Goal: Information Seeking & Learning: Learn about a topic

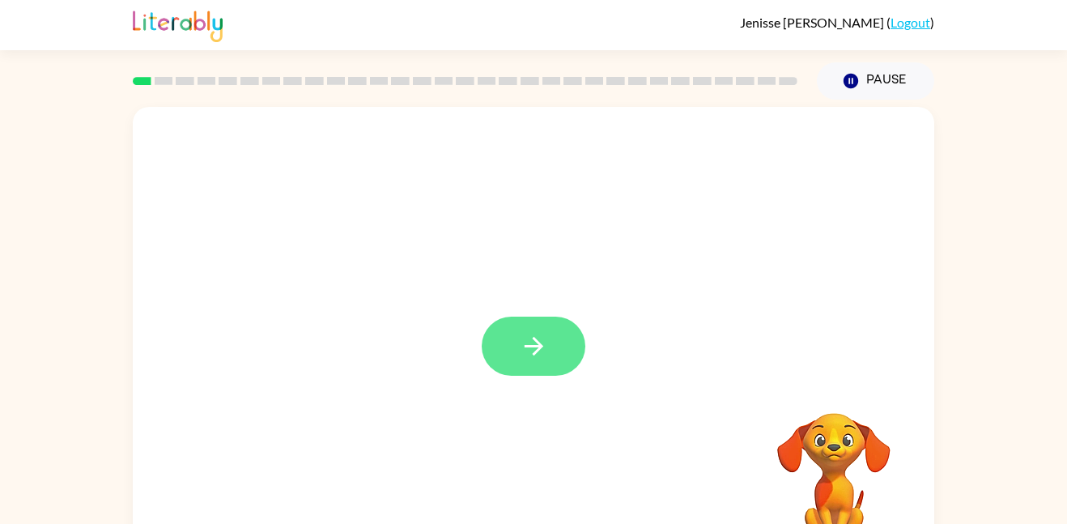
click at [523, 364] on button "button" at bounding box center [534, 346] width 104 height 59
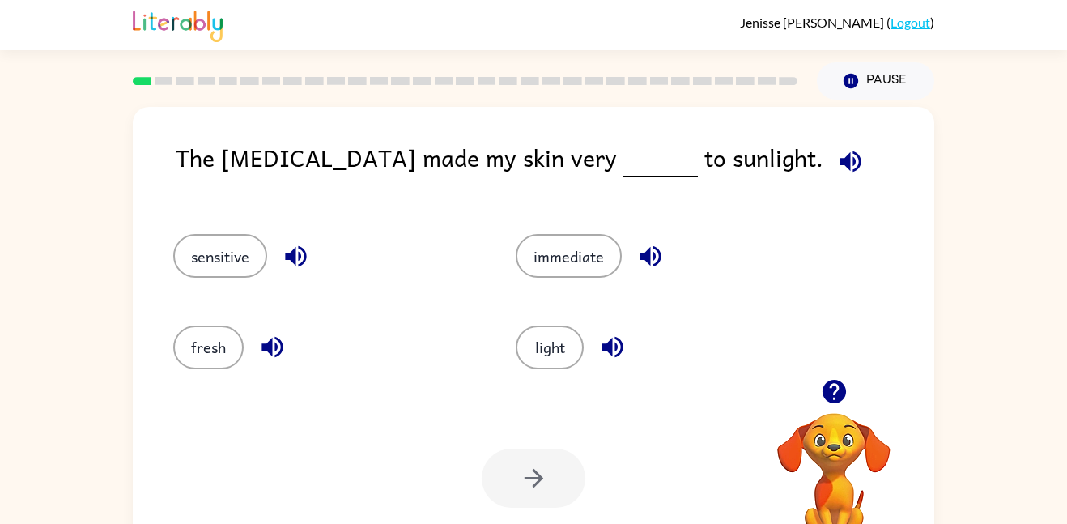
click at [223, 278] on div "sensitive" at bounding box center [313, 248] width 342 height 91
click at [253, 274] on button "sensitive" at bounding box center [220, 256] width 94 height 44
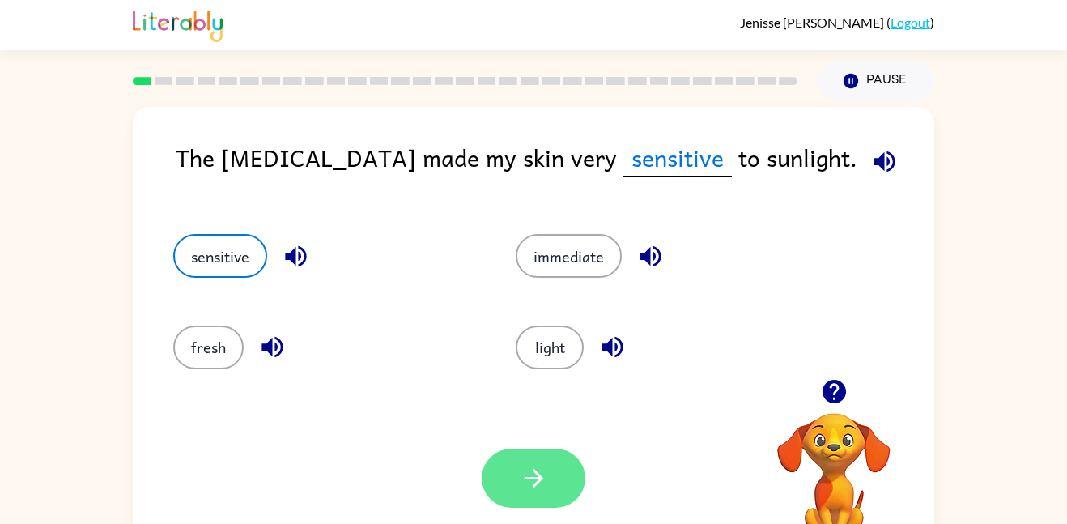
click at [568, 474] on button "button" at bounding box center [534, 478] width 104 height 59
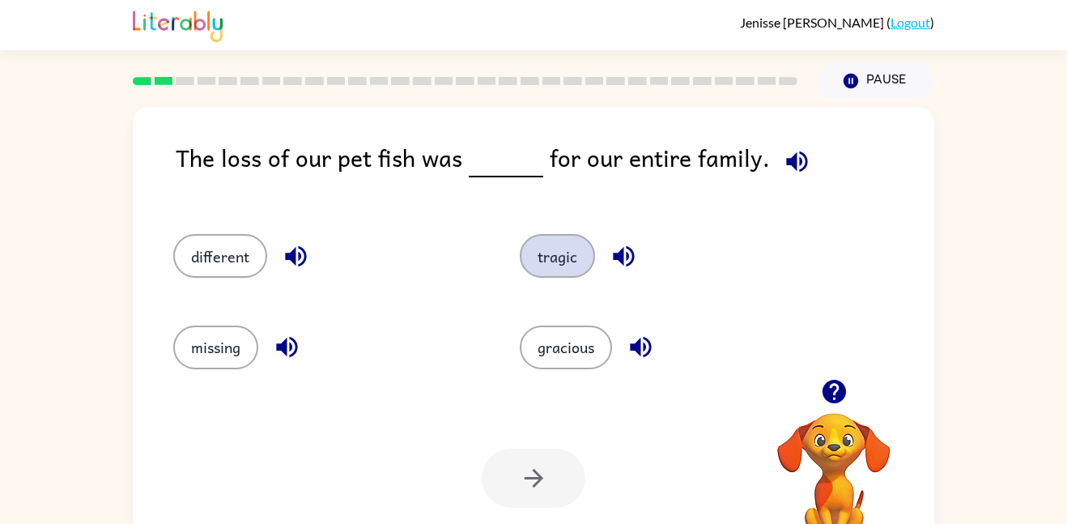
click at [553, 274] on button "tragic" at bounding box center [557, 256] width 75 height 44
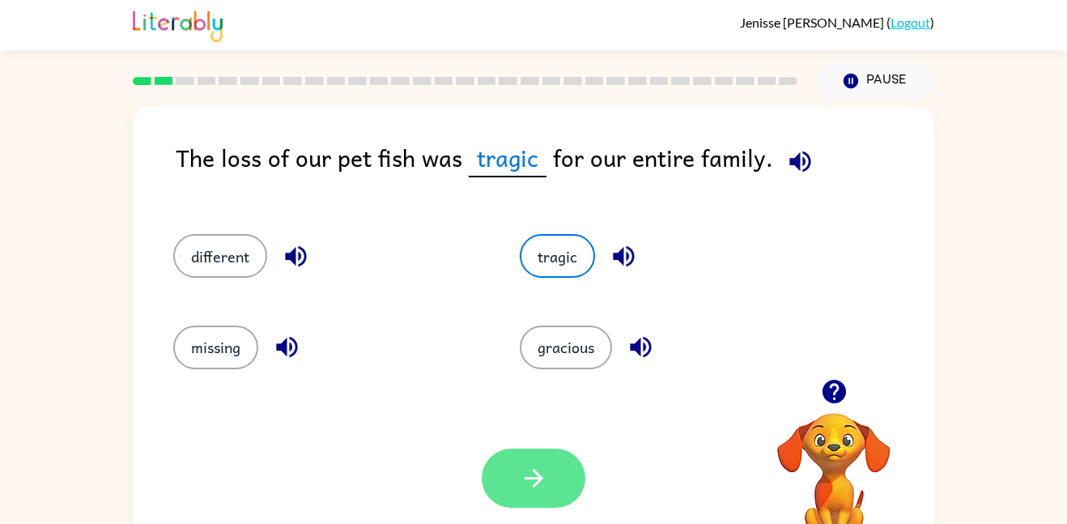
click at [525, 496] on button "button" at bounding box center [534, 478] width 104 height 59
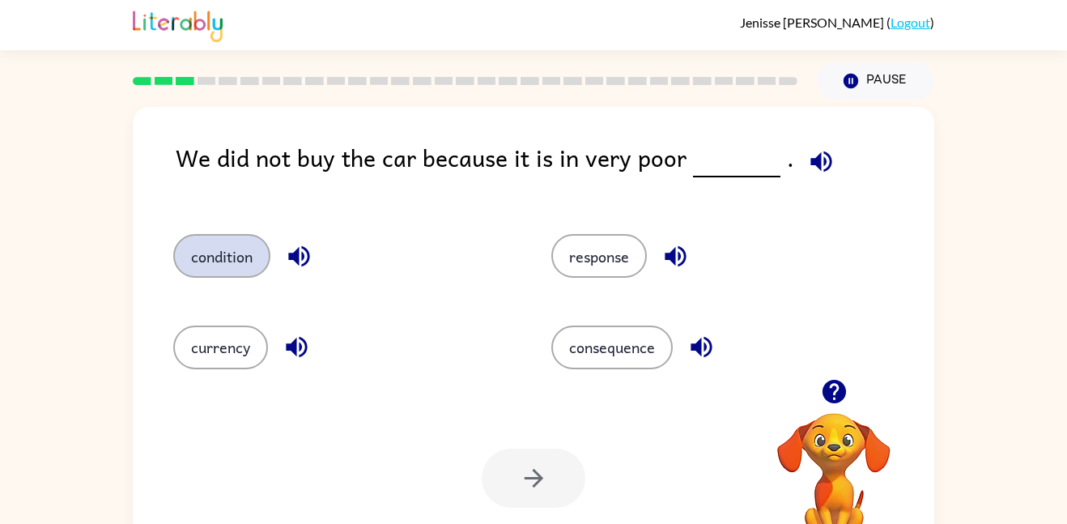
click at [183, 256] on button "condition" at bounding box center [221, 256] width 97 height 44
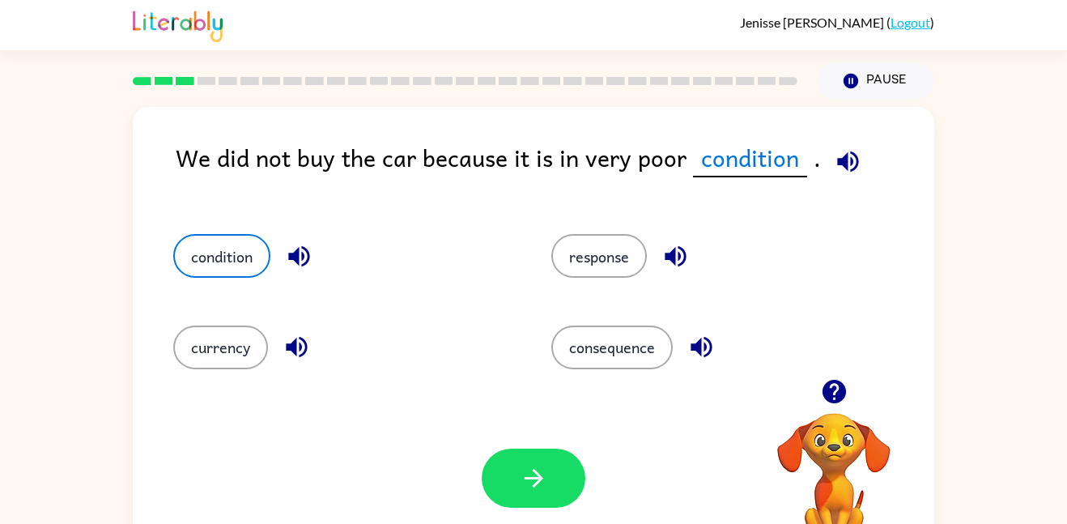
click at [834, 168] on icon "button" at bounding box center [848, 161] width 28 height 28
click at [581, 487] on button "button" at bounding box center [534, 478] width 104 height 59
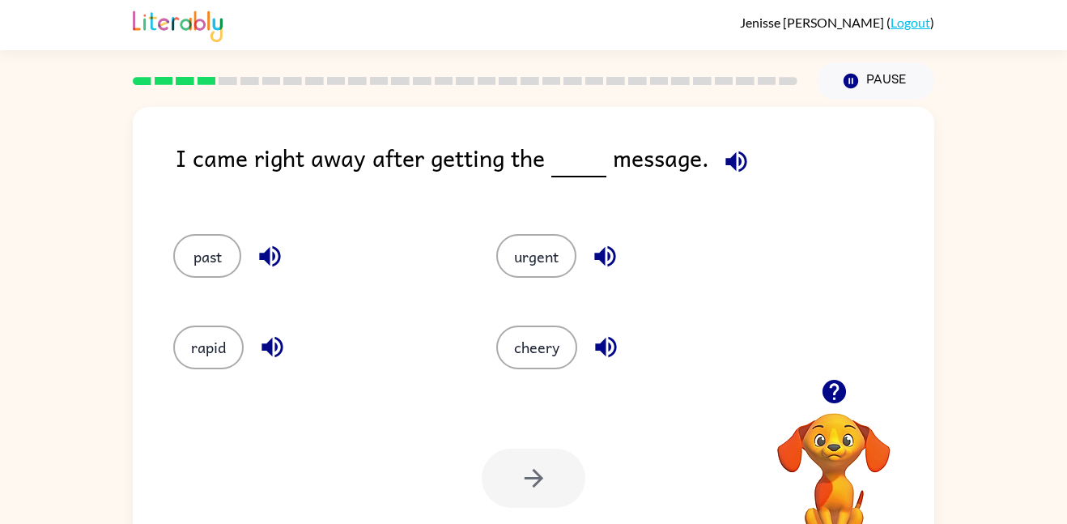
click at [856, 468] on video "Your browser must support playing .mp4 files to use Literably. Please try using…" at bounding box center [834, 469] width 162 height 162
click at [835, 463] on video "Your browser must support playing .mp4 files to use Literably. Please try using…" at bounding box center [834, 469] width 162 height 162
click at [835, 386] on icon "button" at bounding box center [834, 391] width 28 height 28
click at [835, 387] on div "Your browser must support playing .mp4 files to use Literably. Please try using…" at bounding box center [533, 478] width 801 height 182
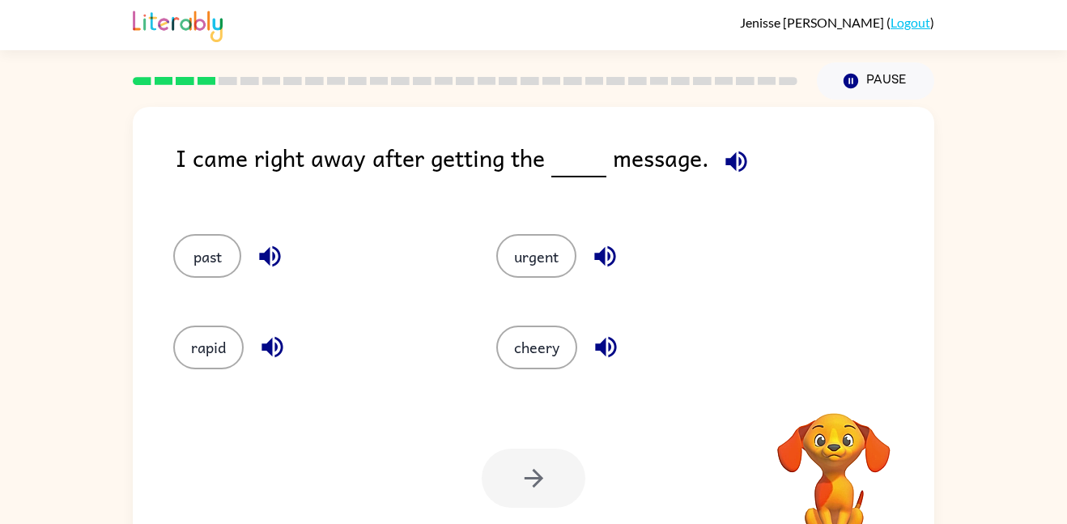
click at [835, 387] on div "Your browser must support playing .mp4 files to use Literably. Please try using…" at bounding box center [533, 478] width 801 height 182
click at [511, 258] on button "urgent" at bounding box center [536, 256] width 80 height 44
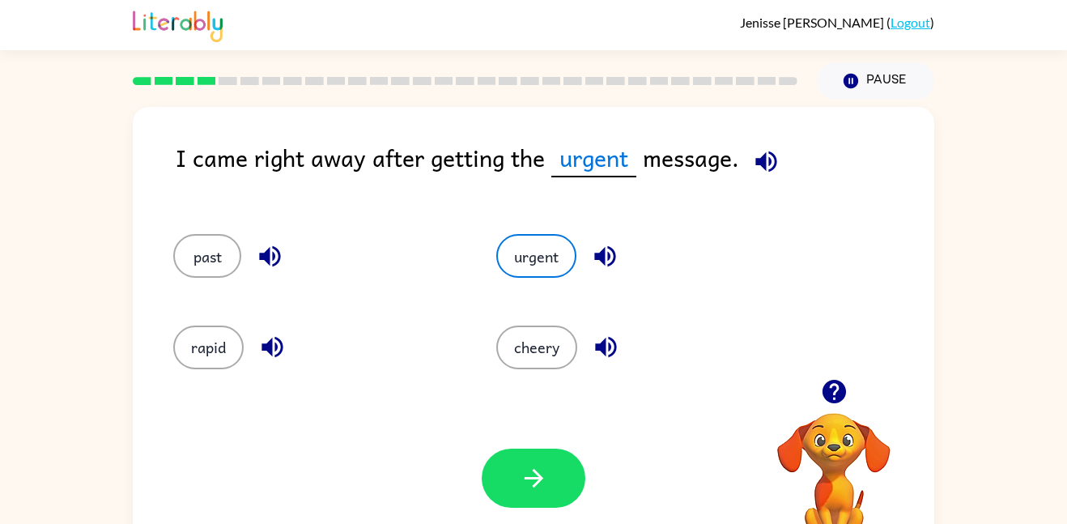
click at [550, 510] on div "Your browser must support playing .mp4 files to use Literably. Please try using…" at bounding box center [533, 478] width 801 height 182
click at [530, 483] on icon "button" at bounding box center [534, 478] width 28 height 28
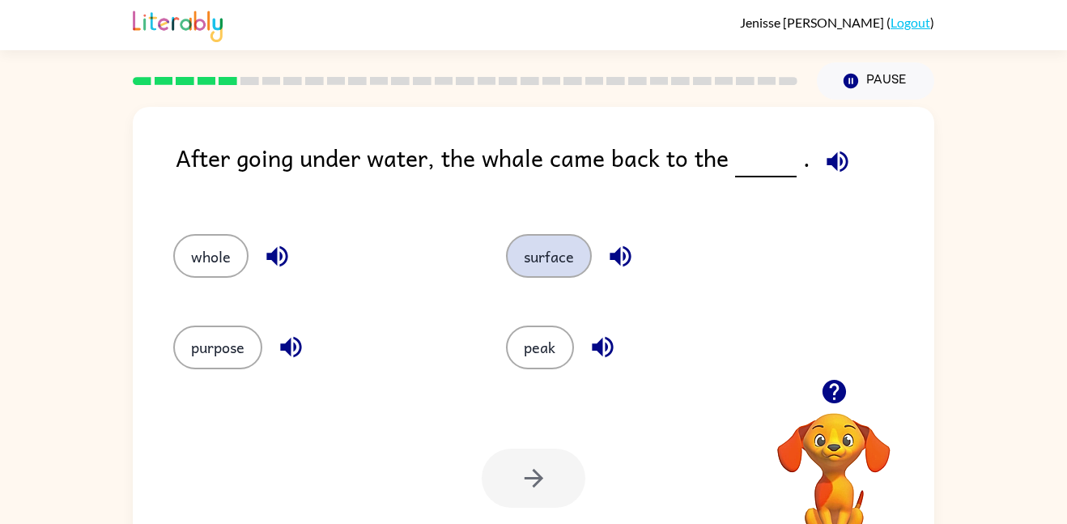
click at [542, 272] on button "surface" at bounding box center [549, 256] width 86 height 44
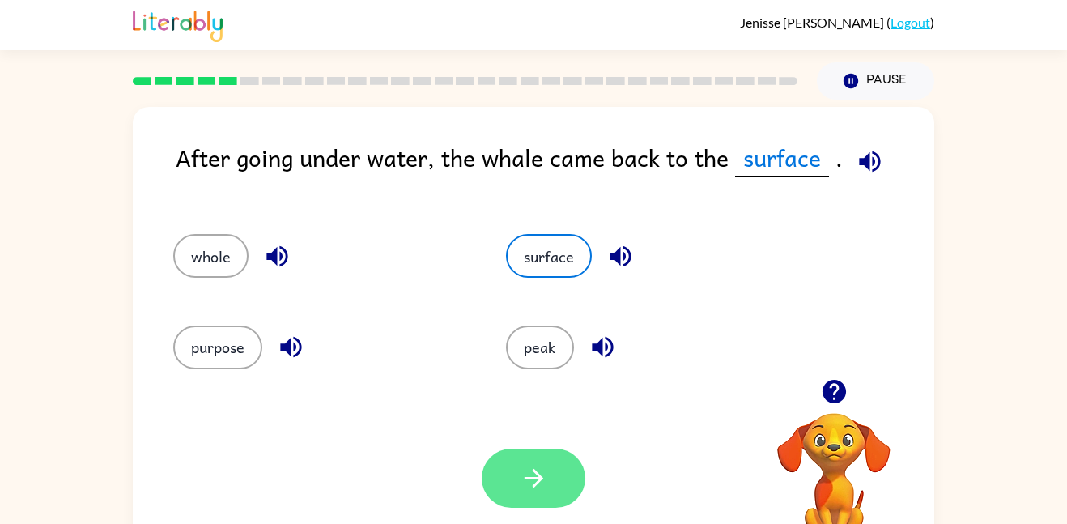
click at [524, 481] on icon "button" at bounding box center [534, 478] width 28 height 28
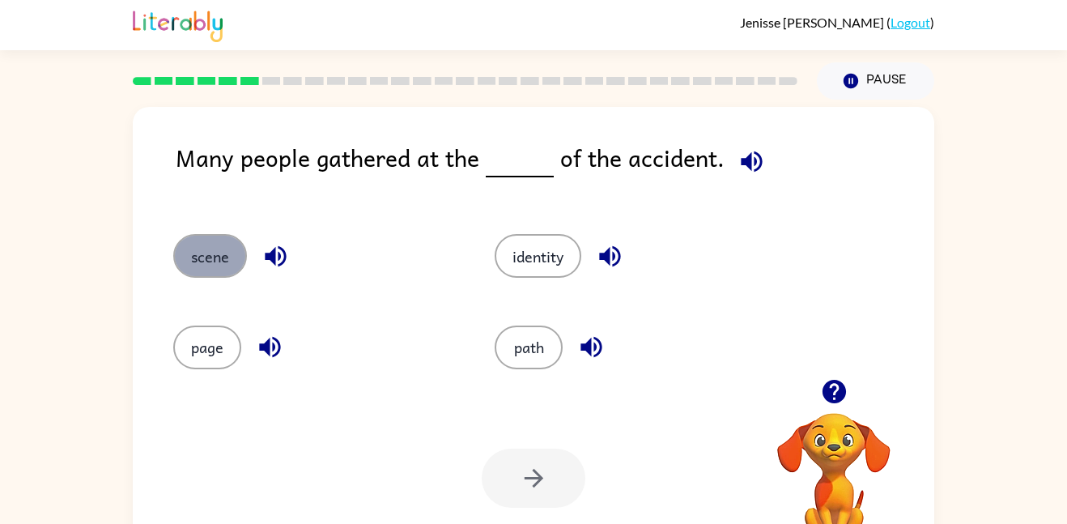
click at [206, 273] on button "scene" at bounding box center [210, 256] width 74 height 44
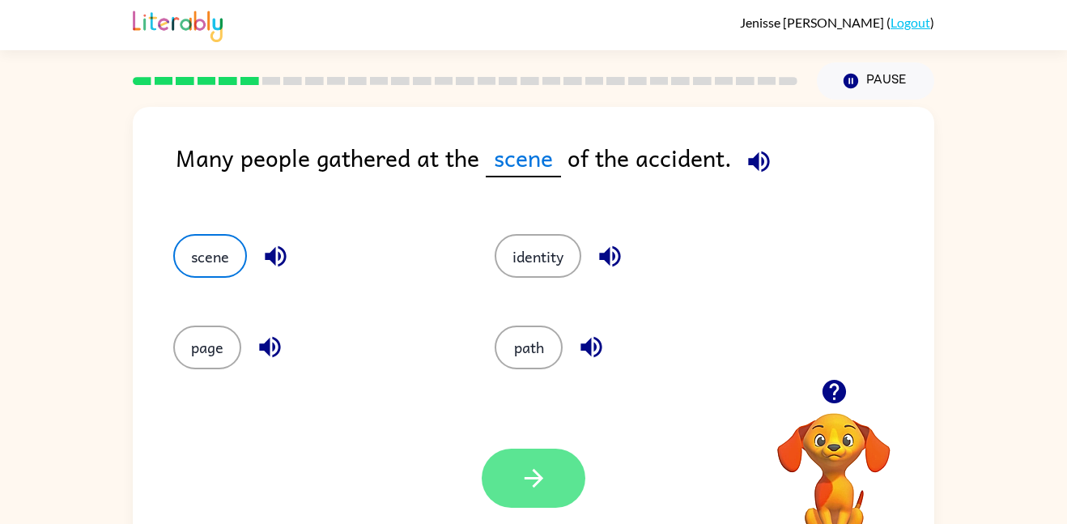
click at [560, 486] on button "button" at bounding box center [534, 478] width 104 height 59
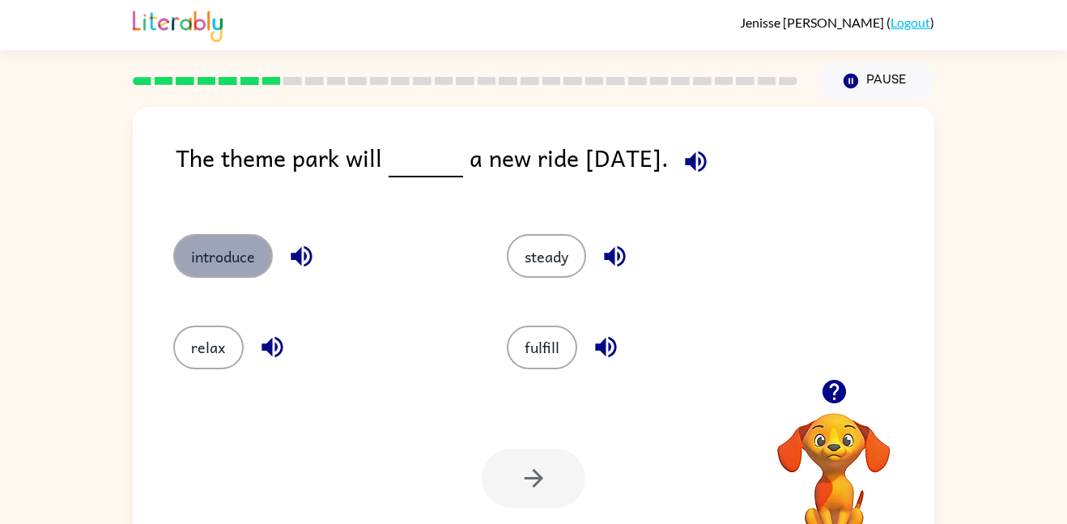
click at [261, 268] on button "introduce" at bounding box center [223, 256] width 100 height 44
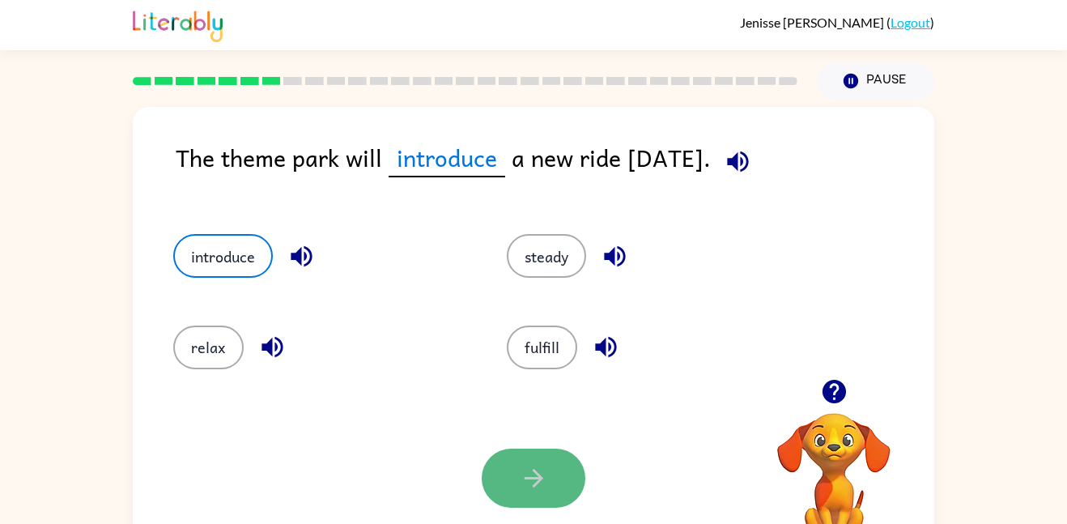
click at [545, 470] on icon "button" at bounding box center [534, 478] width 28 height 28
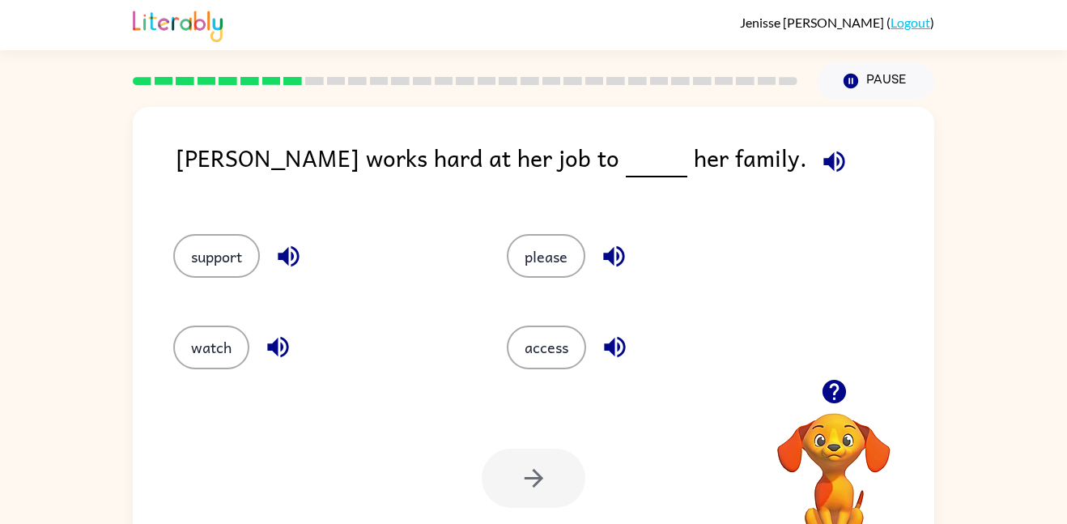
click at [178, 236] on div "support" at bounding box center [321, 256] width 296 height 44
click at [193, 254] on button "support" at bounding box center [216, 256] width 87 height 44
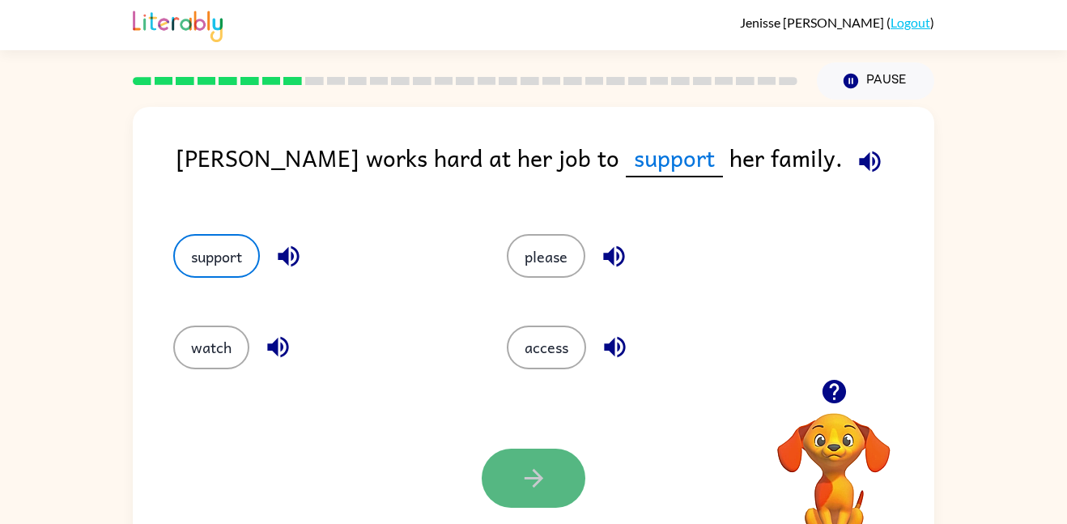
click at [559, 462] on button "button" at bounding box center [534, 478] width 104 height 59
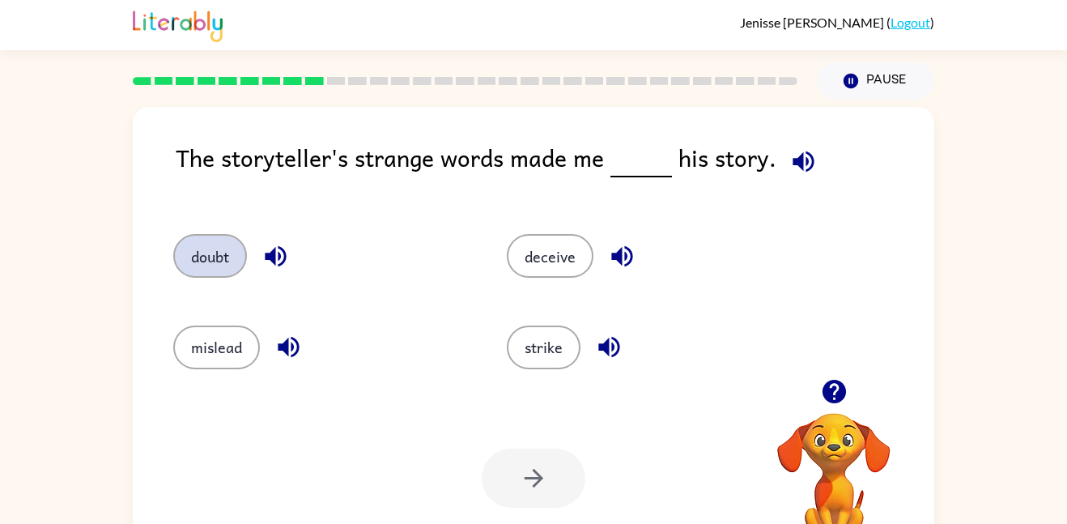
click at [211, 261] on button "doubt" at bounding box center [210, 256] width 74 height 44
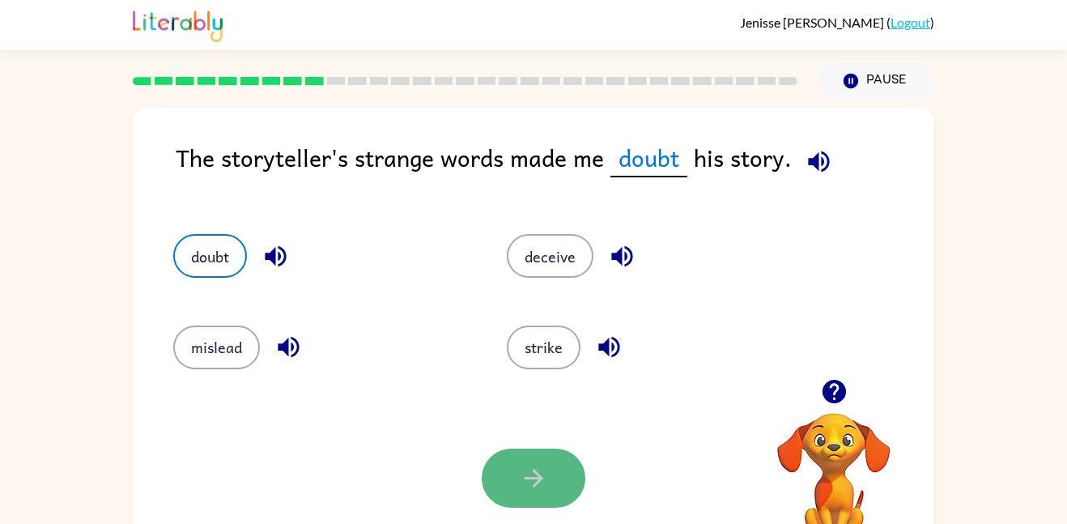
click at [550, 453] on button "button" at bounding box center [534, 478] width 104 height 59
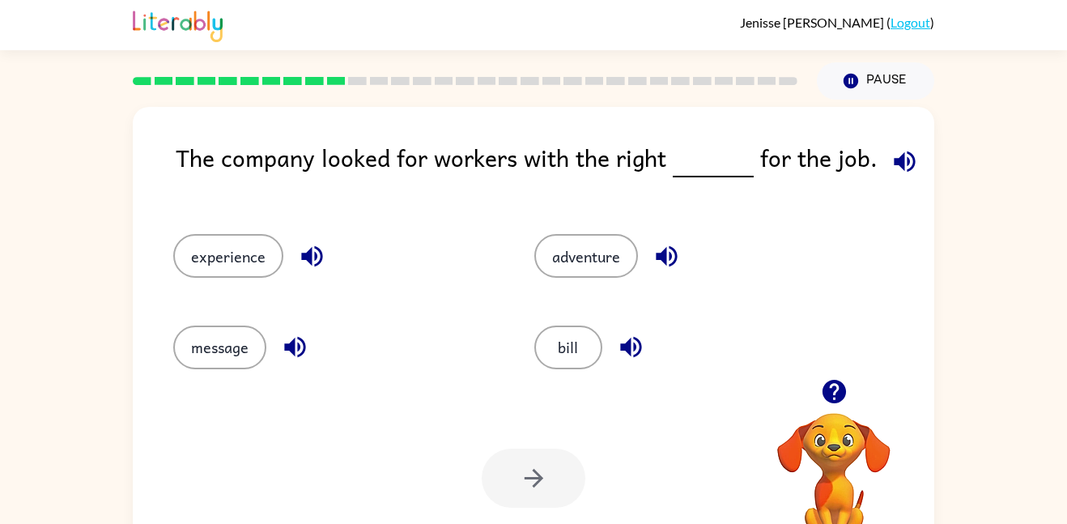
click at [904, 167] on icon "button" at bounding box center [904, 161] width 21 height 21
click at [232, 184] on div "The company looked for workers with the right for the job." at bounding box center [555, 170] width 759 height 62
click at [247, 246] on button "experience" at bounding box center [228, 256] width 110 height 44
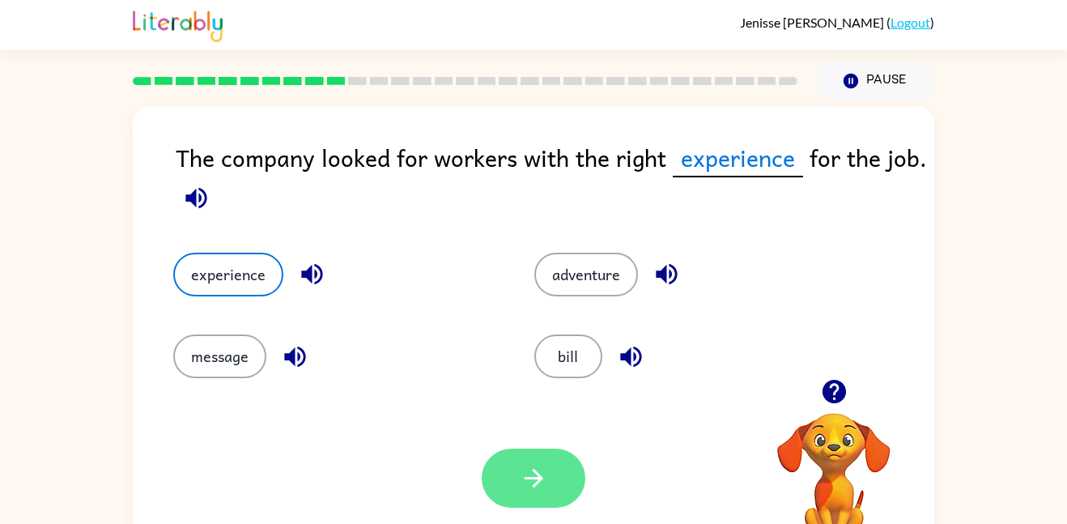
click at [561, 491] on button "button" at bounding box center [534, 478] width 104 height 59
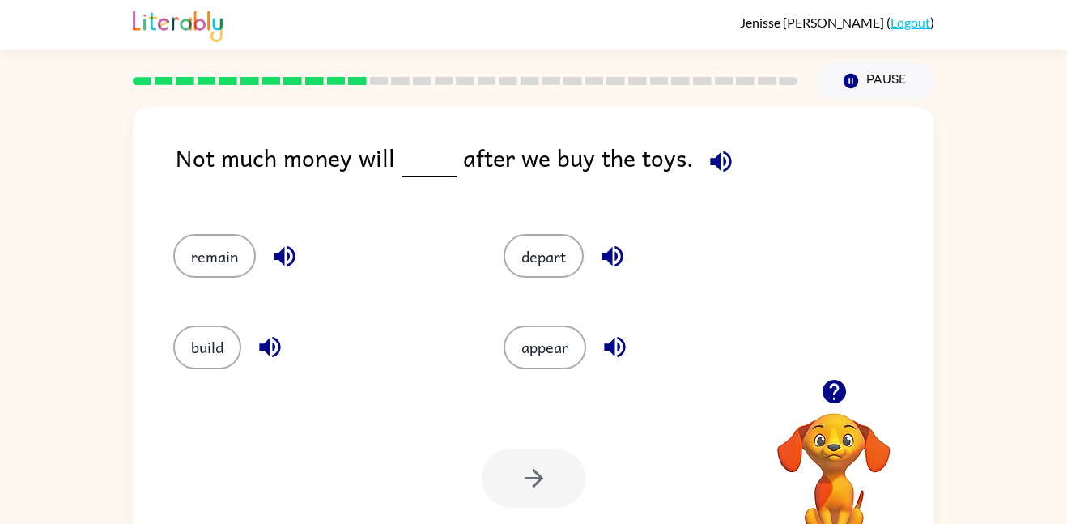
click at [277, 246] on icon "button" at bounding box center [284, 256] width 28 height 28
click at [223, 255] on button "remain" at bounding box center [214, 256] width 83 height 44
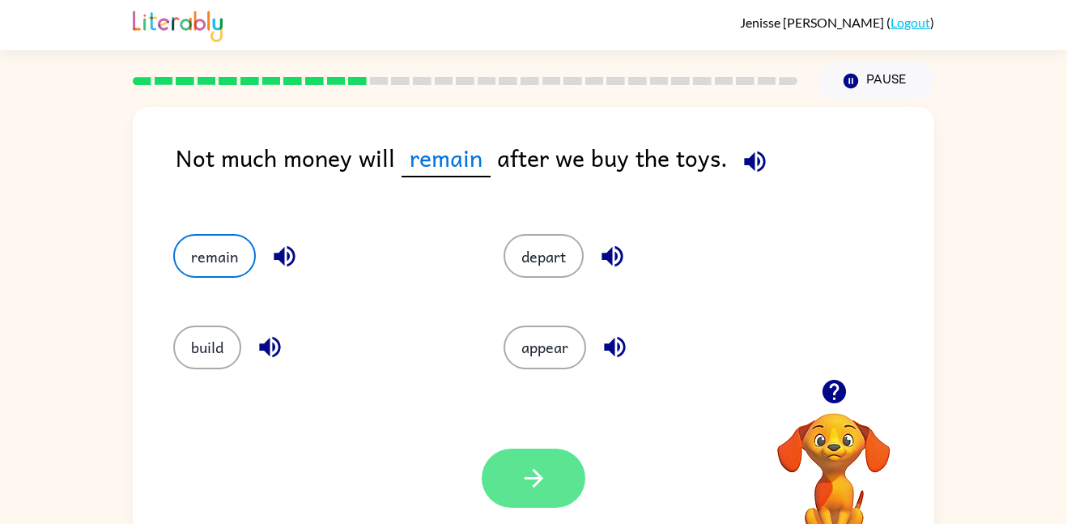
click at [559, 474] on button "button" at bounding box center [534, 478] width 104 height 59
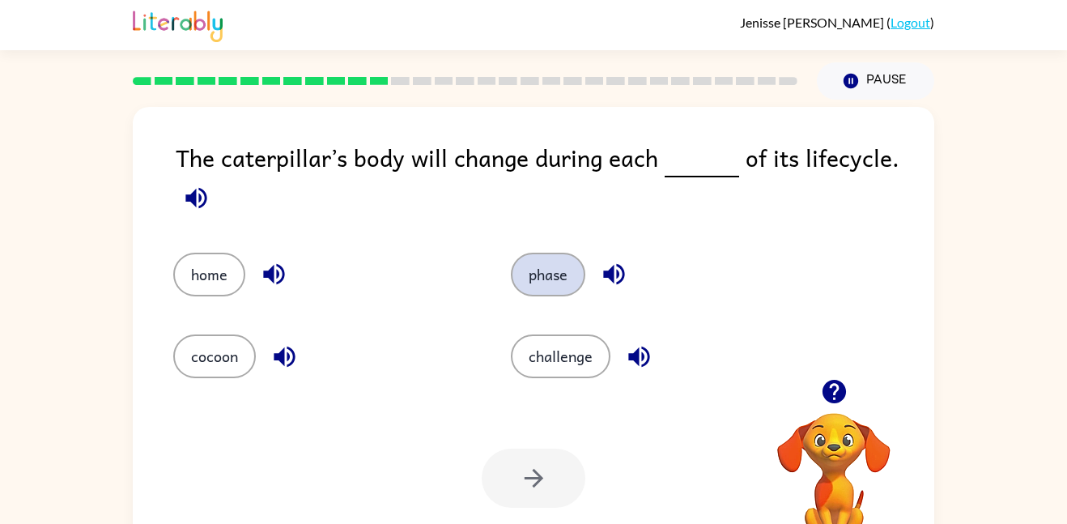
click at [529, 272] on button "phase" at bounding box center [548, 275] width 74 height 44
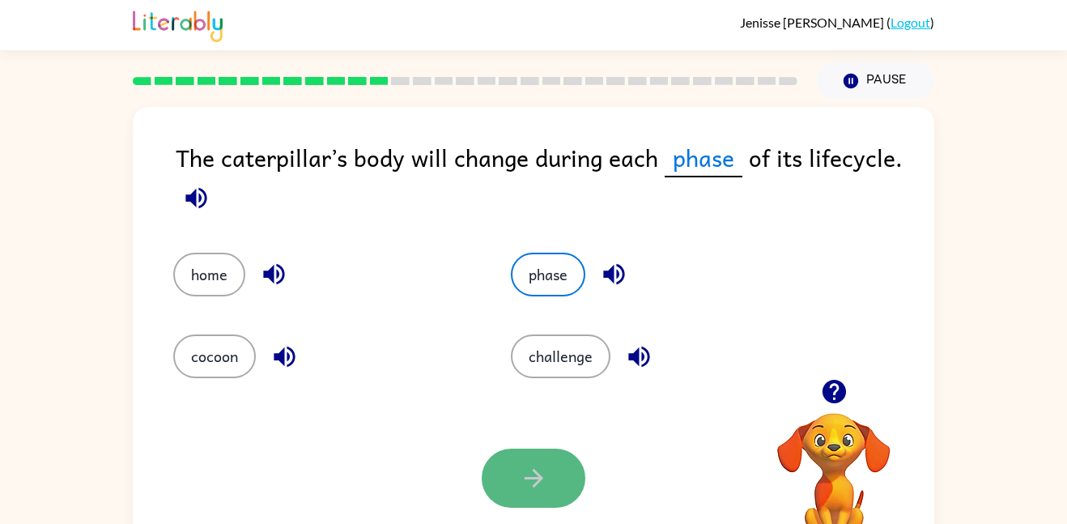
click at [514, 507] on button "button" at bounding box center [534, 478] width 104 height 59
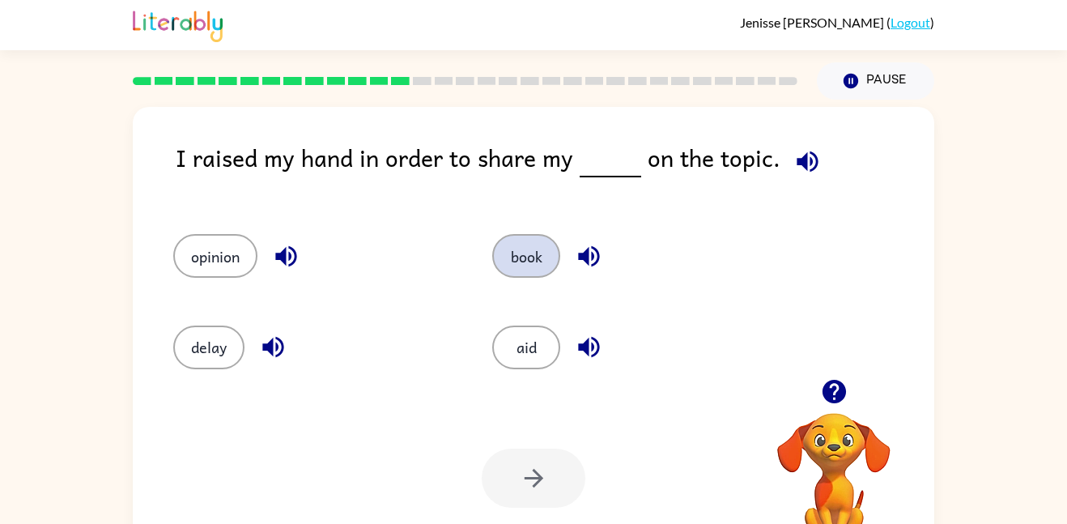
click at [539, 254] on button "book" at bounding box center [526, 256] width 68 height 44
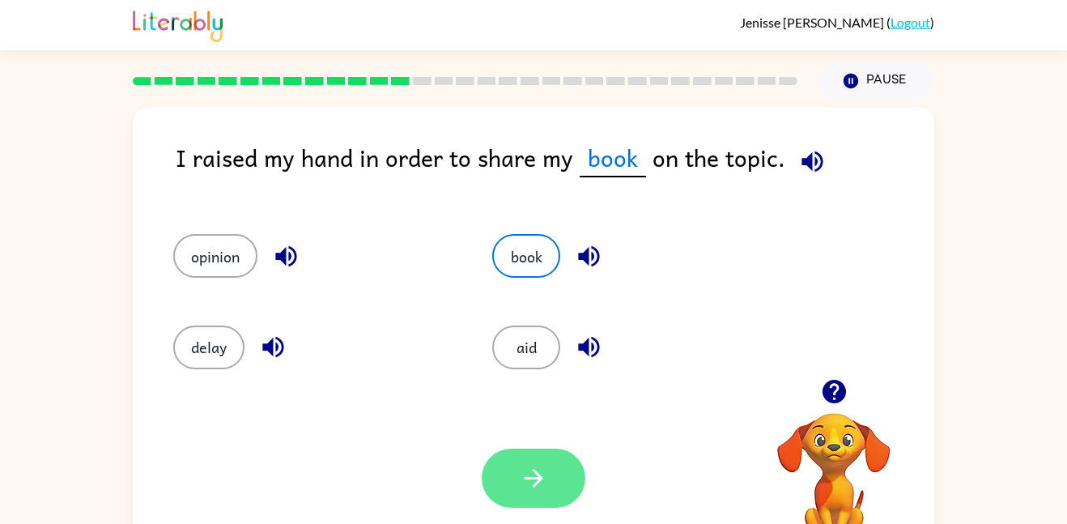
click at [526, 464] on icon "button" at bounding box center [534, 478] width 28 height 28
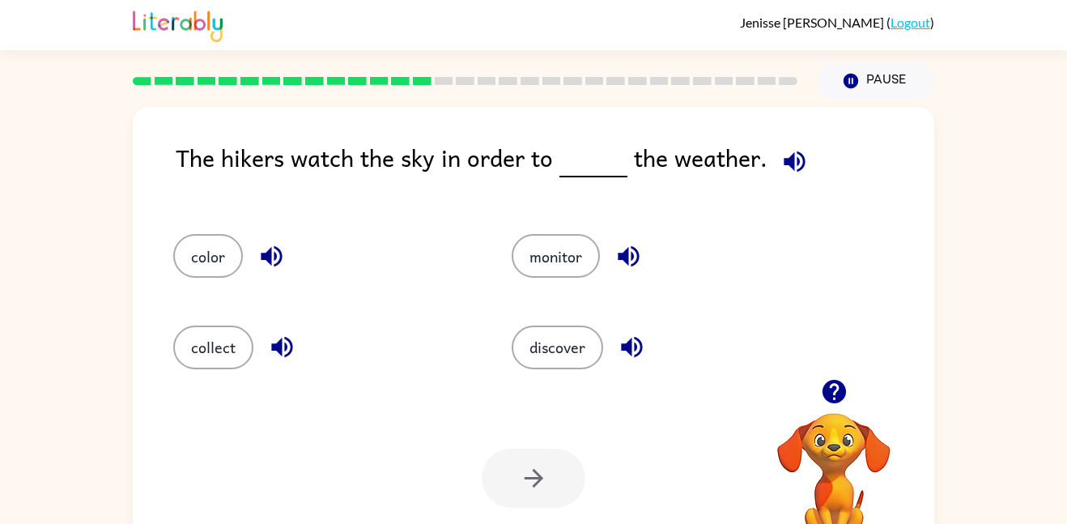
click at [413, 79] on rect at bounding box center [422, 81] width 19 height 8
click at [399, 83] on rect at bounding box center [400, 81] width 19 height 8
click at [862, 76] on button "Pause Pause" at bounding box center [875, 80] width 117 height 37
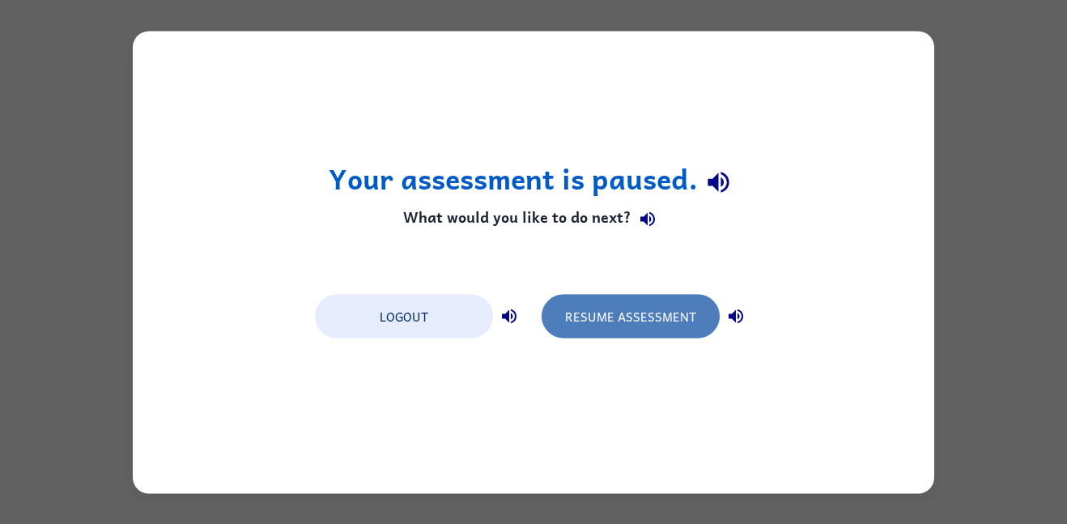
click at [652, 309] on button "Resume Assessment" at bounding box center [631, 316] width 178 height 44
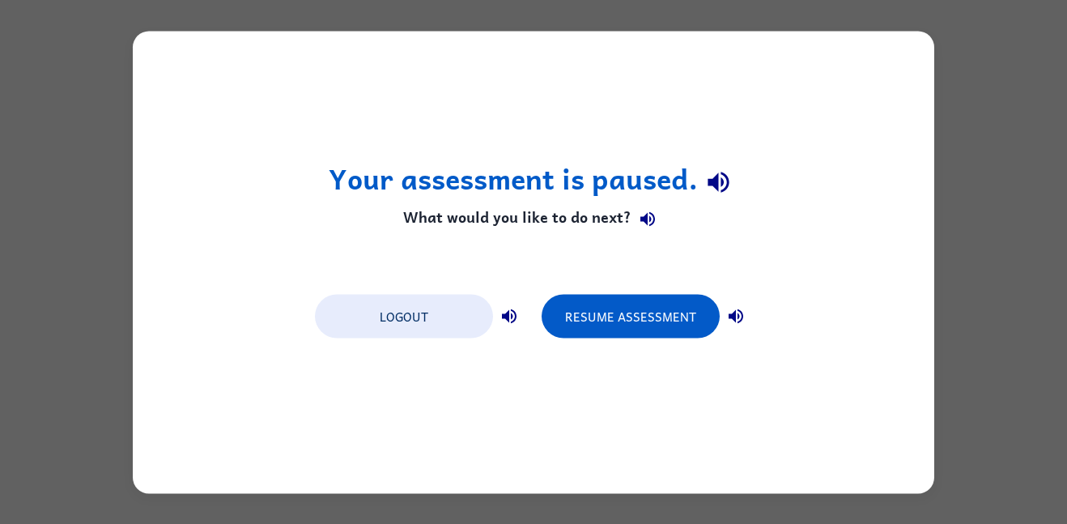
click at [636, 338] on div "Logout Resume Assessment" at bounding box center [533, 315] width 453 height 62
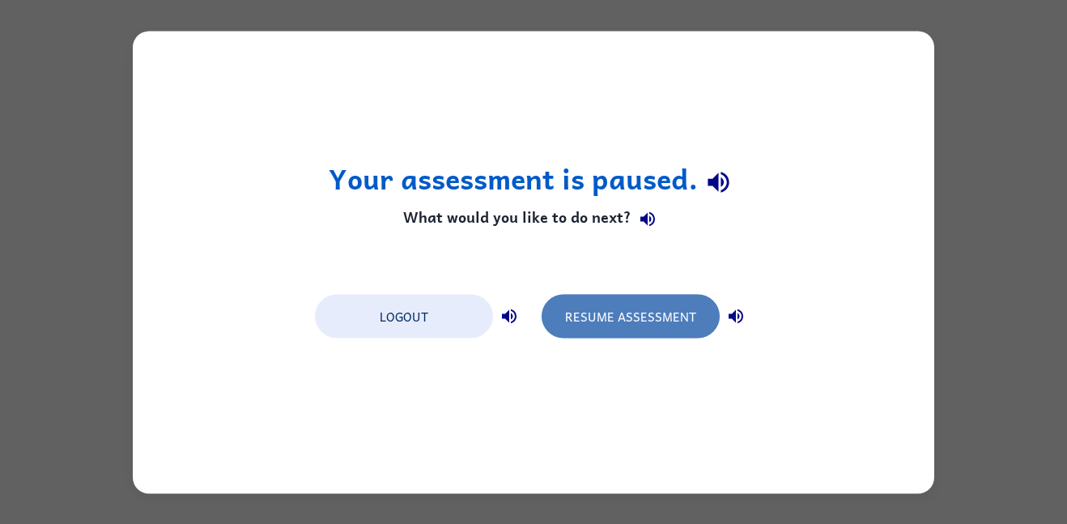
click at [616, 298] on button "Resume Assessment" at bounding box center [631, 316] width 178 height 44
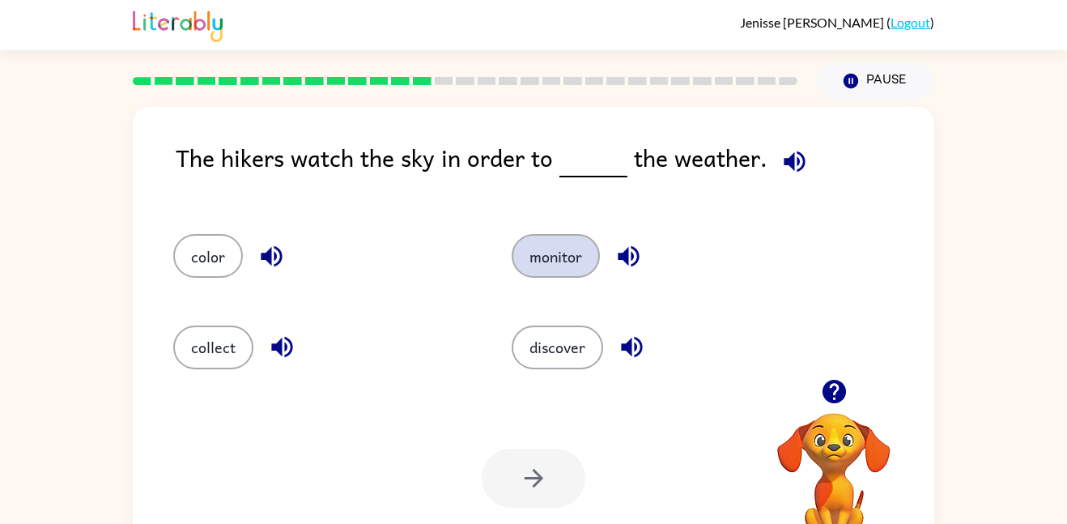
click at [531, 264] on button "monitor" at bounding box center [556, 256] width 88 height 44
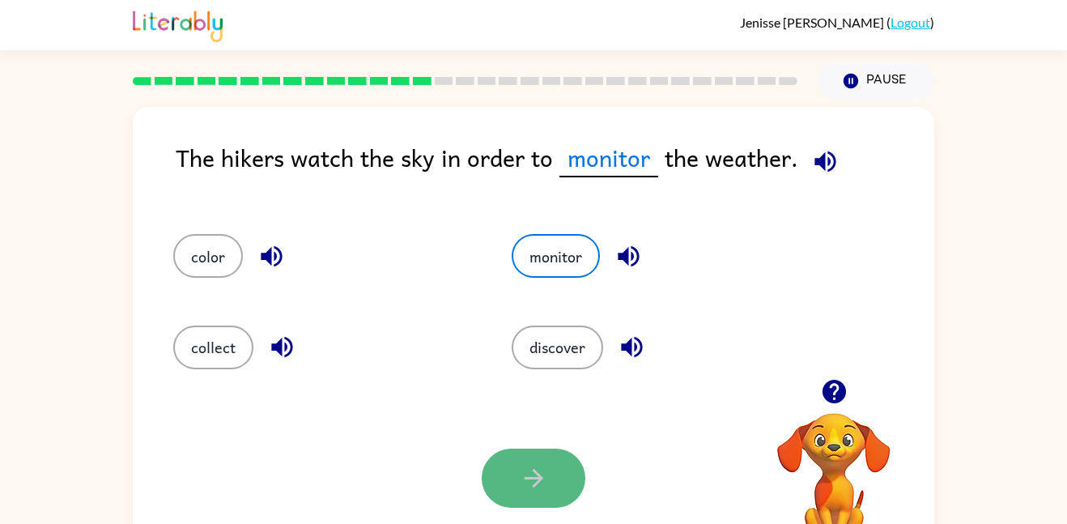
click at [550, 454] on button "button" at bounding box center [534, 478] width 104 height 59
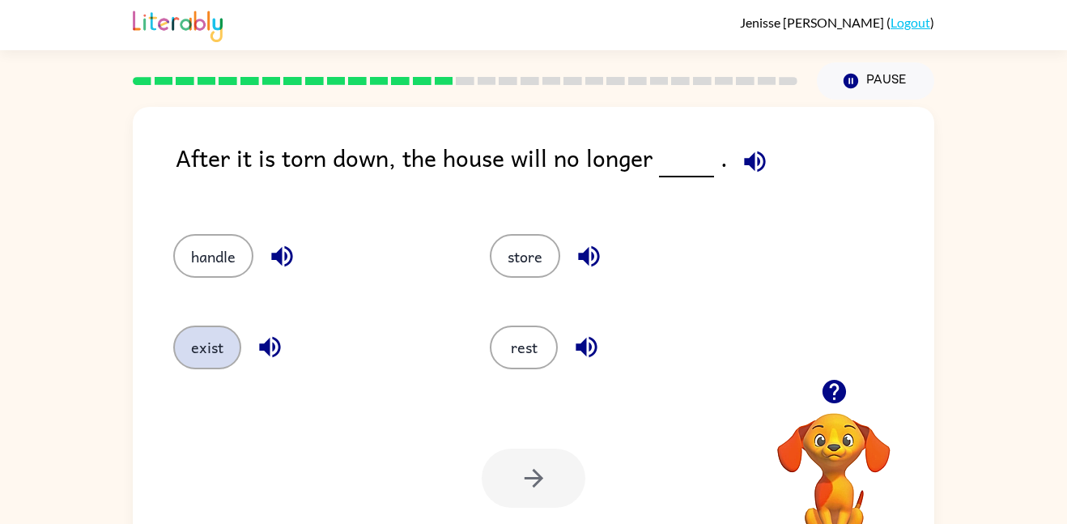
click at [193, 336] on button "exist" at bounding box center [207, 347] width 68 height 44
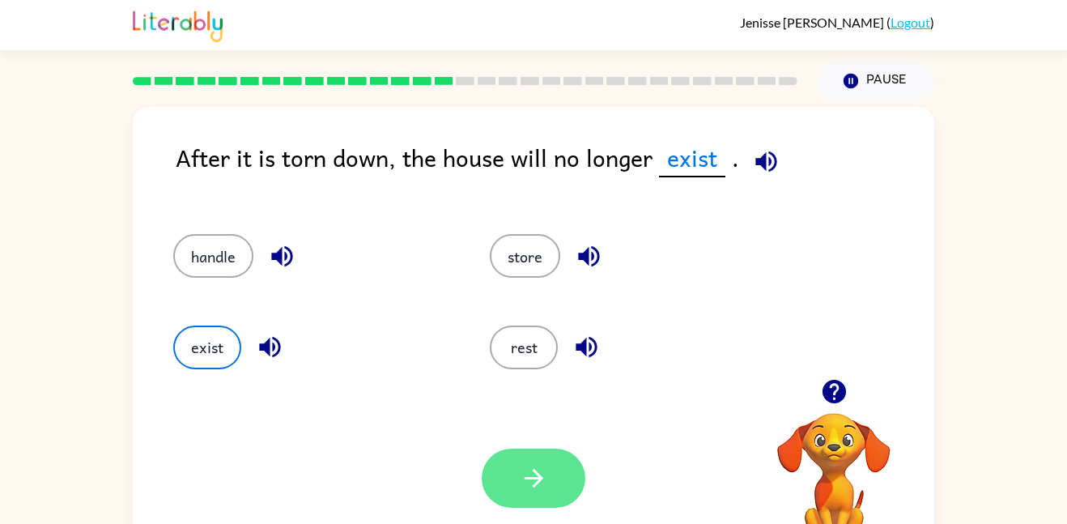
click at [509, 483] on button "button" at bounding box center [534, 478] width 104 height 59
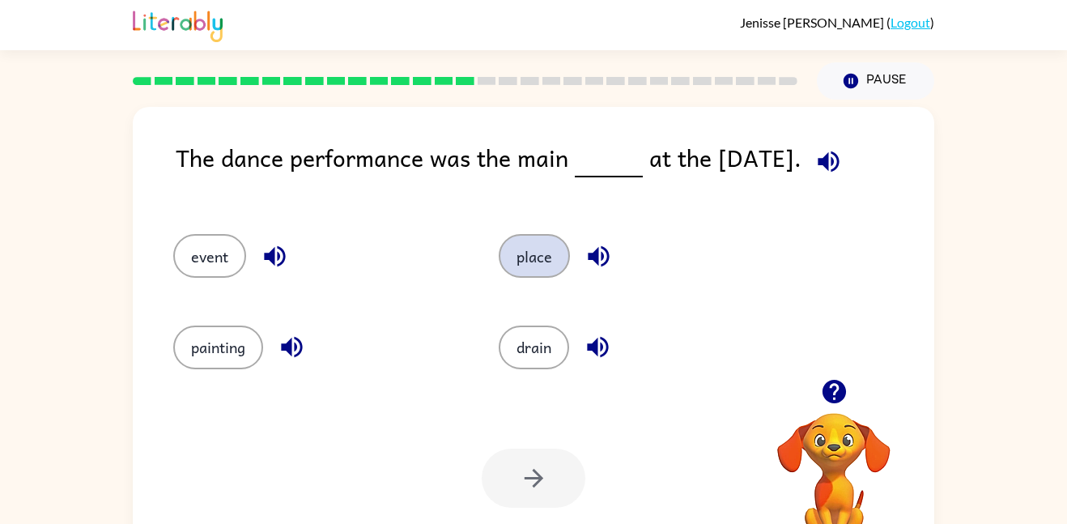
click at [516, 269] on button "place" at bounding box center [534, 256] width 71 height 44
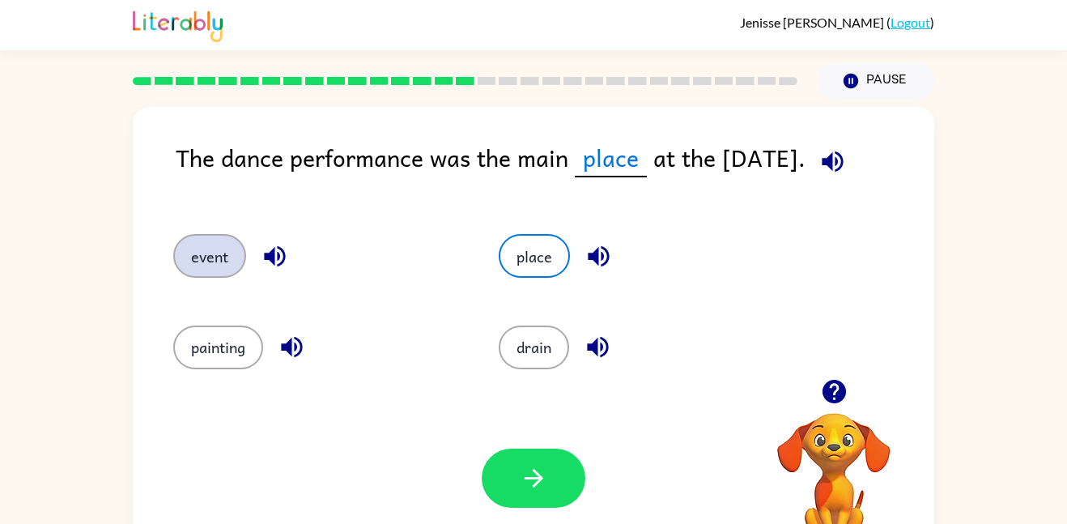
click at [235, 243] on button "event" at bounding box center [209, 256] width 73 height 44
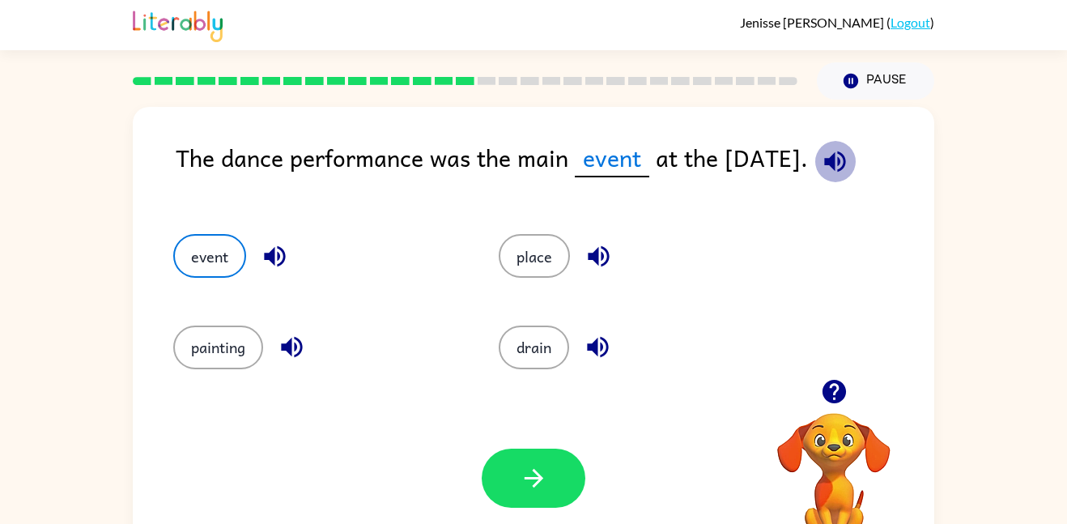
click at [846, 158] on icon "button" at bounding box center [835, 161] width 28 height 28
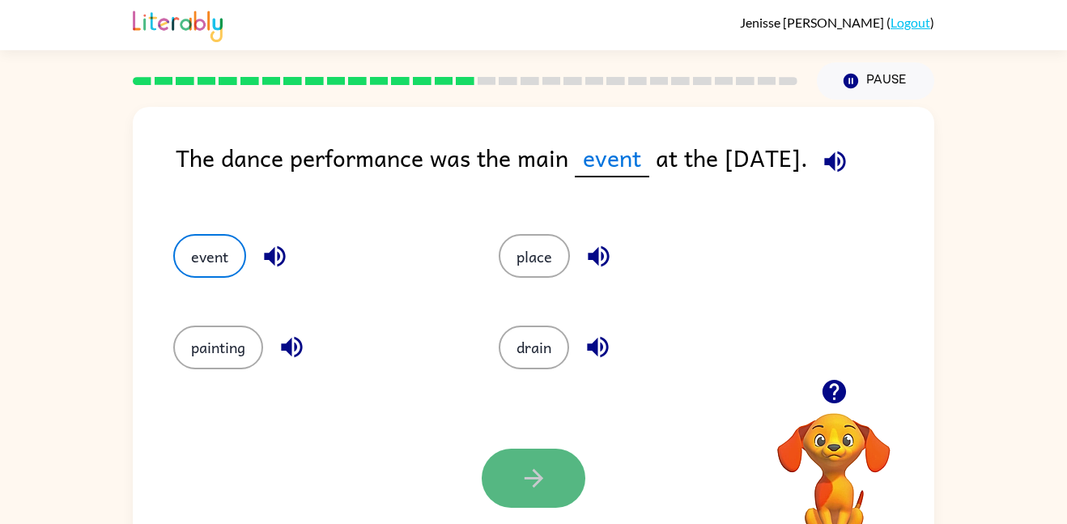
click at [563, 452] on button "button" at bounding box center [534, 478] width 104 height 59
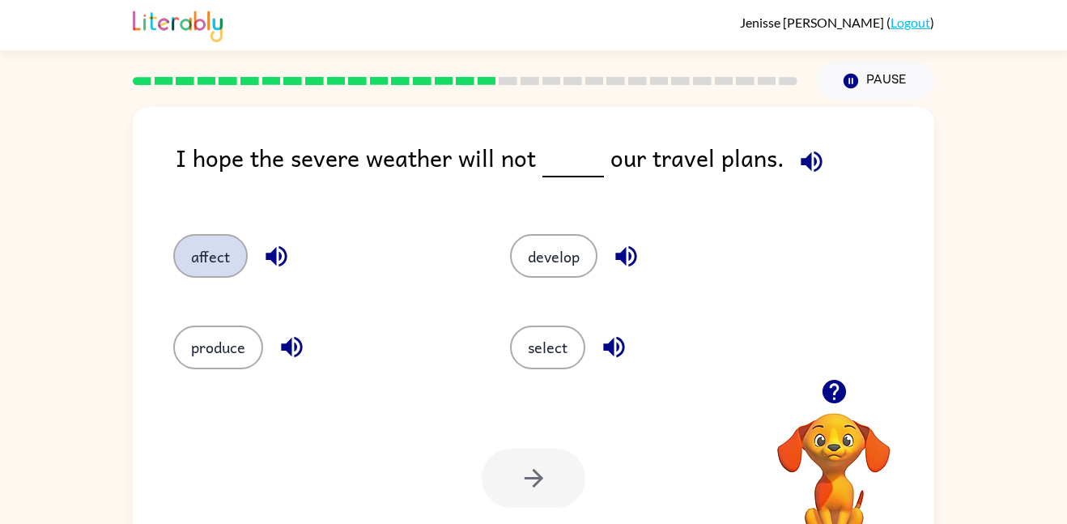
click at [237, 265] on button "affect" at bounding box center [210, 256] width 74 height 44
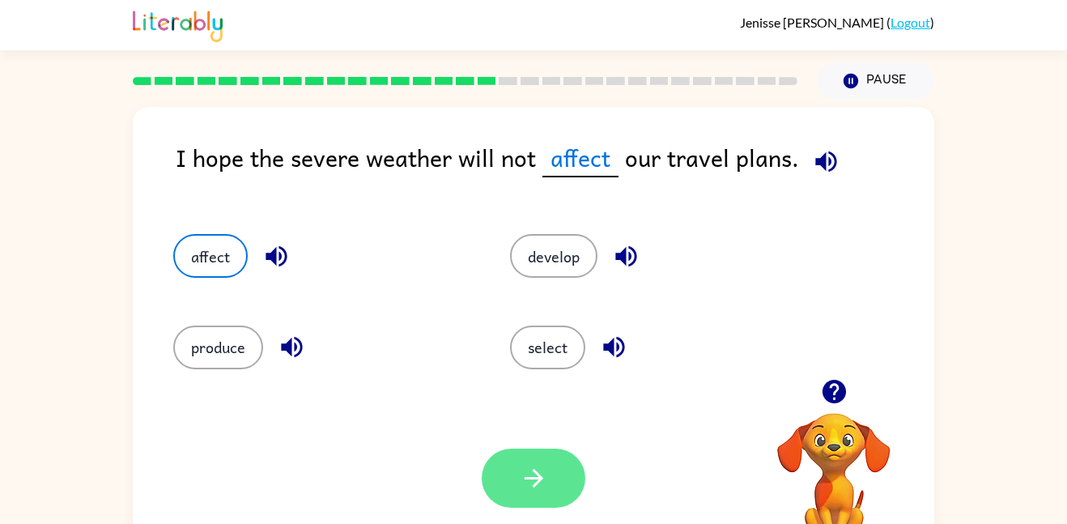
click at [559, 487] on button "button" at bounding box center [534, 478] width 104 height 59
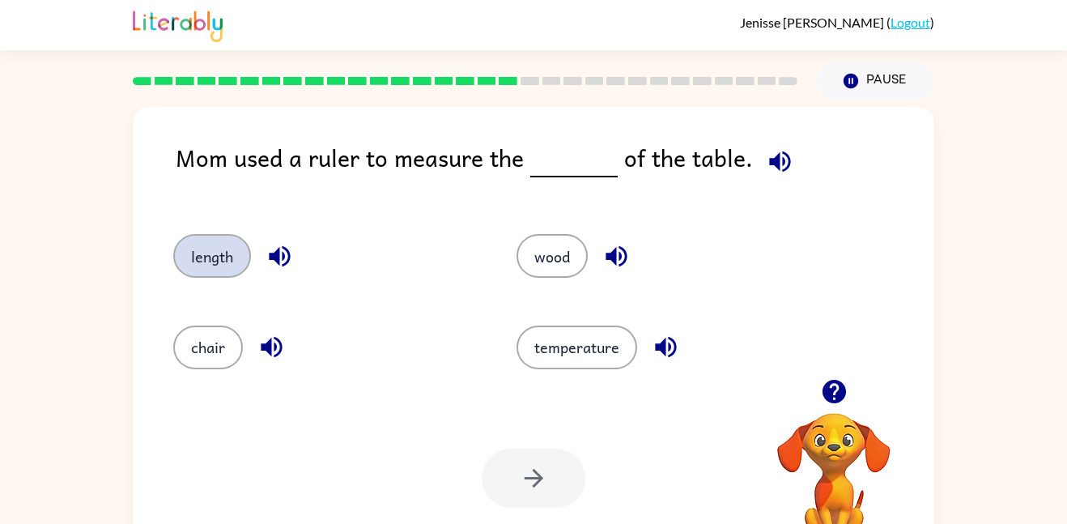
click at [193, 255] on button "length" at bounding box center [212, 256] width 78 height 44
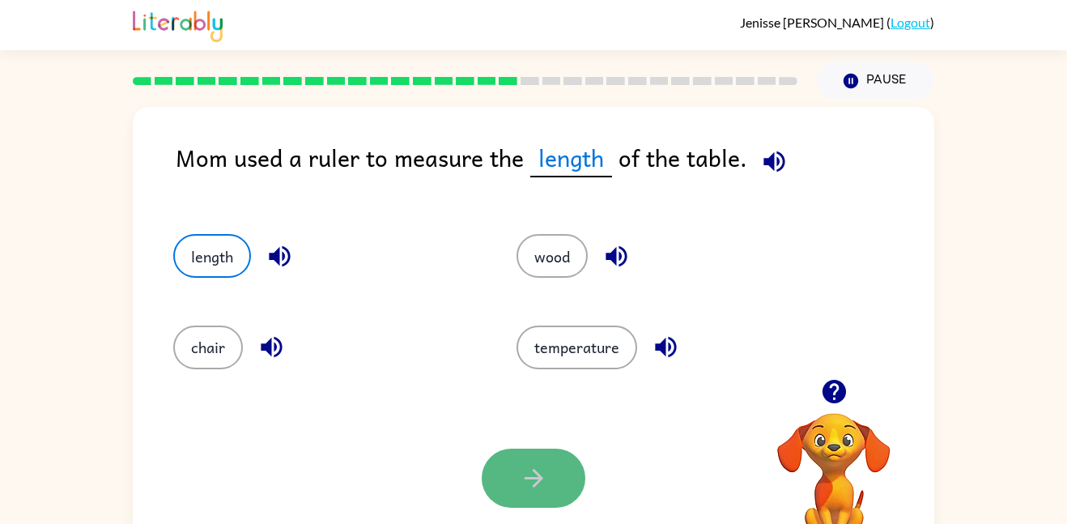
click at [568, 489] on button "button" at bounding box center [534, 478] width 104 height 59
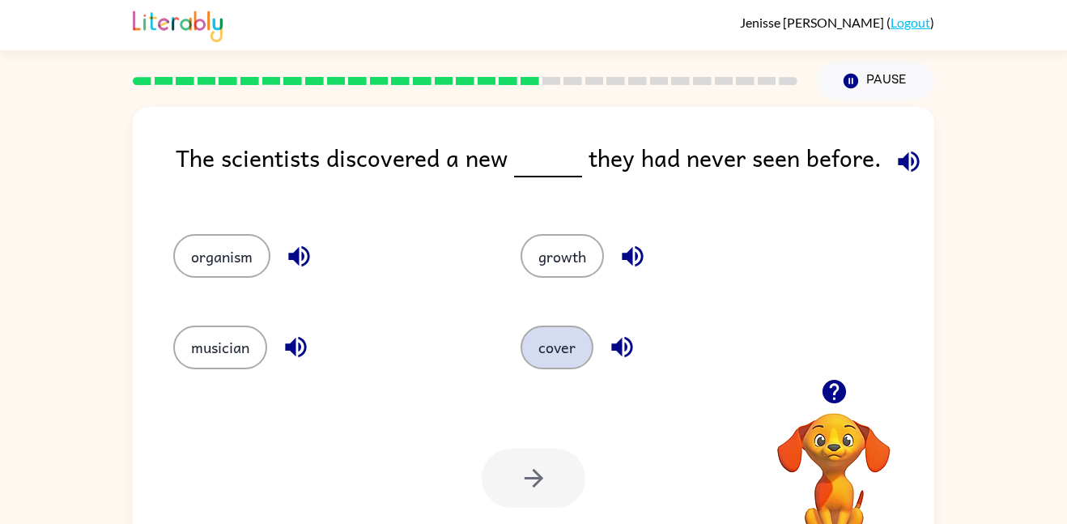
click at [552, 360] on button "cover" at bounding box center [557, 347] width 73 height 44
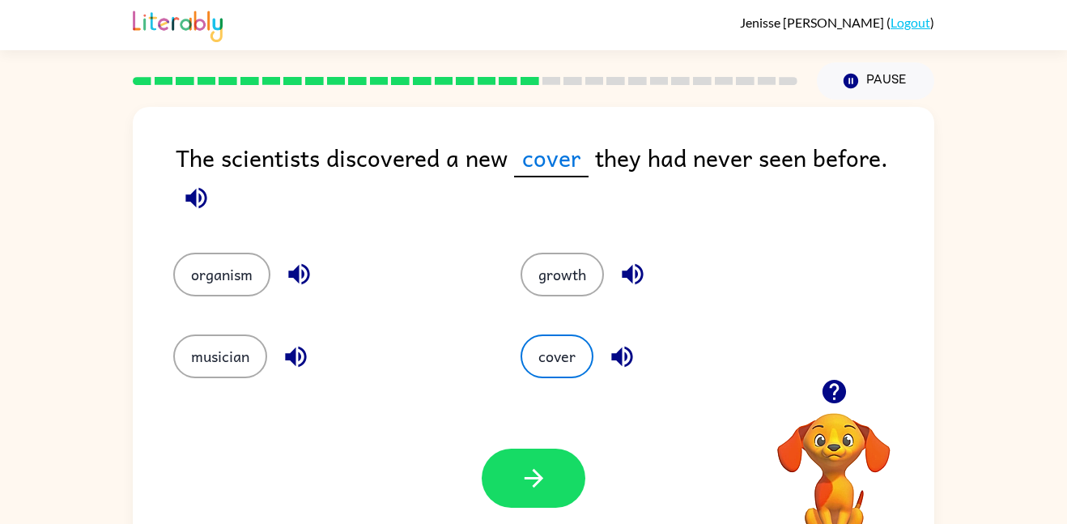
click at [526, 432] on div "Your browser must support playing .mp4 files to use Literably. Please try using…" at bounding box center [533, 478] width 801 height 182
click at [531, 472] on icon "button" at bounding box center [534, 478] width 28 height 28
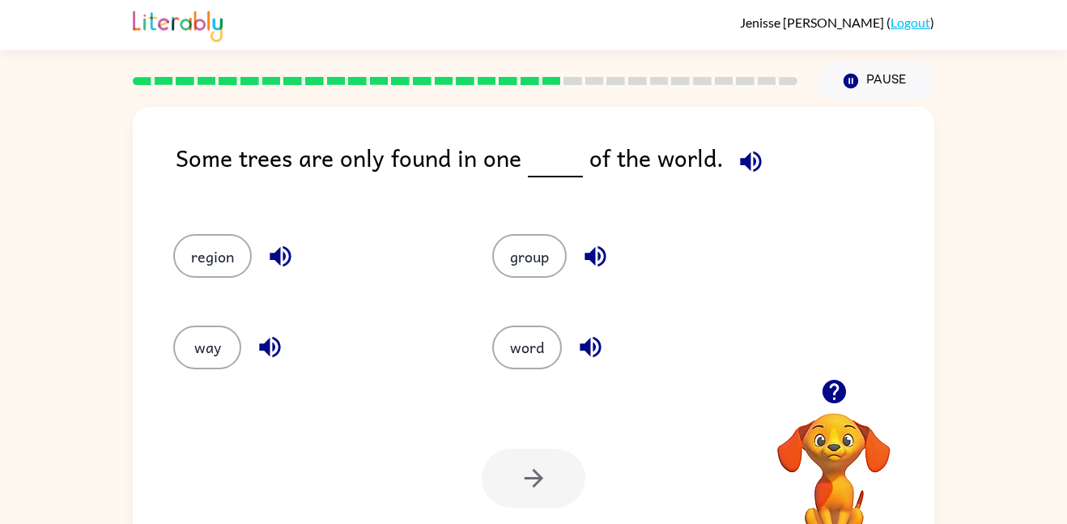
click at [743, 168] on icon "button" at bounding box center [751, 161] width 28 height 28
click at [200, 273] on button "region" at bounding box center [212, 256] width 79 height 44
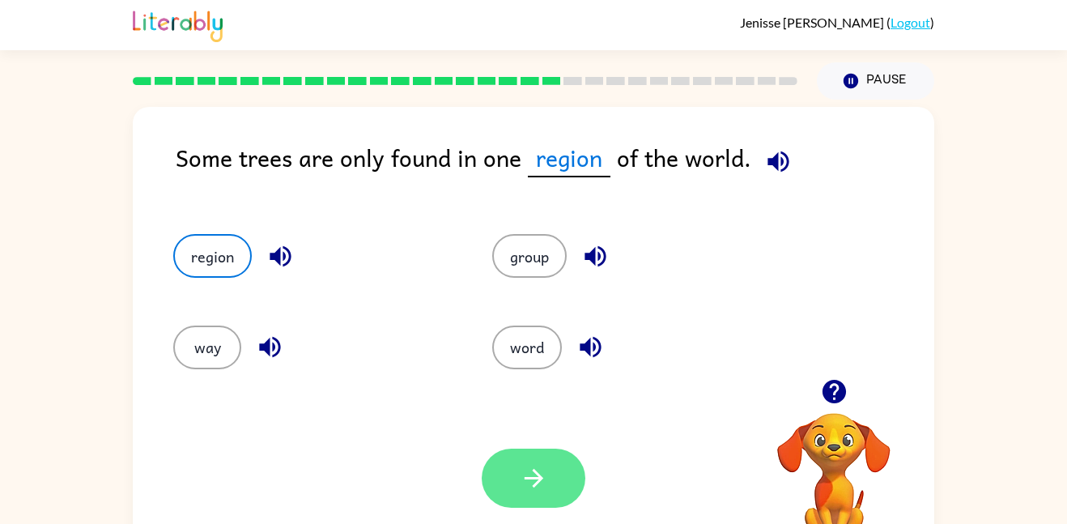
click at [540, 486] on icon "button" at bounding box center [534, 478] width 28 height 28
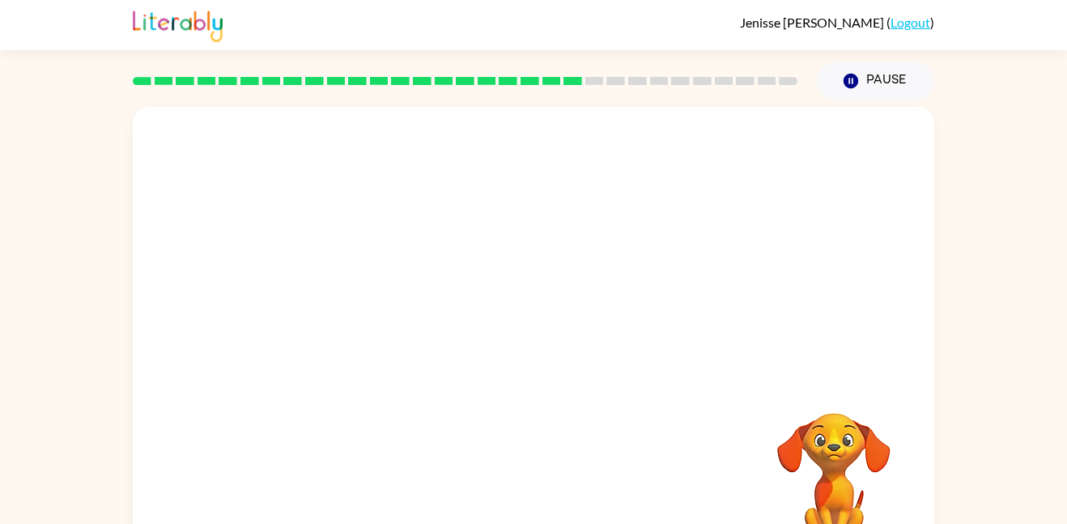
click at [430, 334] on video "Your browser must support playing .mp4 files to use Literably. Please try using…" at bounding box center [533, 243] width 801 height 272
click at [391, 325] on video "Your browser must support playing .mp4 files to use Literably. Please try using…" at bounding box center [533, 243] width 801 height 272
click at [389, 326] on video "Your browser must support playing .mp4 files to use Literably. Please try using…" at bounding box center [533, 243] width 801 height 272
click at [560, 330] on button "button" at bounding box center [534, 346] width 104 height 59
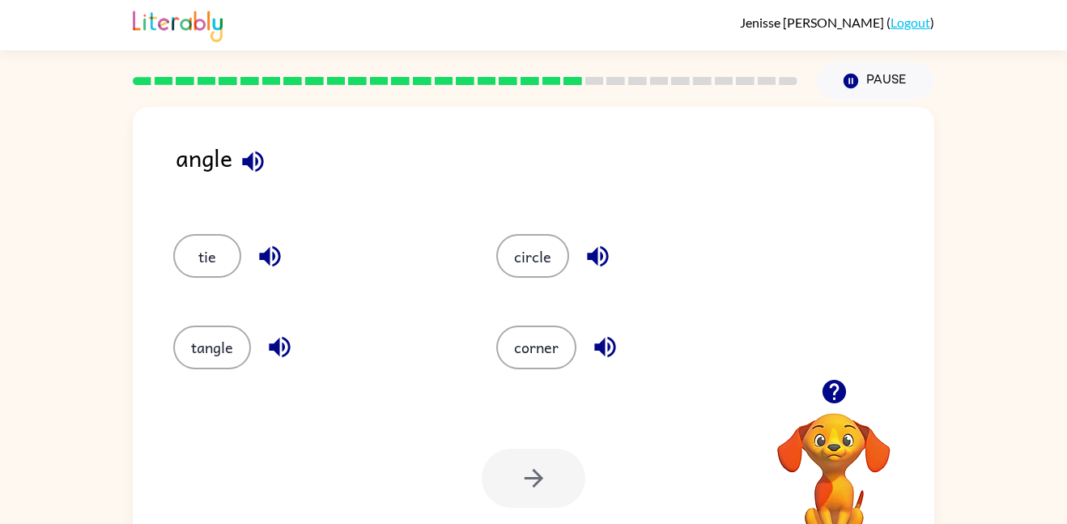
click at [288, 351] on icon "button" at bounding box center [279, 347] width 21 height 21
click at [176, 353] on button "tangle" at bounding box center [212, 347] width 78 height 44
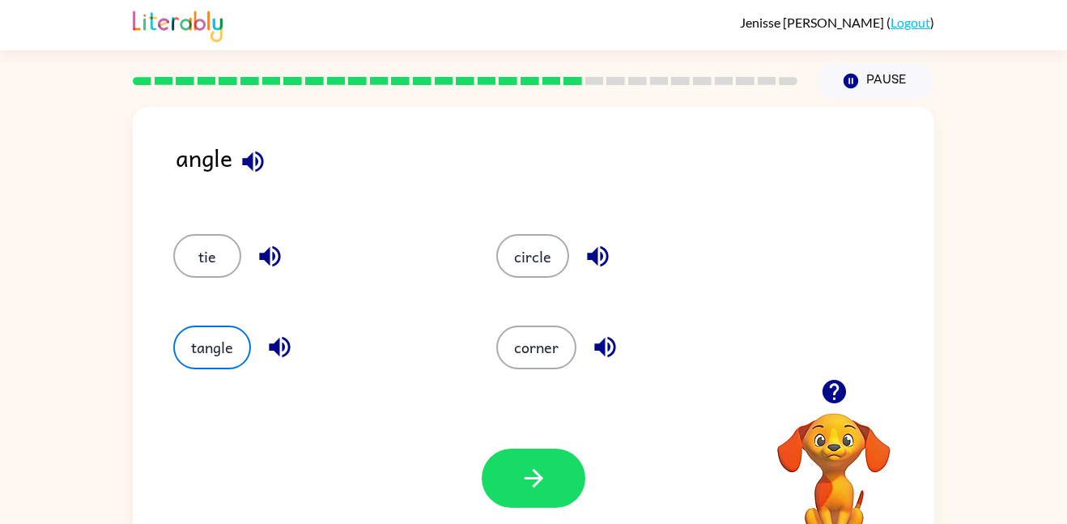
click at [250, 176] on button "button" at bounding box center [252, 161] width 41 height 41
click at [565, 461] on button "button" at bounding box center [534, 478] width 104 height 59
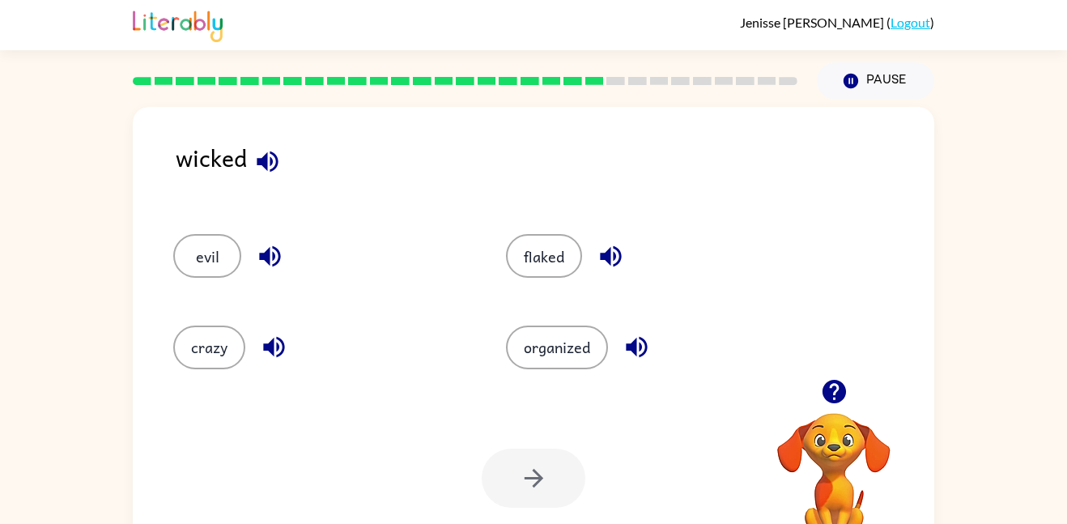
click at [265, 180] on button "button" at bounding box center [267, 161] width 41 height 41
click at [627, 340] on icon "button" at bounding box center [637, 347] width 28 height 28
click at [604, 261] on icon "button" at bounding box center [611, 256] width 28 height 28
click at [555, 266] on button "flaked" at bounding box center [544, 256] width 76 height 44
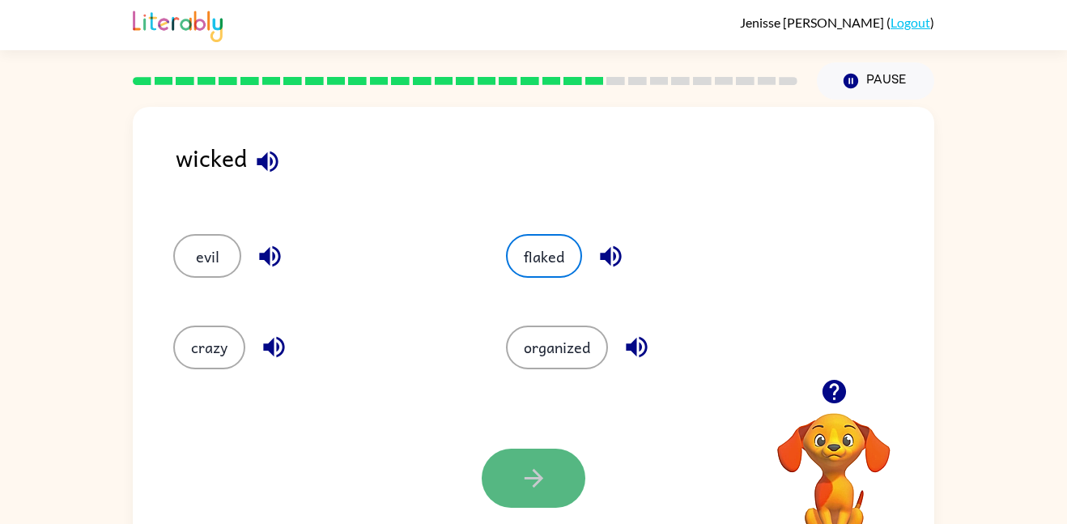
click at [568, 478] on button "button" at bounding box center [534, 478] width 104 height 59
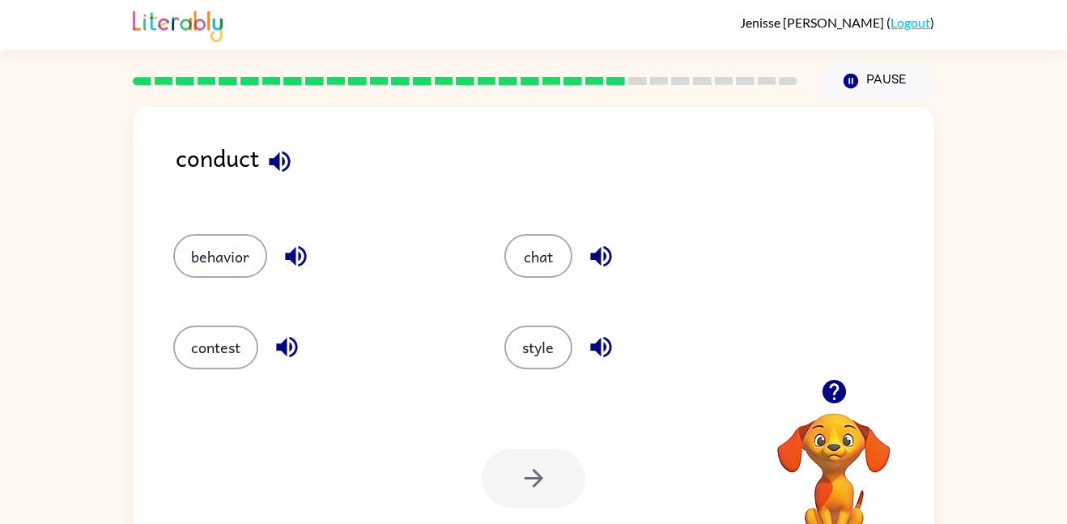
click at [278, 168] on icon "button" at bounding box center [279, 161] width 21 height 21
click at [285, 336] on icon "button" at bounding box center [287, 347] width 28 height 28
click at [251, 341] on button "contest" at bounding box center [215, 347] width 85 height 44
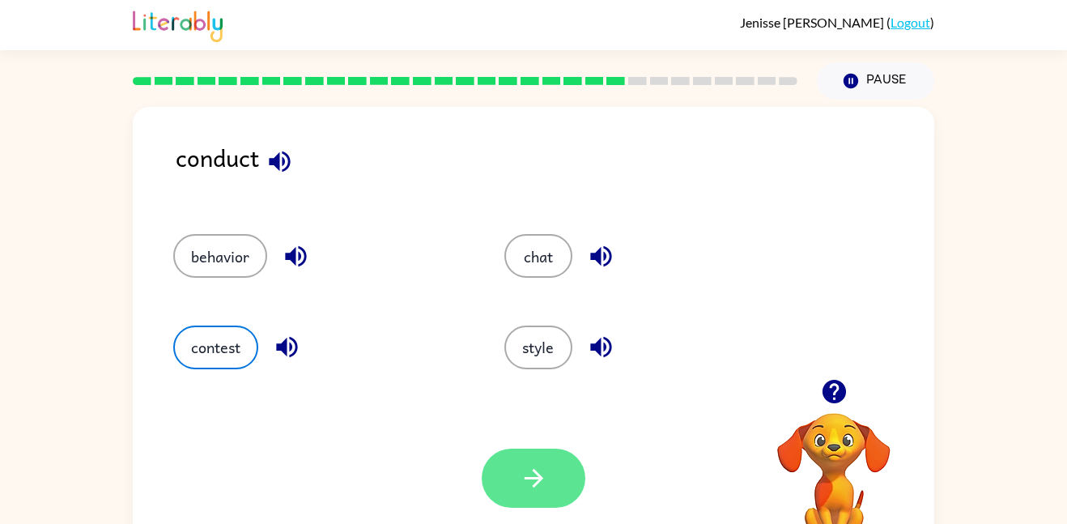
click at [504, 459] on button "button" at bounding box center [534, 478] width 104 height 59
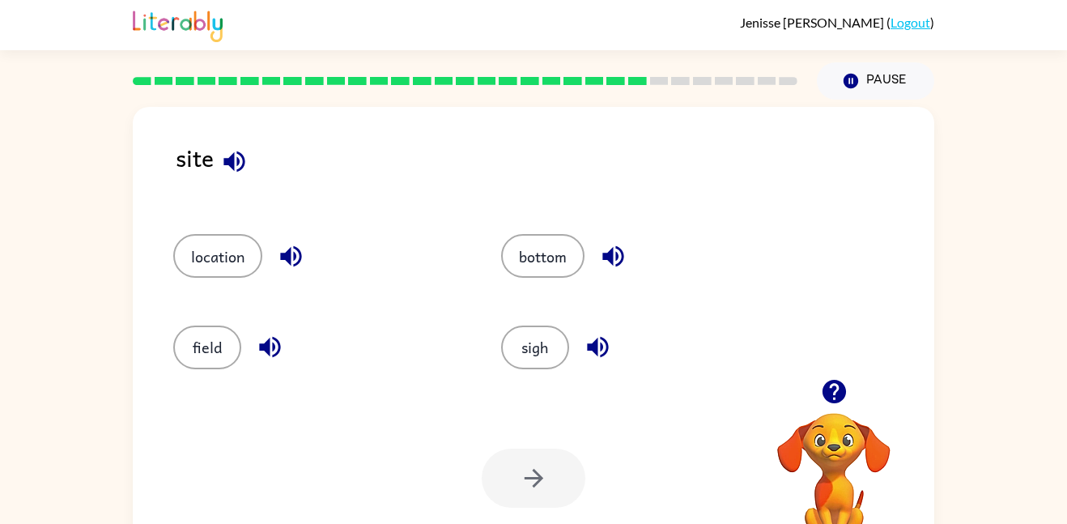
click at [229, 155] on icon "button" at bounding box center [234, 161] width 28 height 28
click at [580, 335] on button "button" at bounding box center [597, 346] width 41 height 41
click at [548, 342] on button "sigh" at bounding box center [535, 347] width 68 height 44
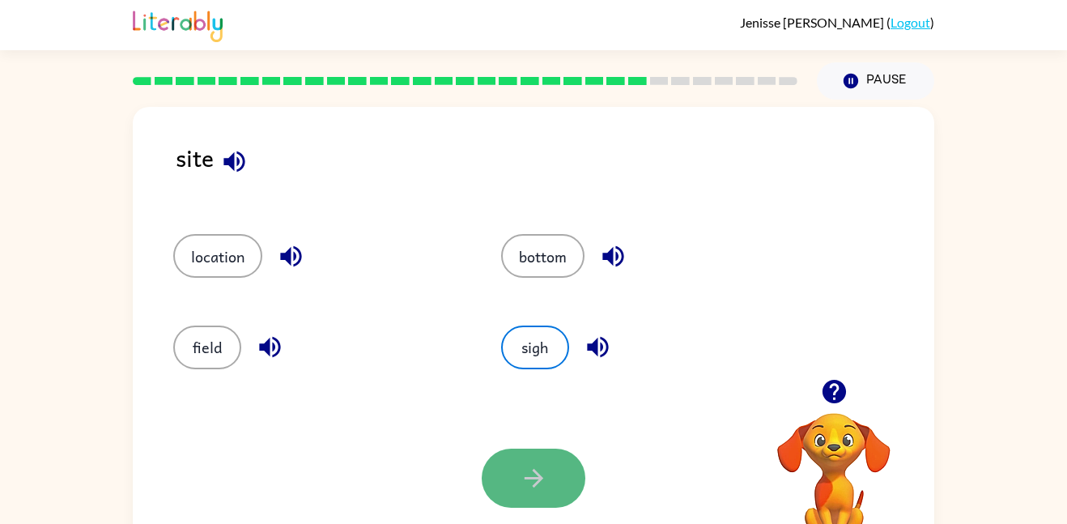
click at [515, 453] on button "button" at bounding box center [534, 478] width 104 height 59
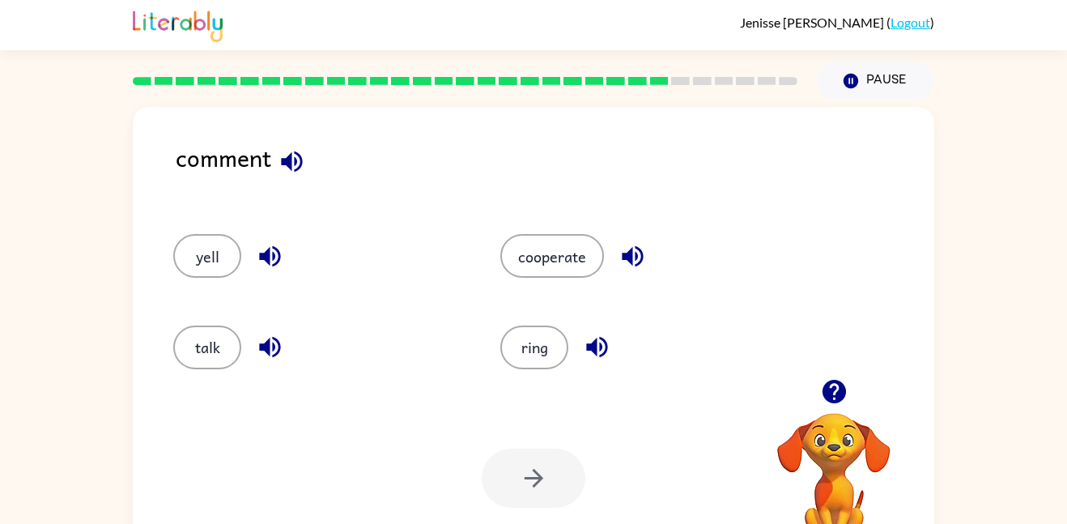
click at [296, 189] on div "comment" at bounding box center [555, 170] width 759 height 62
click at [291, 168] on icon "button" at bounding box center [291, 161] width 21 height 21
click at [641, 257] on icon "button" at bounding box center [632, 256] width 21 height 21
click at [275, 337] on icon "button" at bounding box center [270, 347] width 28 height 28
click at [227, 350] on button "talk" at bounding box center [207, 347] width 68 height 44
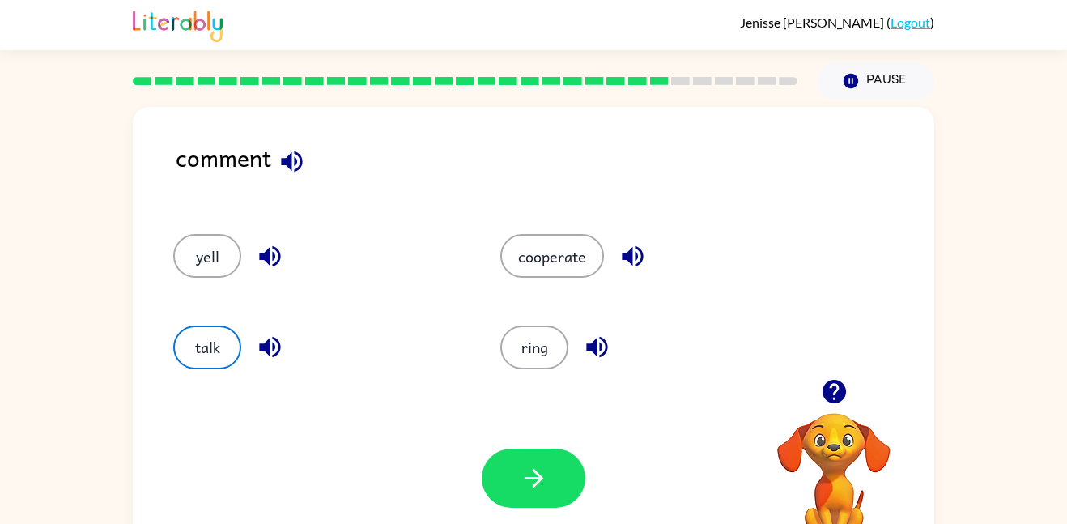
click at [627, 521] on div "Your browser must support playing .mp4 files to use Literably. Please try using…" at bounding box center [533, 478] width 801 height 182
click at [534, 261] on button "cooperate" at bounding box center [552, 256] width 104 height 44
click at [622, 266] on icon "button" at bounding box center [633, 256] width 28 height 28
click at [219, 354] on button "talk" at bounding box center [207, 347] width 68 height 44
click at [546, 495] on button "button" at bounding box center [534, 478] width 104 height 59
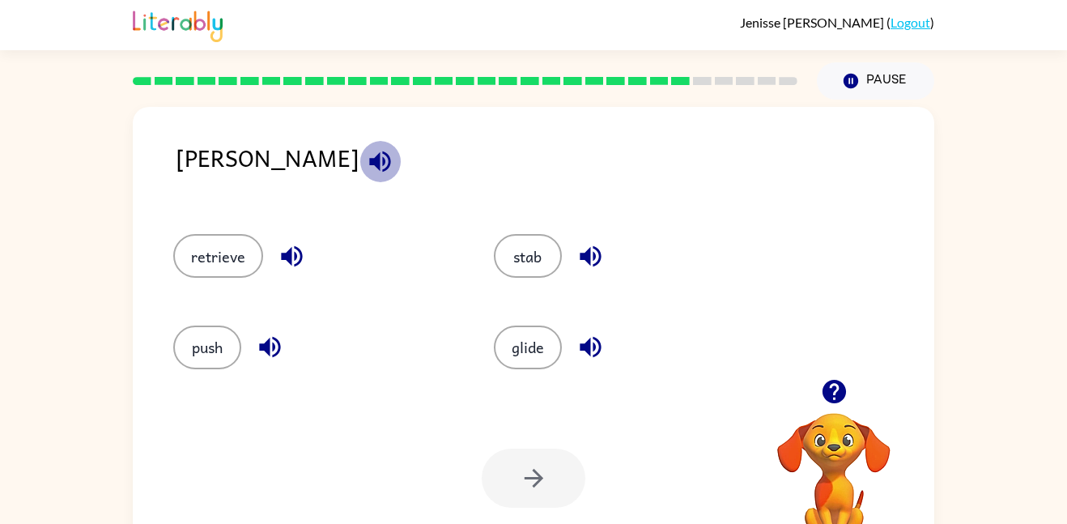
click at [366, 155] on icon "button" at bounding box center [380, 161] width 28 height 28
click at [598, 347] on icon "button" at bounding box center [590, 347] width 21 height 21
click at [582, 268] on icon "button" at bounding box center [590, 256] width 28 height 28
click at [278, 257] on icon "button" at bounding box center [292, 256] width 28 height 28
click at [256, 334] on icon "button" at bounding box center [270, 347] width 28 height 28
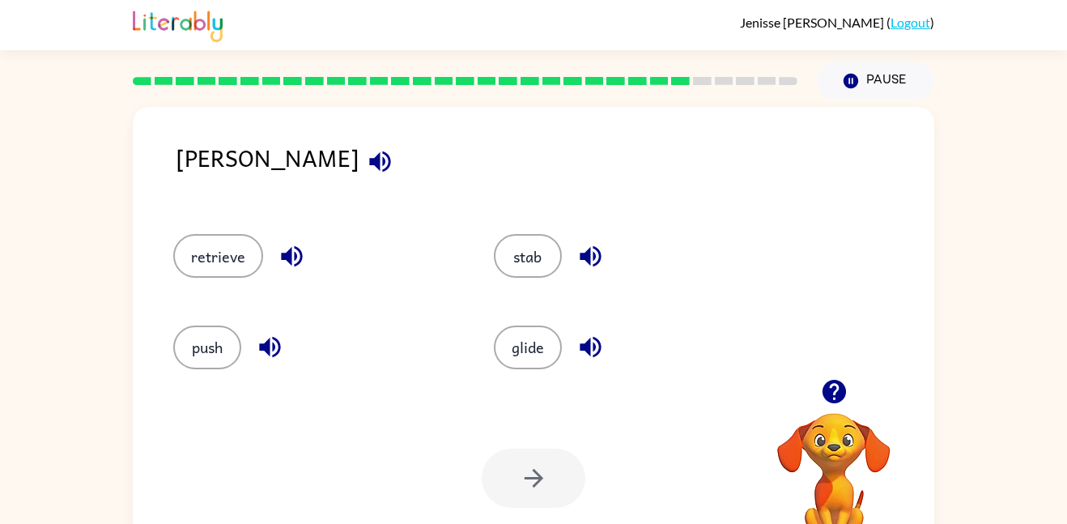
click at [366, 168] on icon "button" at bounding box center [380, 161] width 28 height 28
click at [249, 353] on div "push" at bounding box center [314, 347] width 283 height 44
click at [264, 344] on icon "button" at bounding box center [269, 347] width 21 height 21
click at [582, 359] on icon "button" at bounding box center [590, 347] width 28 height 28
click at [229, 336] on button "push" at bounding box center [207, 347] width 68 height 44
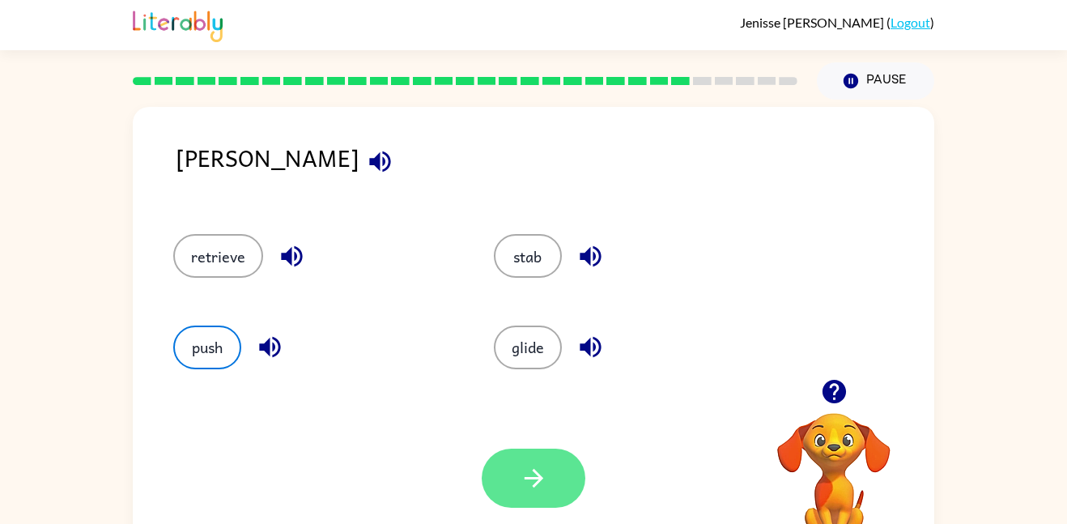
click at [568, 468] on button "button" at bounding box center [534, 478] width 104 height 59
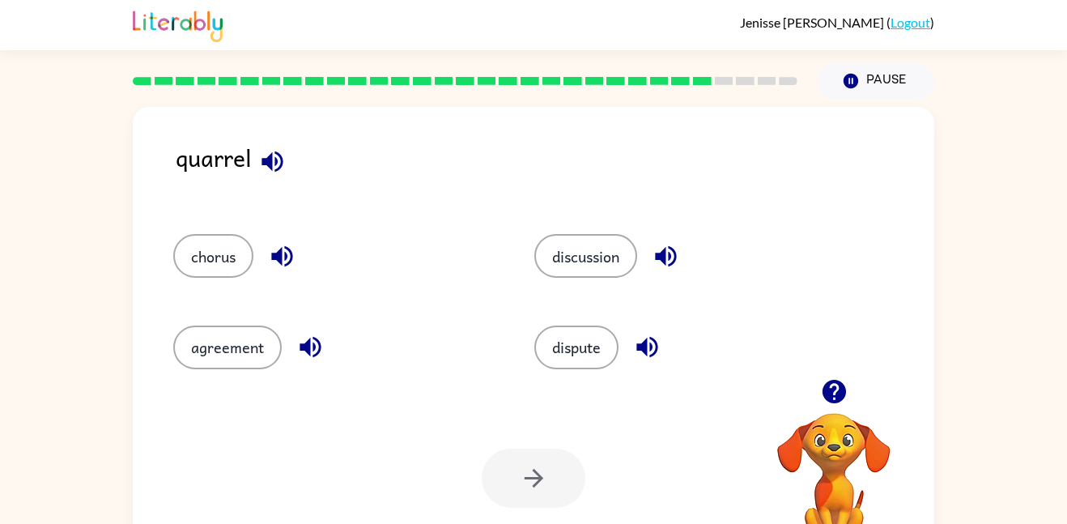
click at [266, 154] on icon "button" at bounding box center [272, 161] width 28 height 28
click at [290, 256] on icon "button" at bounding box center [282, 256] width 28 height 28
click at [238, 264] on button "chorus" at bounding box center [213, 256] width 80 height 44
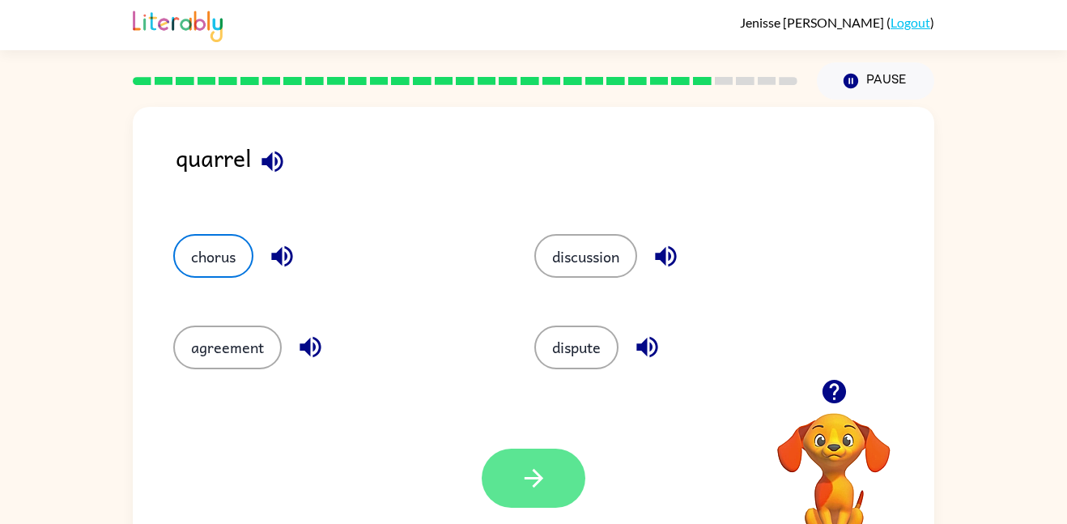
click at [527, 478] on icon "button" at bounding box center [533, 478] width 19 height 19
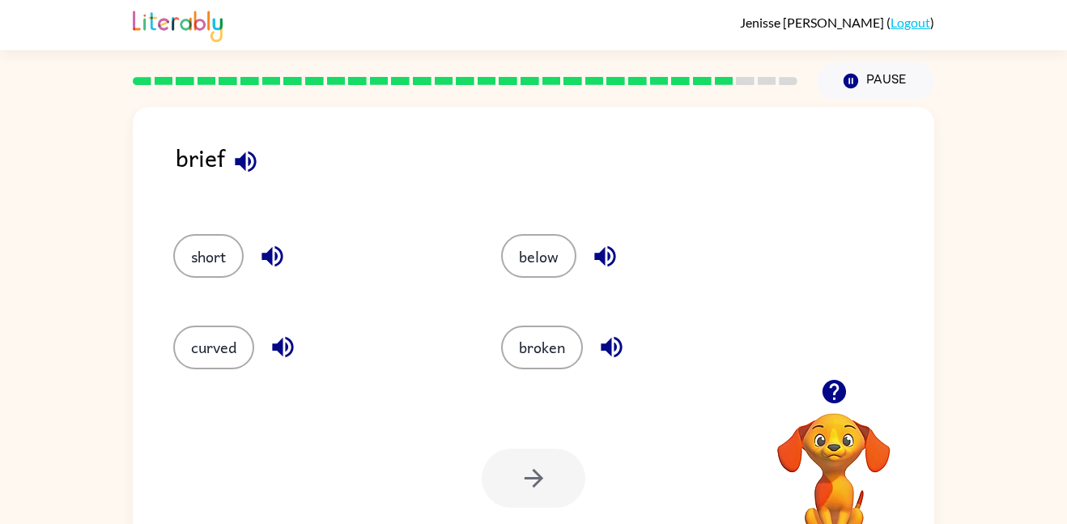
click at [244, 176] on button "button" at bounding box center [245, 161] width 41 height 41
click at [614, 368] on div "broken" at bounding box center [646, 347] width 291 height 44
click at [606, 361] on button "button" at bounding box center [611, 346] width 41 height 41
click at [594, 247] on icon "button" at bounding box center [605, 256] width 28 height 28
click at [276, 250] on icon "button" at bounding box center [272, 256] width 28 height 28
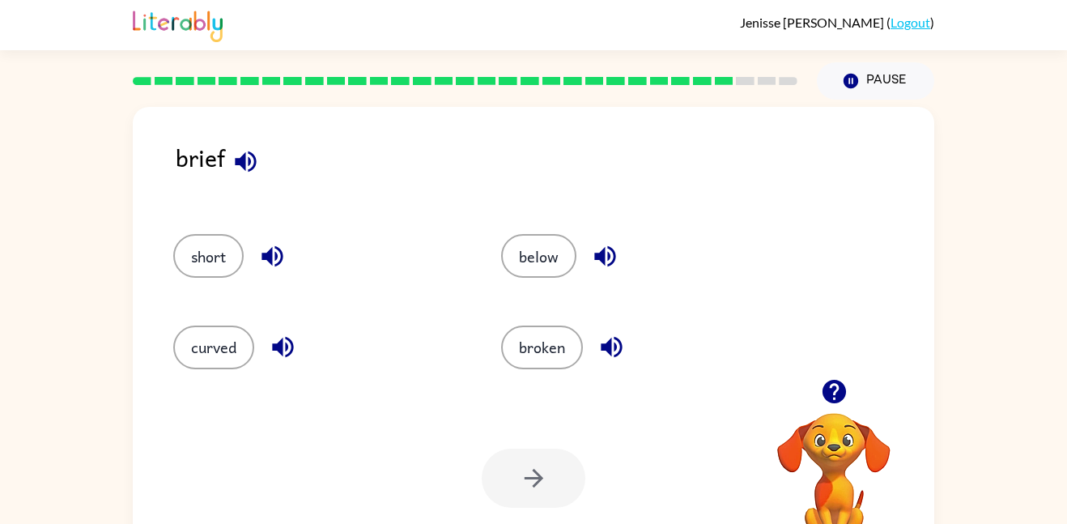
click at [287, 353] on icon "button" at bounding box center [283, 347] width 28 height 28
click at [612, 259] on icon "button" at bounding box center [604, 256] width 21 height 21
click at [623, 334] on icon "button" at bounding box center [611, 347] width 28 height 28
click at [609, 364] on button "button" at bounding box center [611, 346] width 41 height 41
click at [235, 168] on icon "button" at bounding box center [246, 161] width 28 height 28
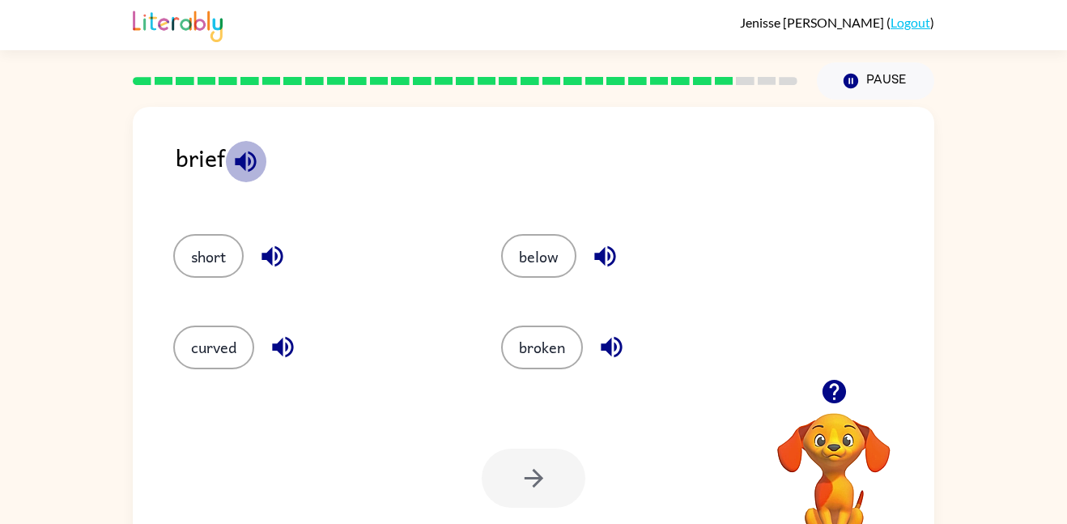
click at [244, 171] on icon "button" at bounding box center [246, 161] width 28 height 28
click at [526, 355] on button "broken" at bounding box center [542, 347] width 82 height 44
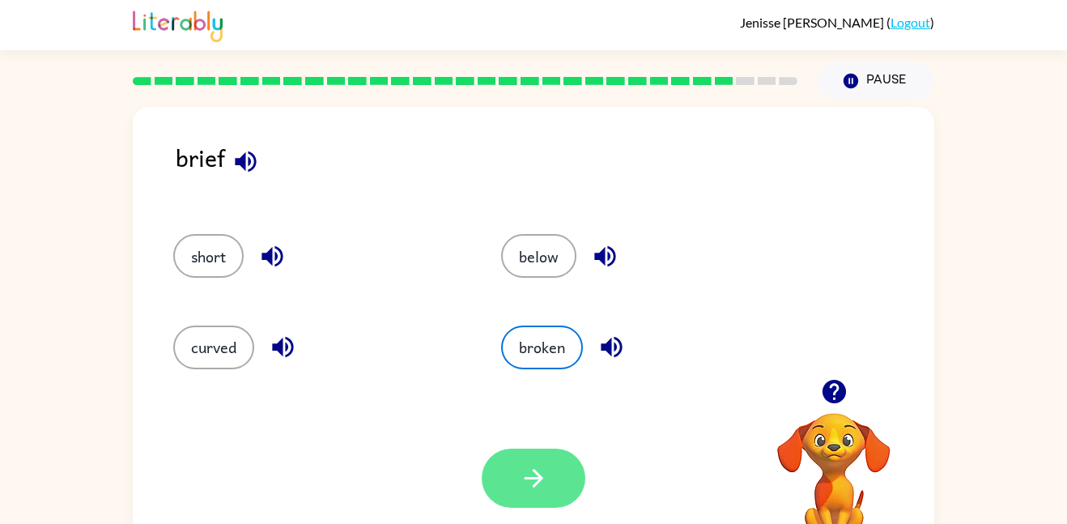
click at [523, 457] on button "button" at bounding box center [534, 478] width 104 height 59
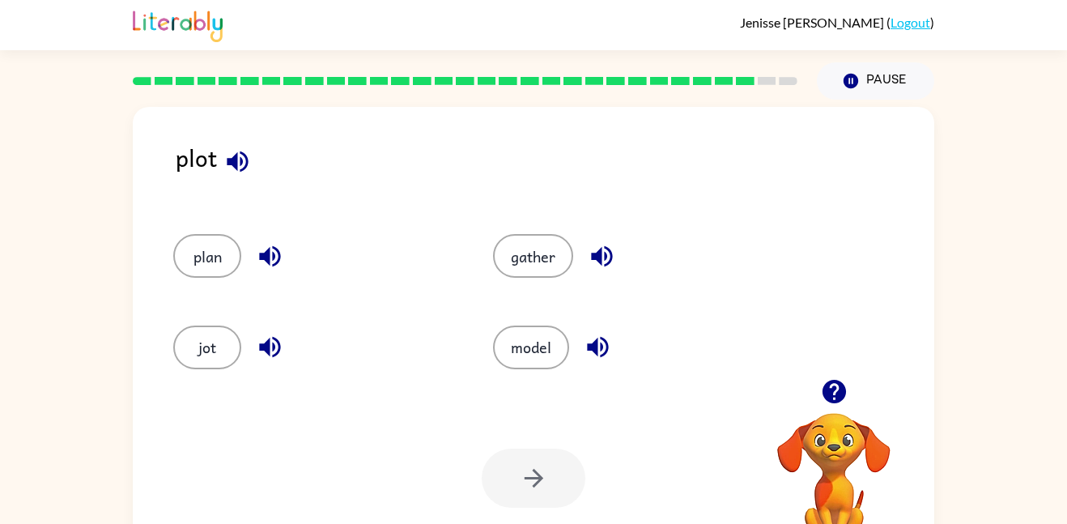
click at [260, 272] on button "button" at bounding box center [269, 256] width 41 height 41
click at [266, 341] on icon "button" at bounding box center [270, 347] width 28 height 28
click at [215, 344] on button "jot" at bounding box center [207, 347] width 68 height 44
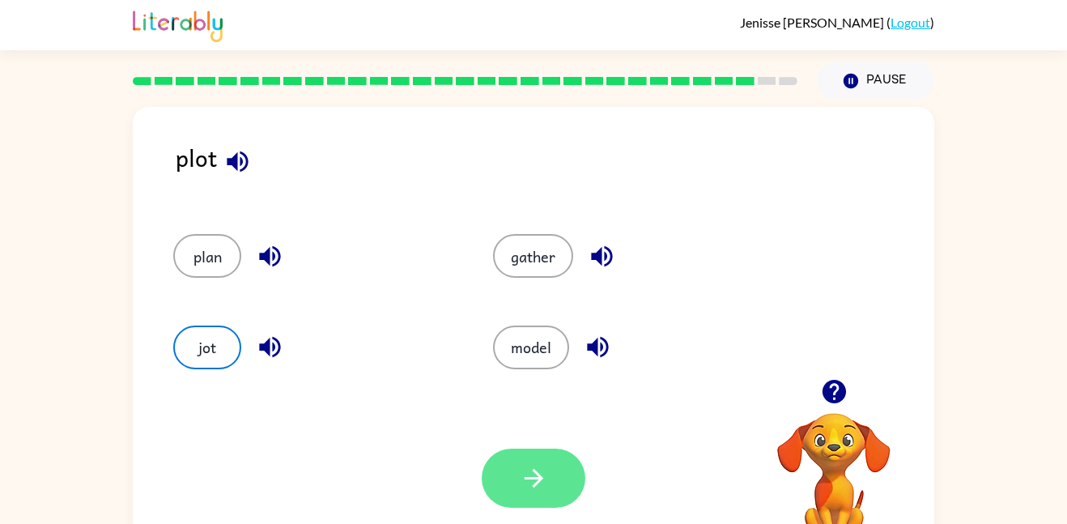
click at [560, 479] on button "button" at bounding box center [534, 478] width 104 height 59
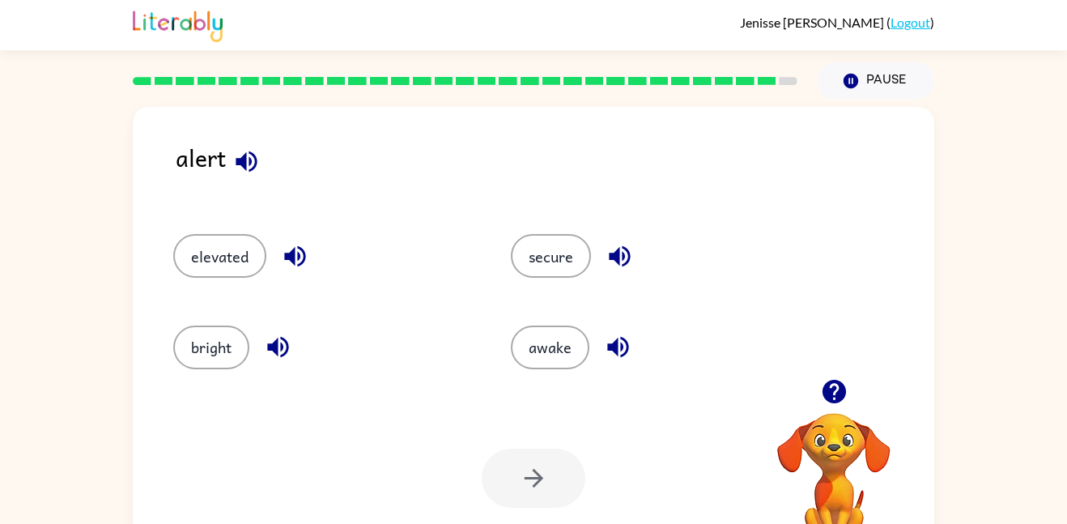
click at [210, 232] on div "elevated" at bounding box center [311, 248] width 338 height 91
click at [288, 271] on button "button" at bounding box center [294, 256] width 41 height 41
click at [606, 257] on icon "button" at bounding box center [620, 256] width 28 height 28
click at [266, 350] on icon "button" at bounding box center [278, 347] width 28 height 28
click at [617, 348] on icon "button" at bounding box center [617, 347] width 21 height 21
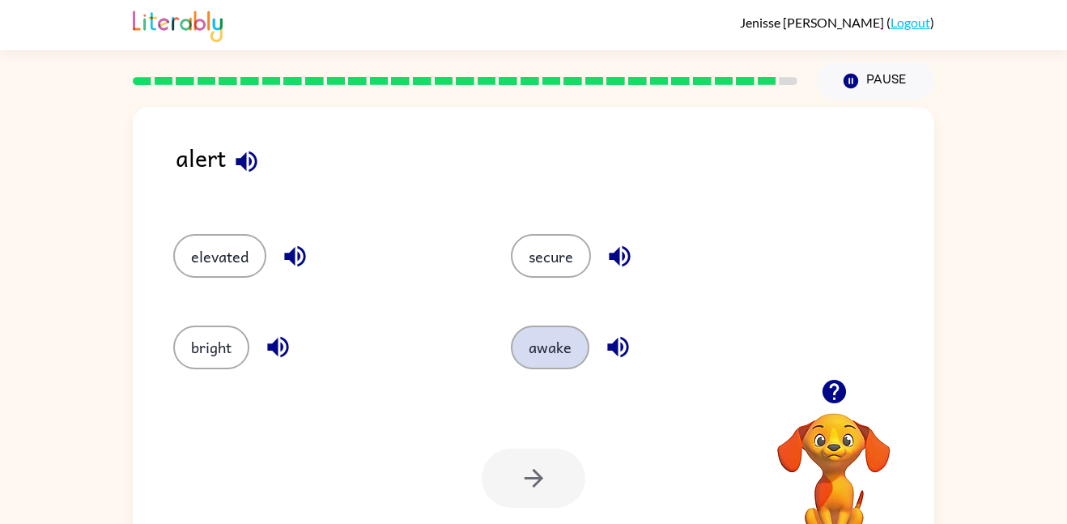
click at [580, 353] on button "awake" at bounding box center [550, 347] width 79 height 44
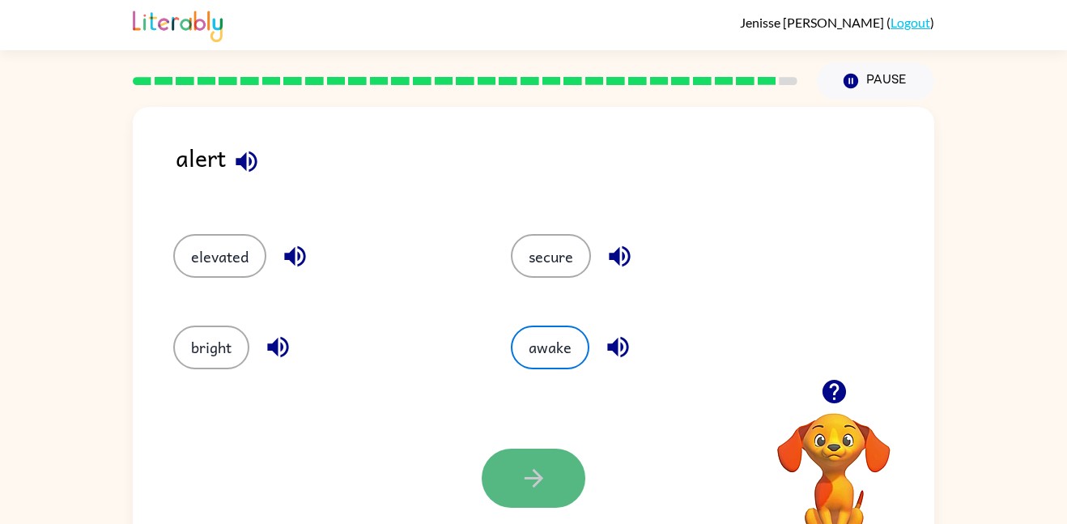
click at [495, 491] on button "button" at bounding box center [534, 478] width 104 height 59
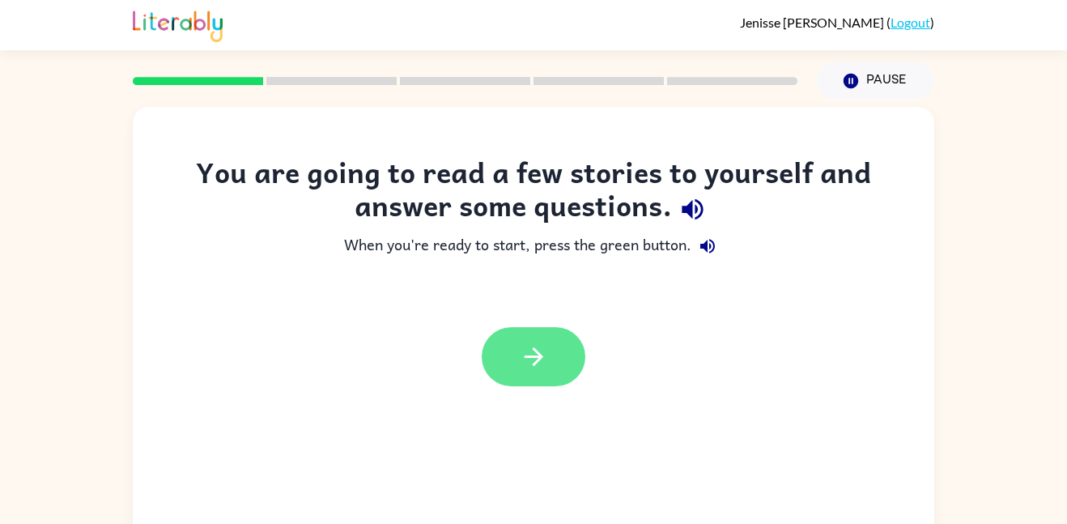
click at [523, 361] on icon "button" at bounding box center [534, 356] width 28 height 28
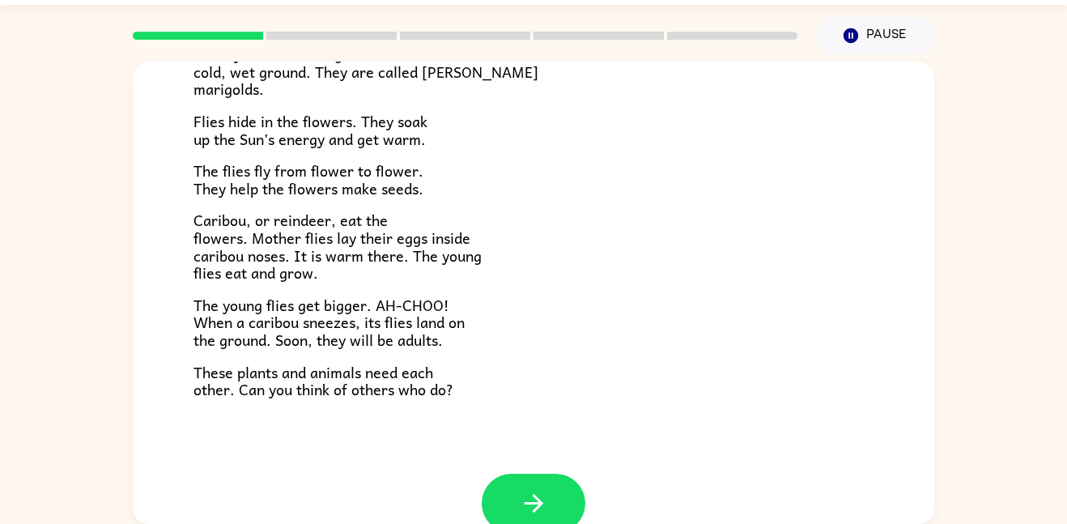
scroll to position [333, 0]
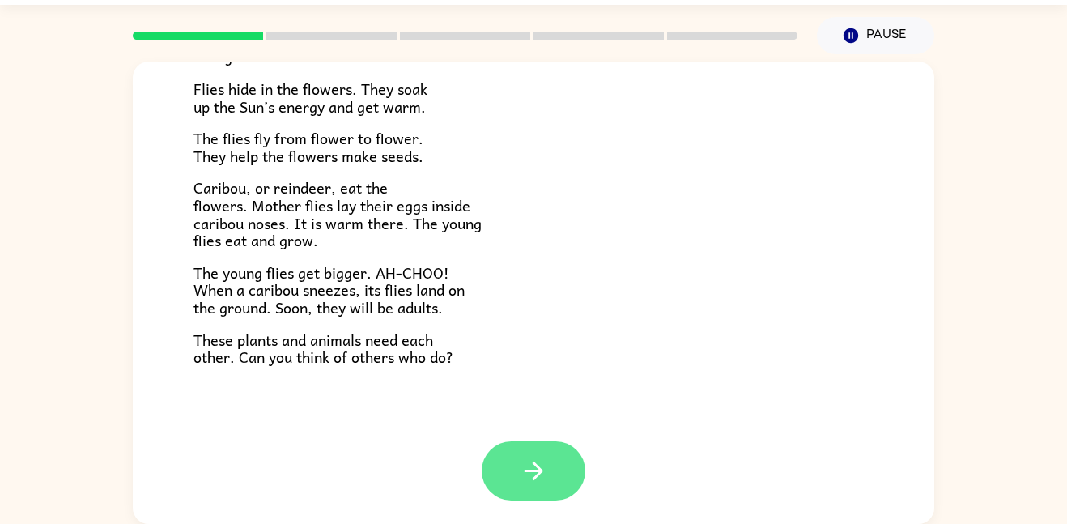
click at [508, 463] on button "button" at bounding box center [534, 470] width 104 height 59
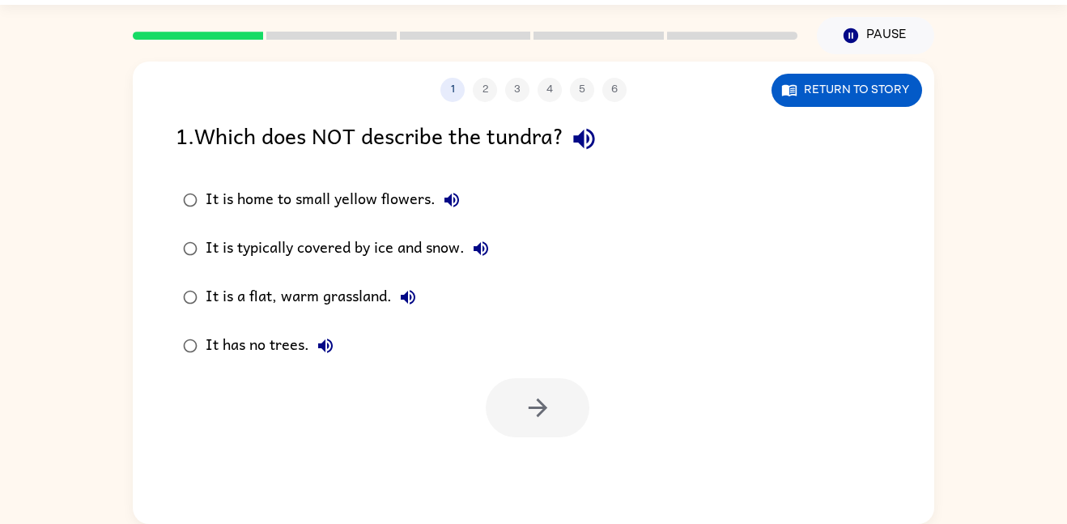
scroll to position [0, 0]
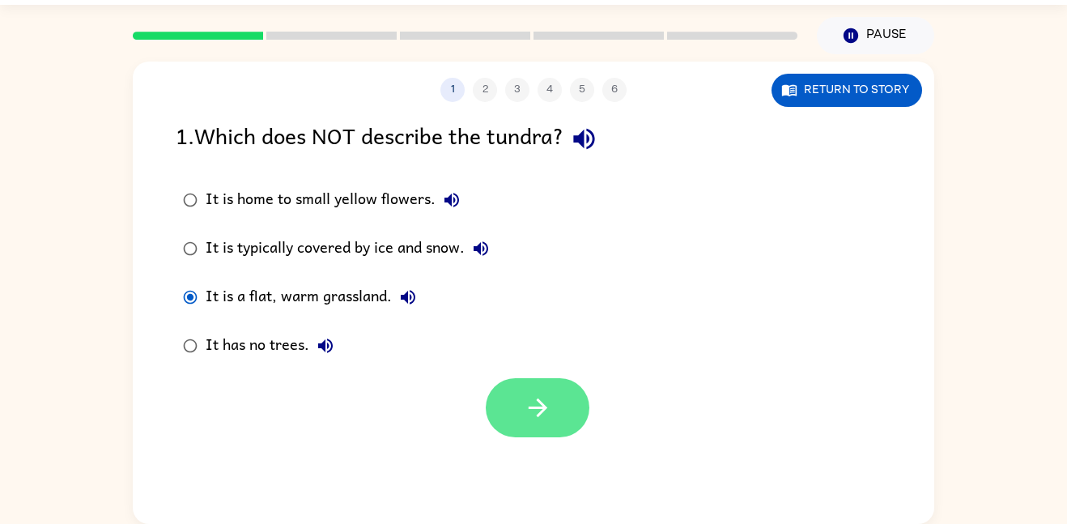
click at [497, 424] on button "button" at bounding box center [538, 407] width 104 height 59
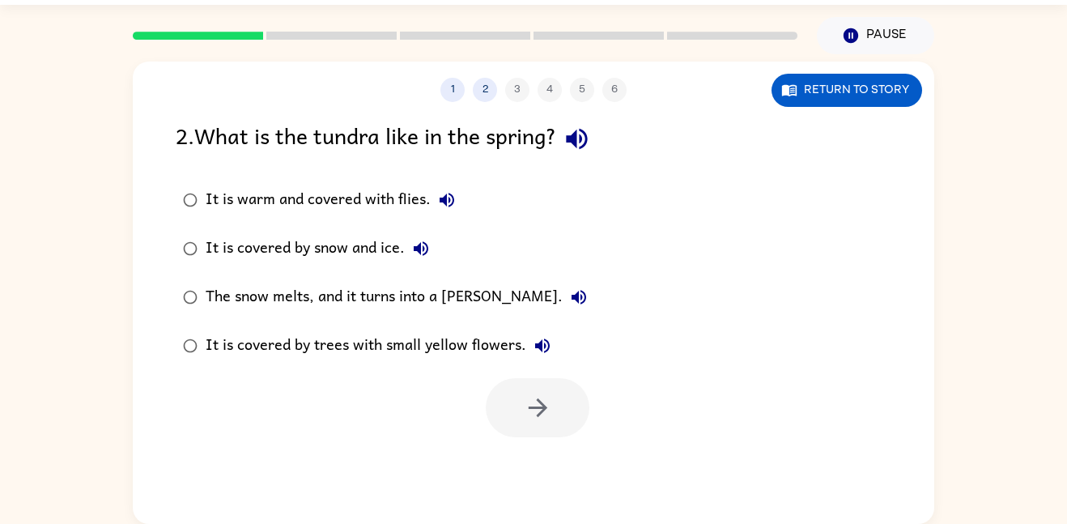
click at [386, 190] on div "It is warm and covered with flies." at bounding box center [334, 200] width 257 height 32
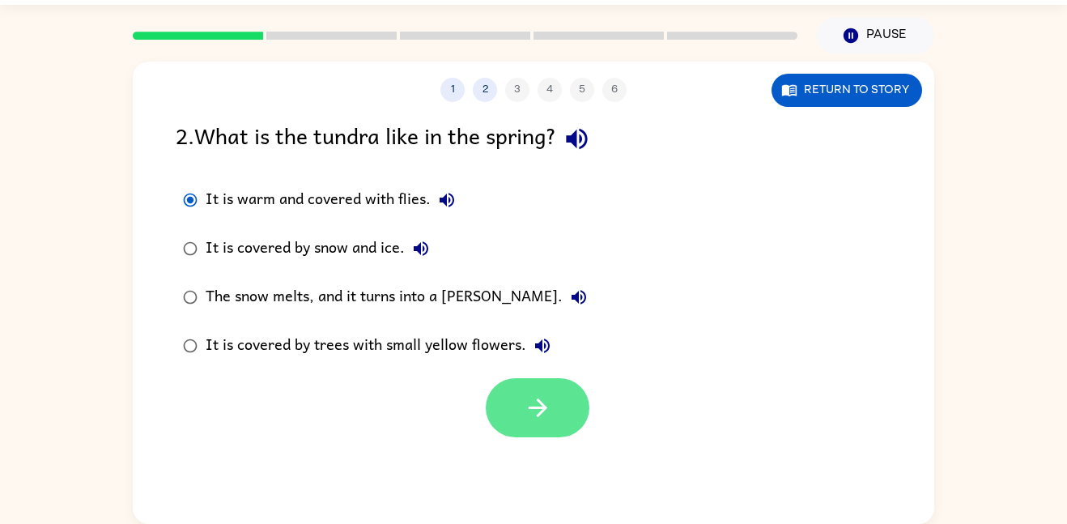
click at [516, 406] on button "button" at bounding box center [538, 407] width 104 height 59
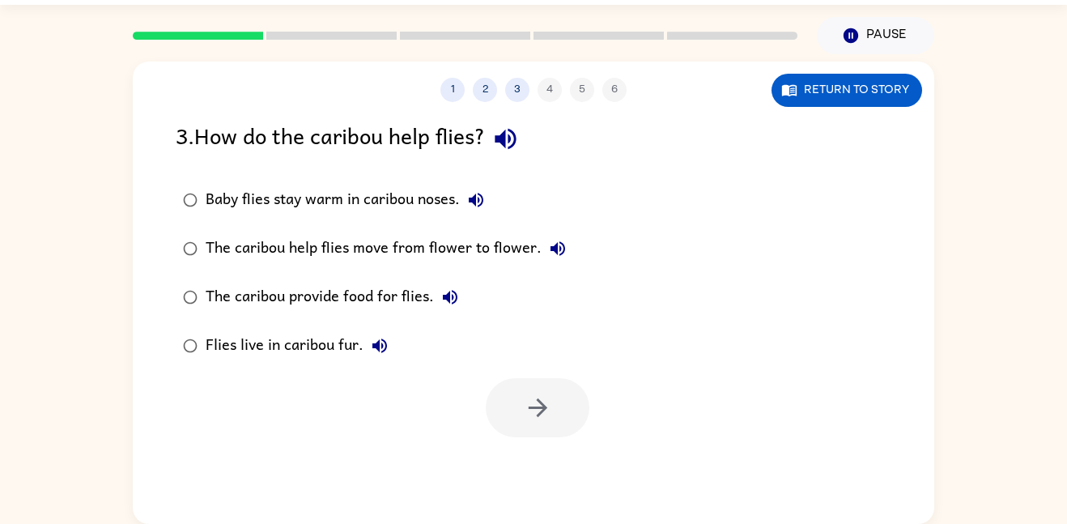
click at [397, 198] on div "Baby flies stay warm in caribou noses." at bounding box center [349, 200] width 287 height 32
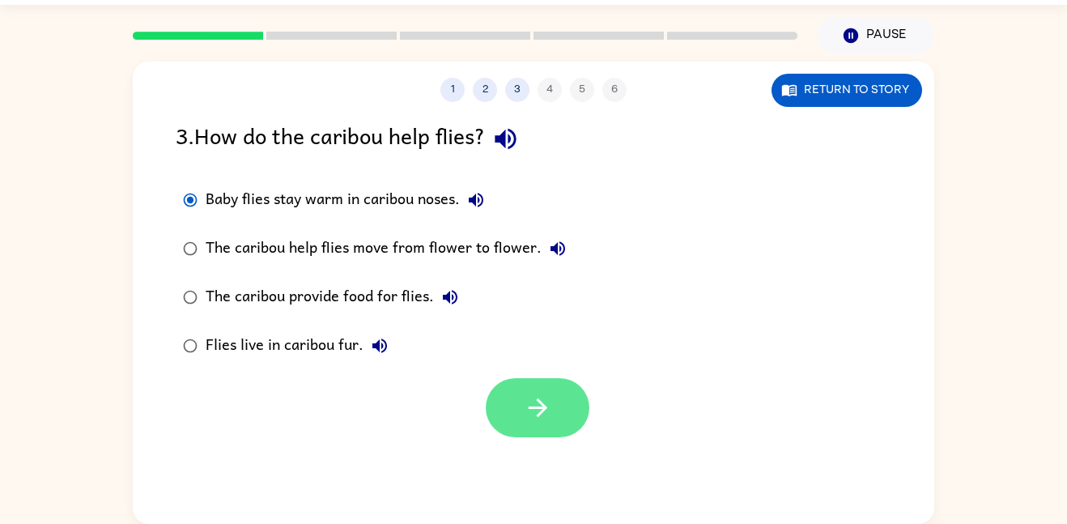
click at [514, 409] on button "button" at bounding box center [538, 407] width 104 height 59
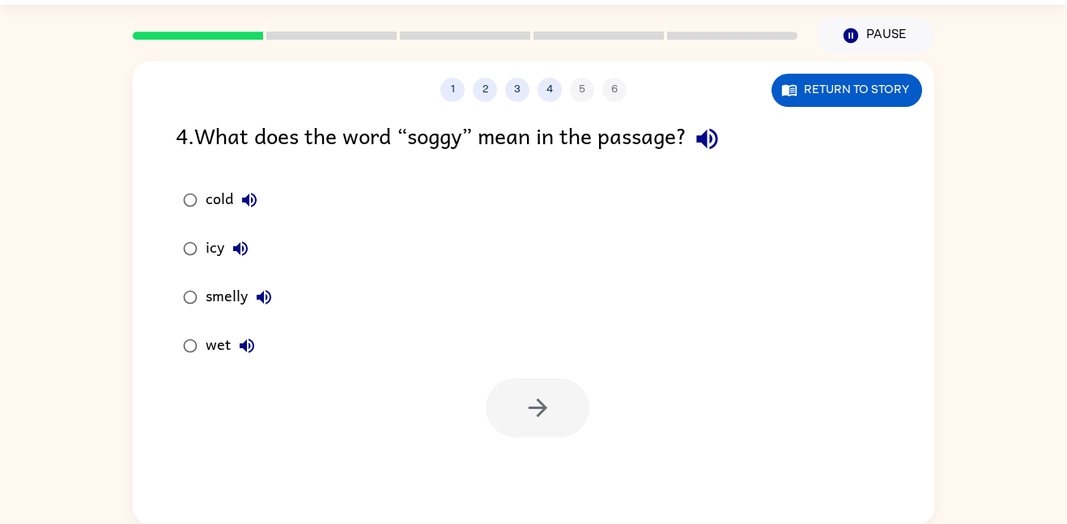
click at [220, 351] on div "wet" at bounding box center [234, 345] width 57 height 32
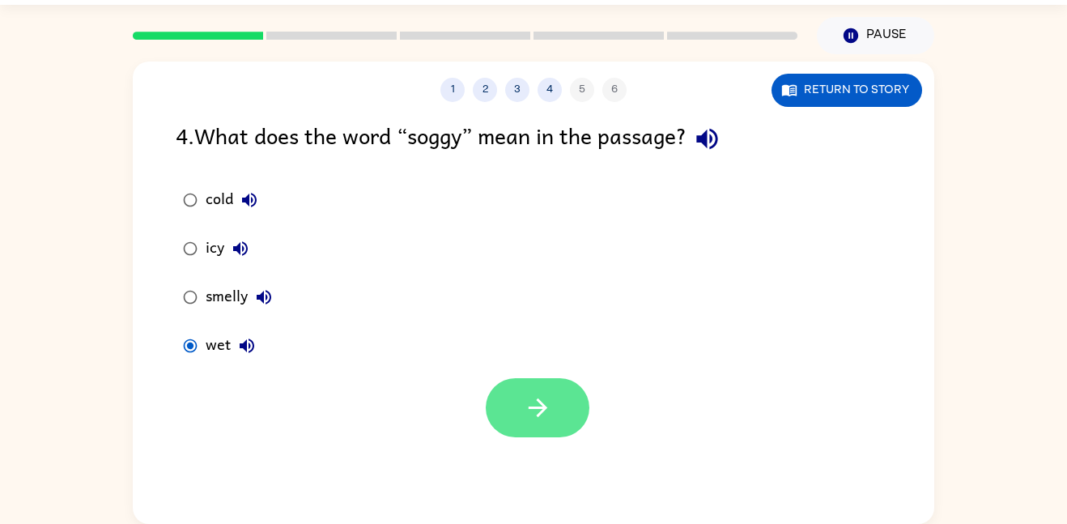
click at [506, 406] on button "button" at bounding box center [538, 407] width 104 height 59
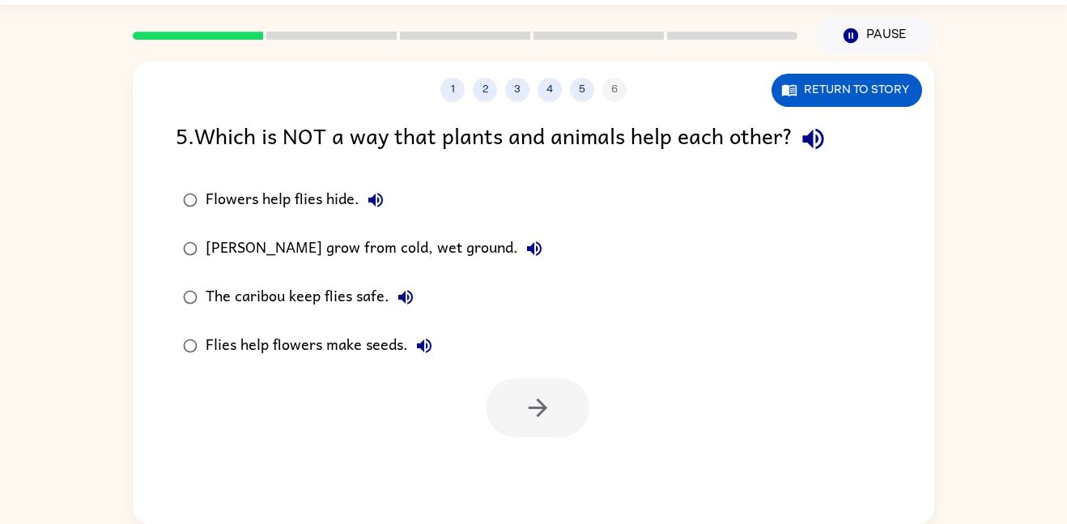
click at [464, 218] on label "Flowers help flies hide." at bounding box center [363, 200] width 392 height 49
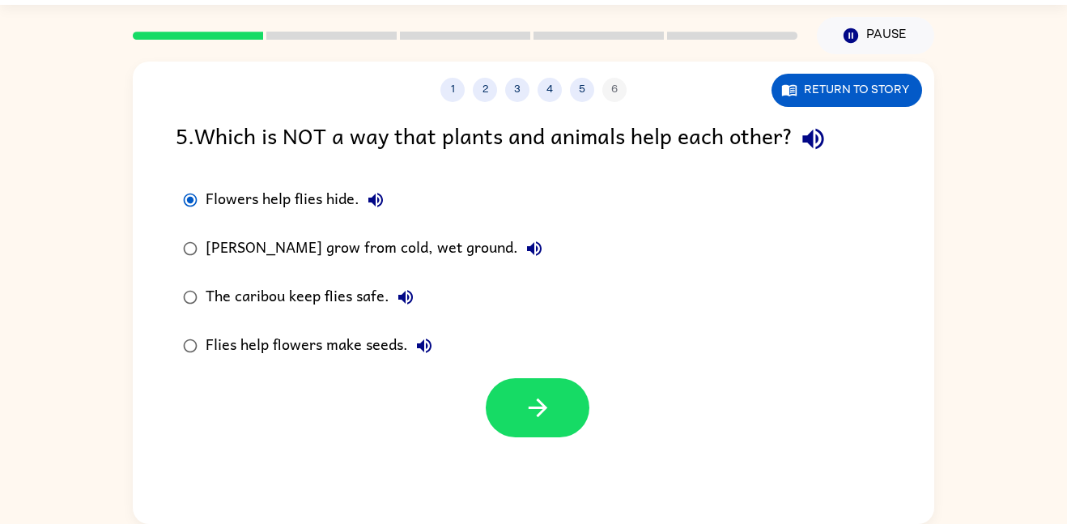
click at [405, 246] on div "[PERSON_NAME] grow from cold, wet ground." at bounding box center [378, 248] width 345 height 32
click at [533, 429] on button "button" at bounding box center [538, 407] width 104 height 59
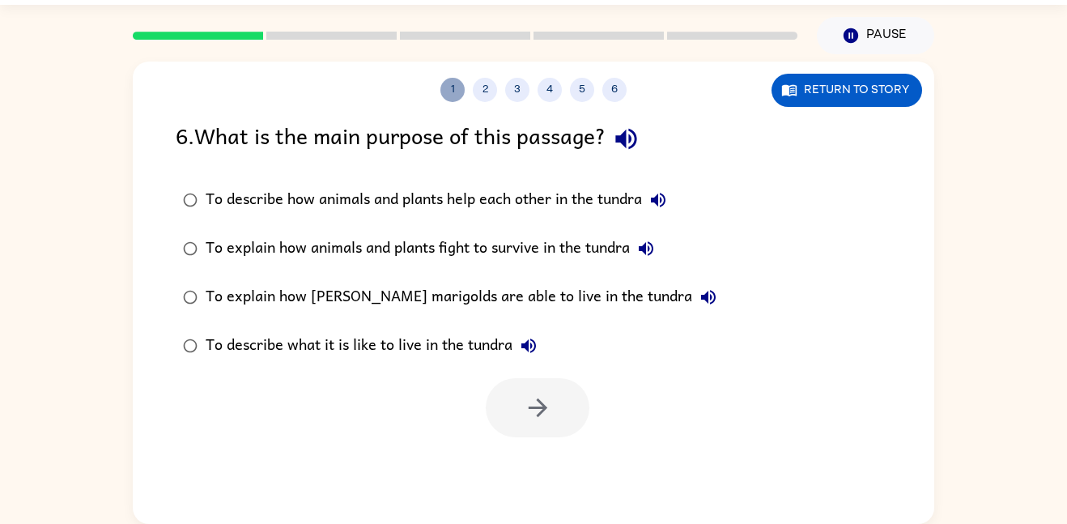
click at [453, 85] on button "1" at bounding box center [452, 90] width 24 height 24
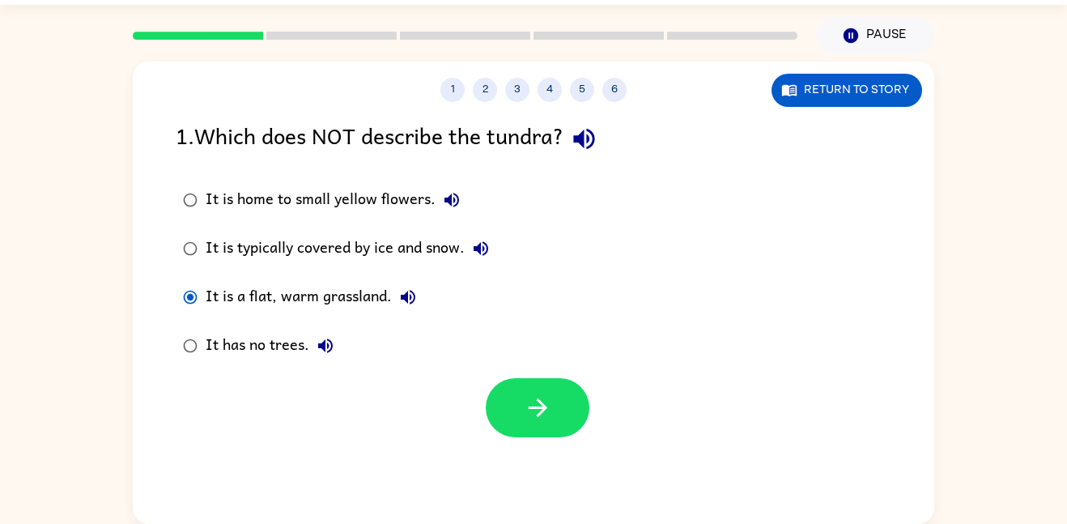
click at [470, 94] on div "1 2 3 4 5 6" at bounding box center [533, 90] width 801 height 24
click at [576, 89] on button "5" at bounding box center [582, 90] width 24 height 24
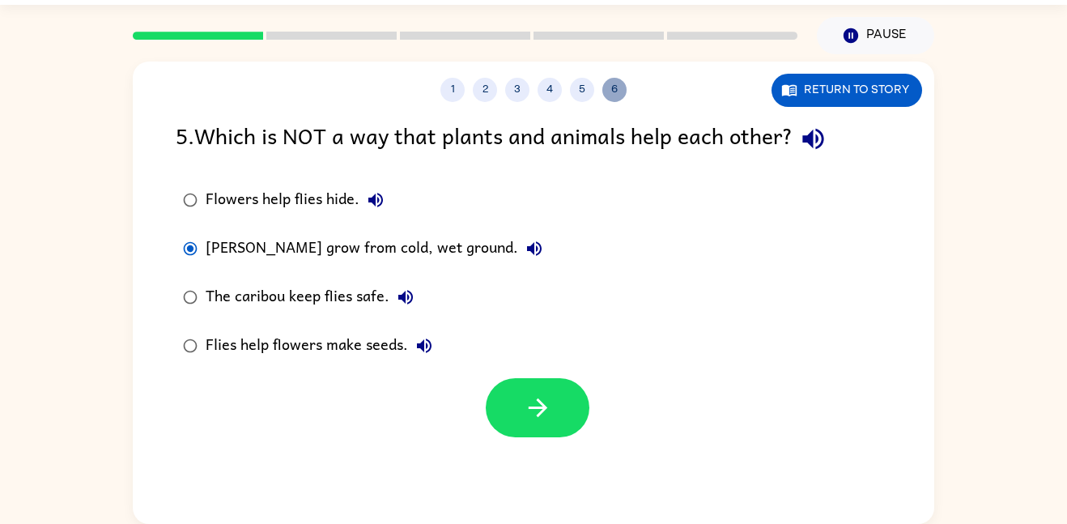
click at [606, 97] on button "6" at bounding box center [614, 90] width 24 height 24
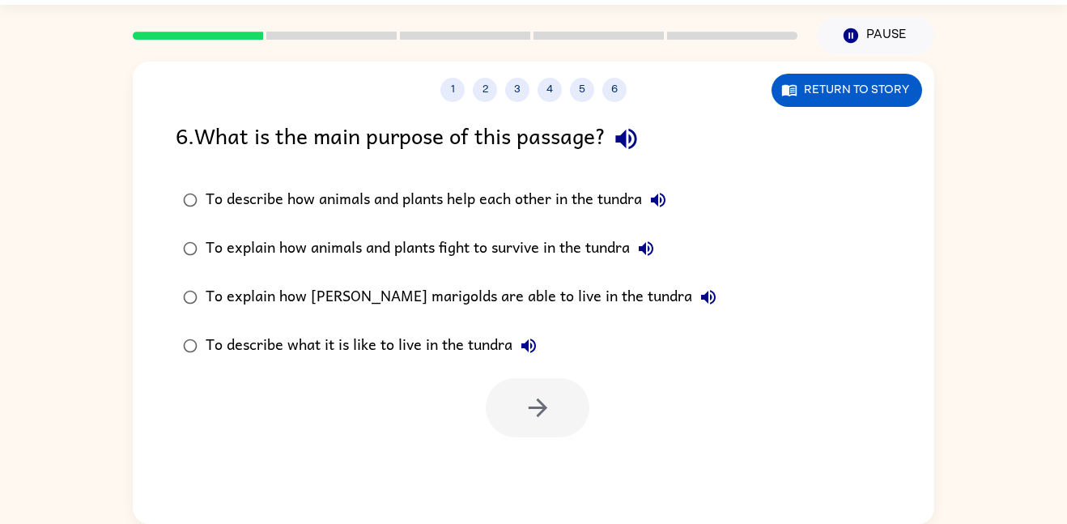
click at [529, 217] on label "To describe how animals and plants help each other in the tundra" at bounding box center [450, 200] width 566 height 49
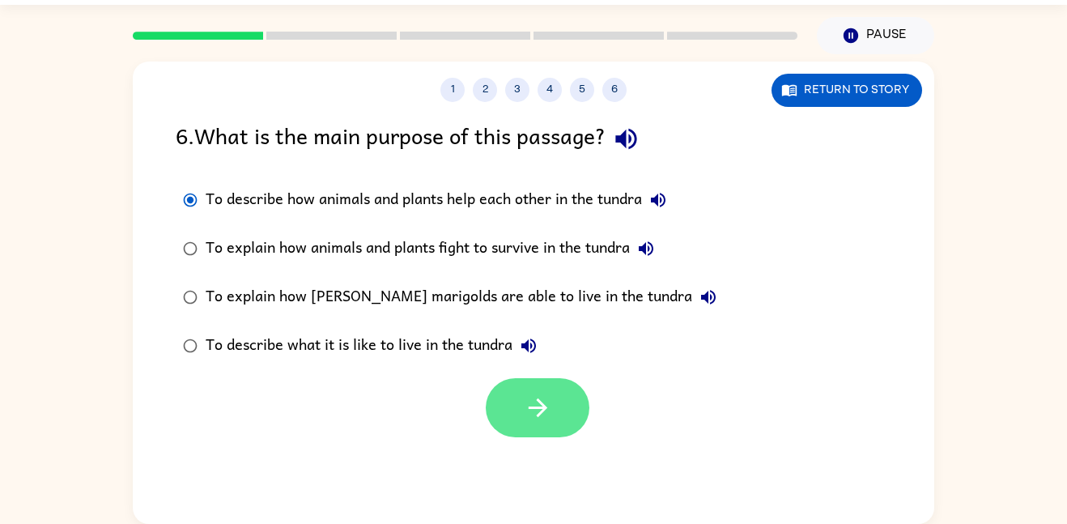
click at [555, 402] on button "button" at bounding box center [538, 407] width 104 height 59
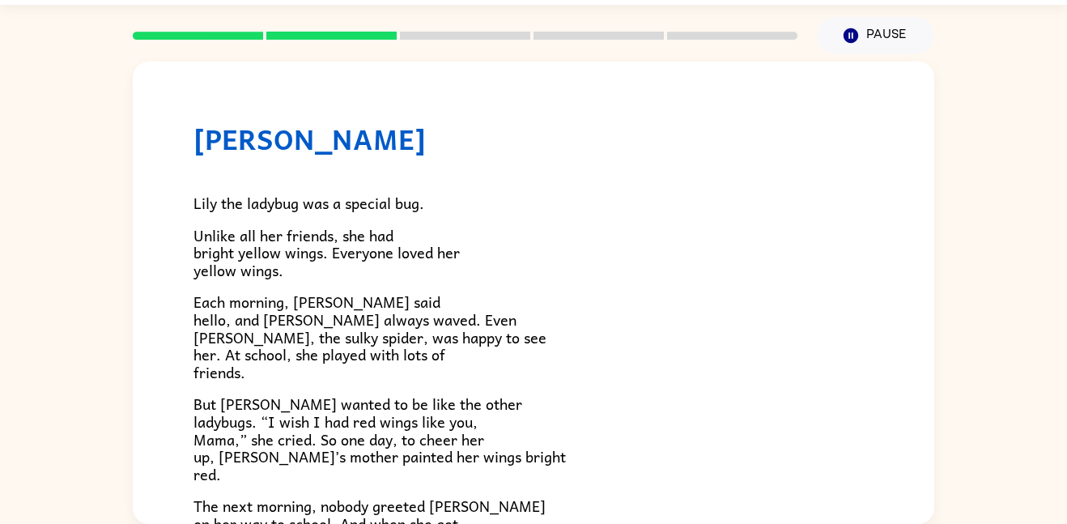
click at [341, 256] on span "Unlike all her friends, she had bright yellow wings. Everyone loved her yellow …" at bounding box center [326, 252] width 266 height 58
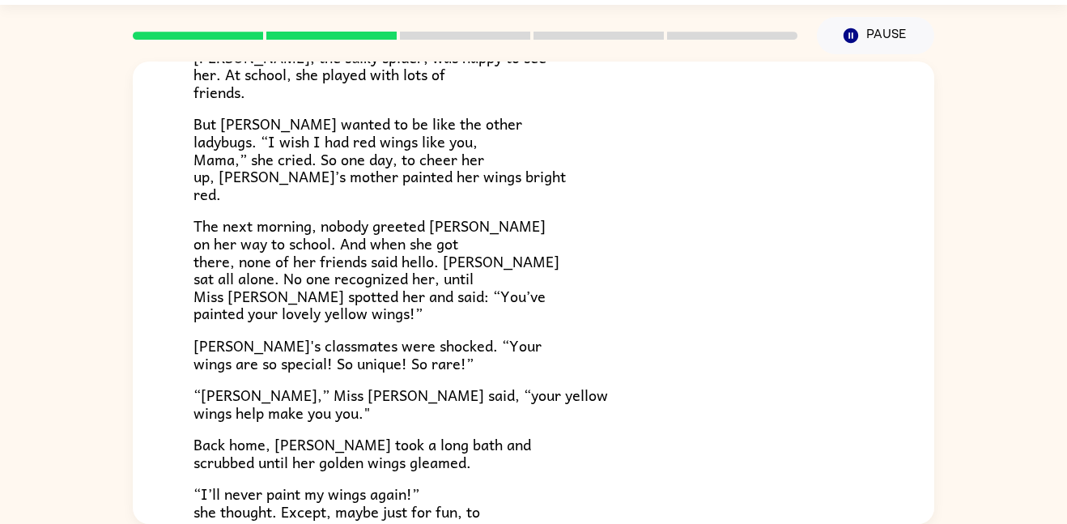
scroll to position [295, 0]
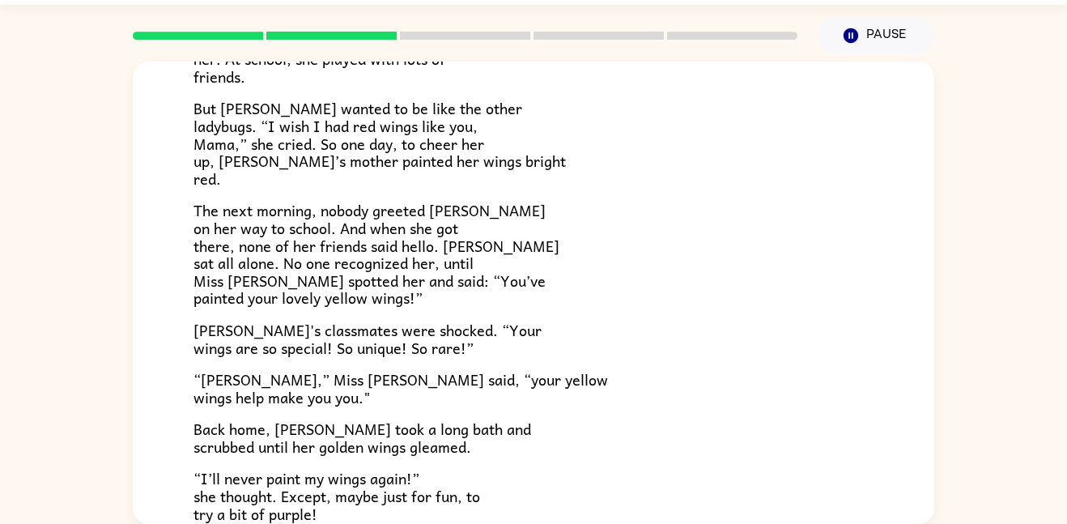
click at [458, 477] on p "“I’ll never paint my wings again!” she thought. Except, maybe just for fun, to …" at bounding box center [533, 496] width 680 height 53
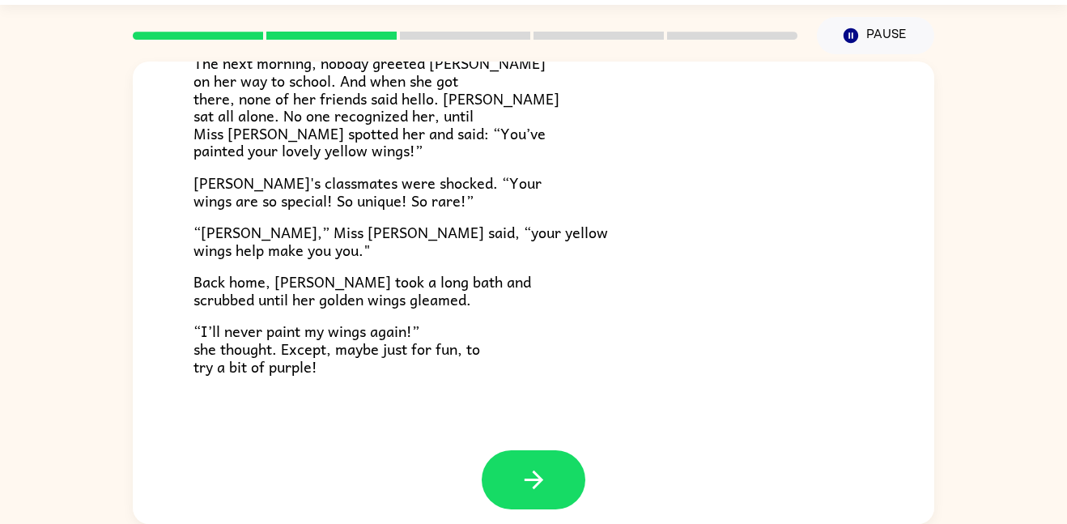
scroll to position [453, 0]
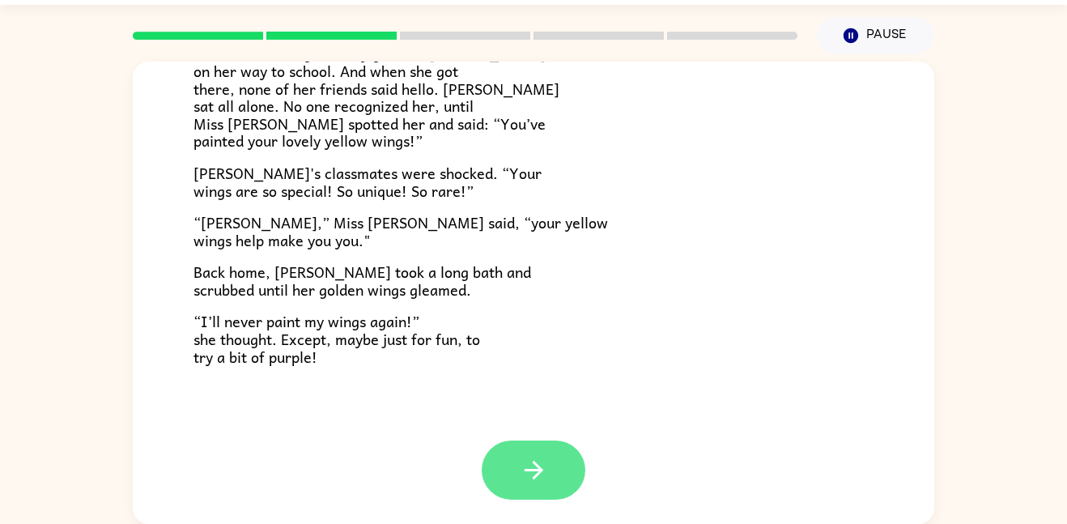
click at [562, 472] on button "button" at bounding box center [534, 469] width 104 height 59
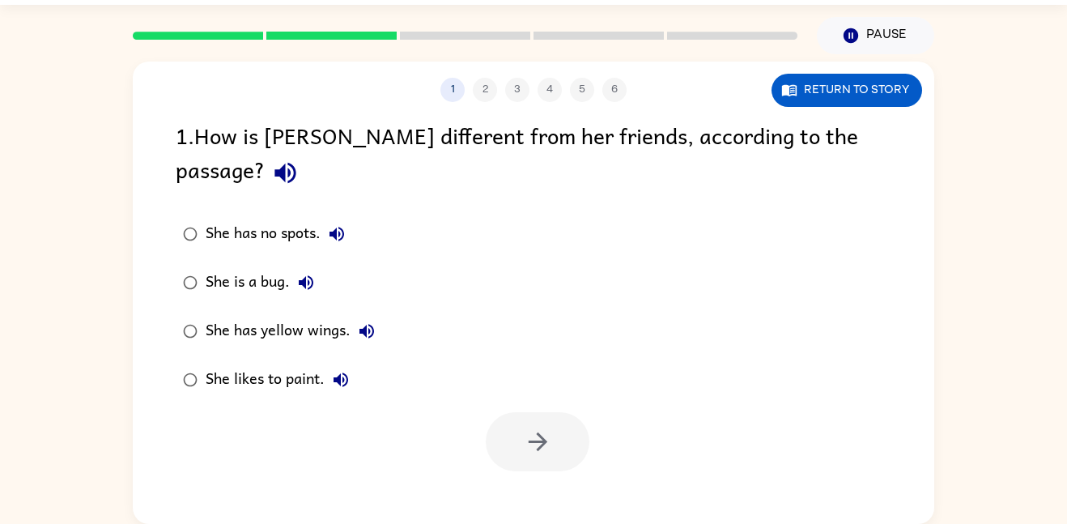
click at [188, 307] on label "She has yellow wings." at bounding box center [279, 331] width 224 height 49
click at [540, 432] on icon "button" at bounding box center [537, 441] width 19 height 19
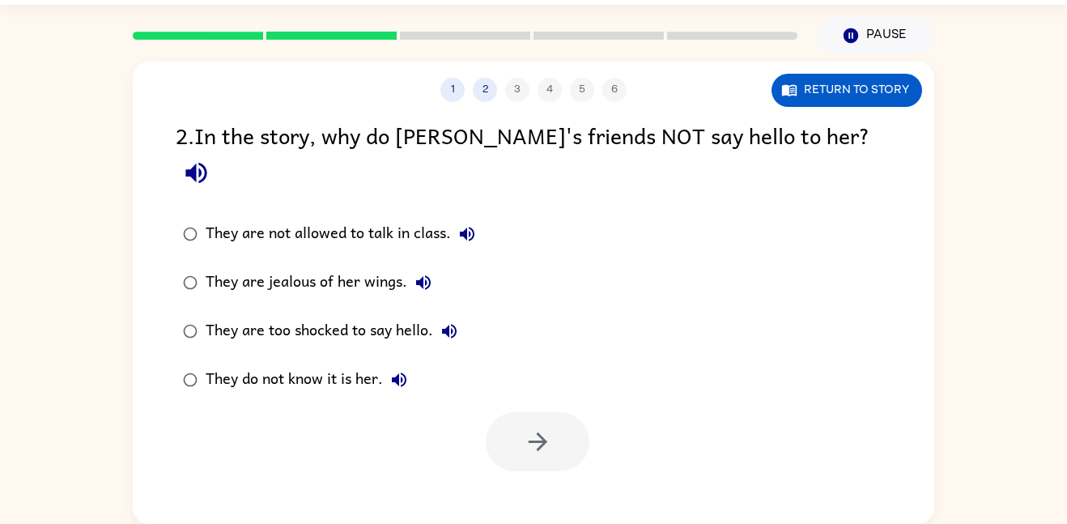
click at [347, 315] on div "They are too shocked to say hello." at bounding box center [336, 331] width 260 height 32
click at [508, 425] on button "button" at bounding box center [538, 441] width 104 height 59
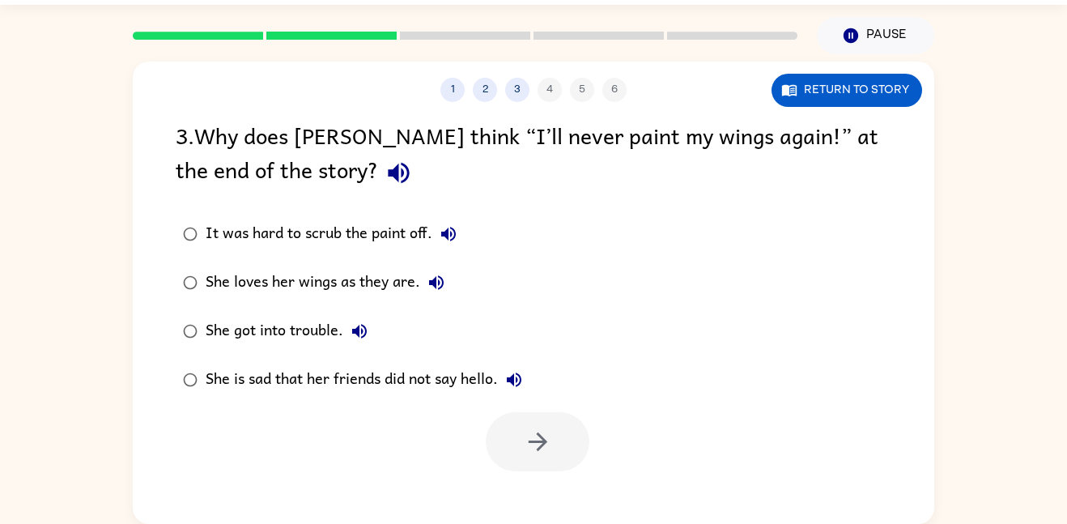
click at [364, 291] on div "She loves her wings as they are." at bounding box center [329, 282] width 247 height 32
click at [538, 454] on icon "button" at bounding box center [538, 441] width 28 height 28
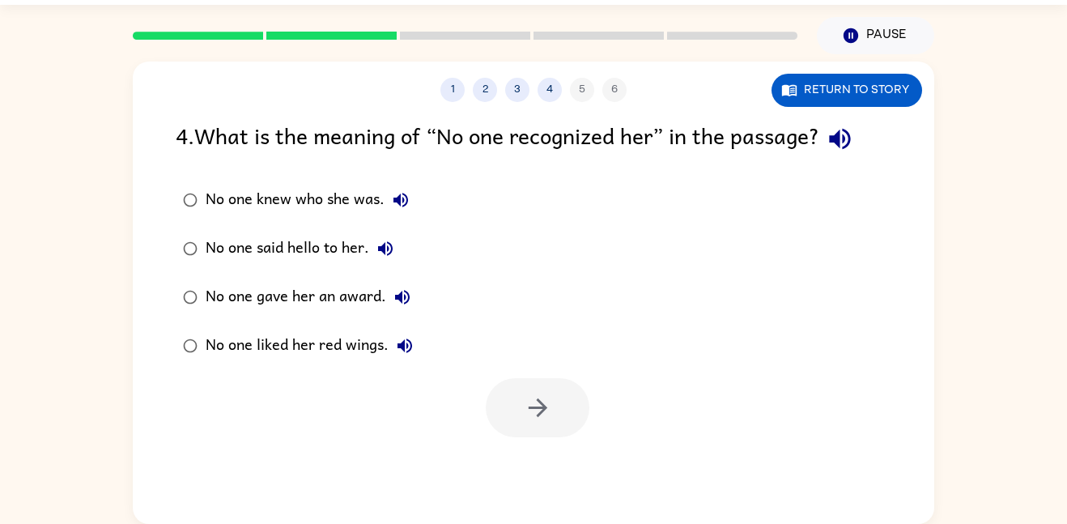
click at [671, 82] on div "1 2 3 4 5 6" at bounding box center [533, 90] width 801 height 24
click at [288, 348] on div "No one liked her red wings." at bounding box center [313, 345] width 215 height 32
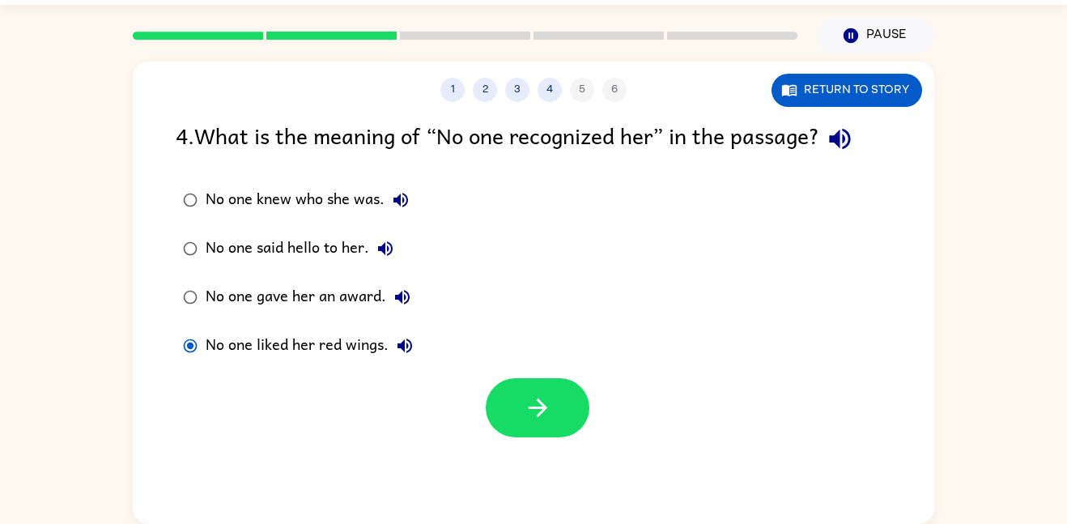
click at [589, 409] on div at bounding box center [538, 407] width 104 height 59
click at [537, 409] on icon "button" at bounding box center [538, 407] width 28 height 28
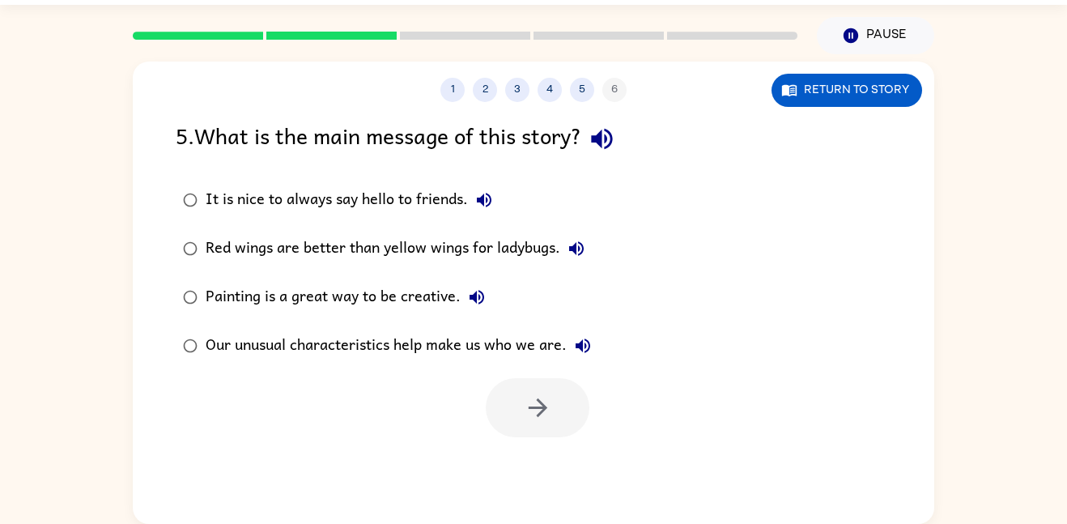
click at [455, 355] on div "Our unusual characteristics help make us who we are." at bounding box center [402, 345] width 393 height 32
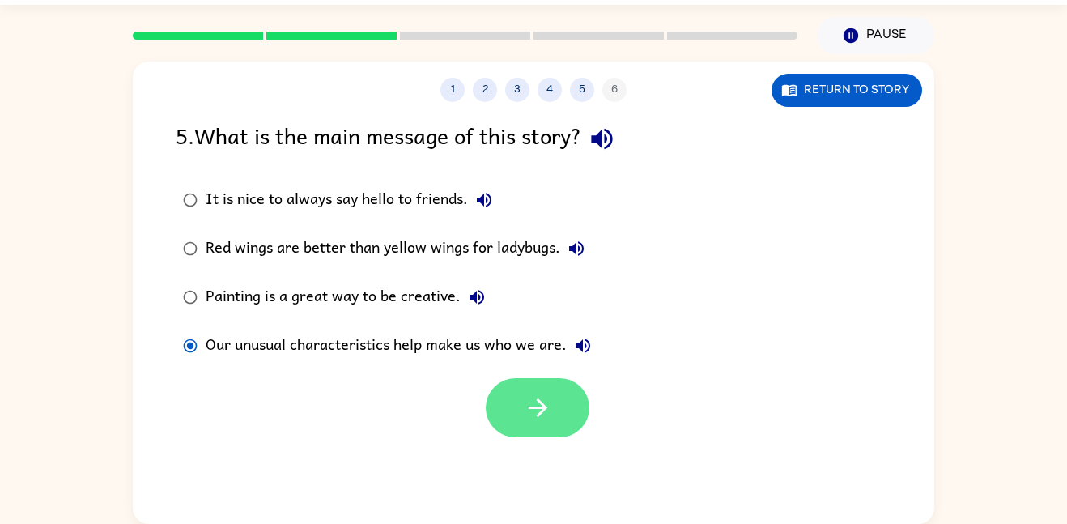
click at [512, 390] on button "button" at bounding box center [538, 407] width 104 height 59
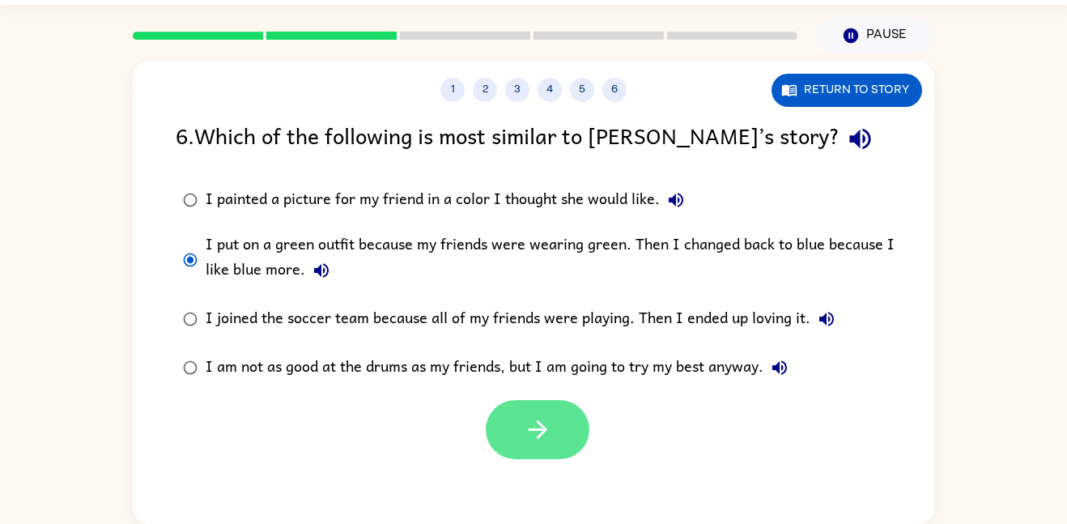
click at [517, 428] on button "button" at bounding box center [538, 429] width 104 height 59
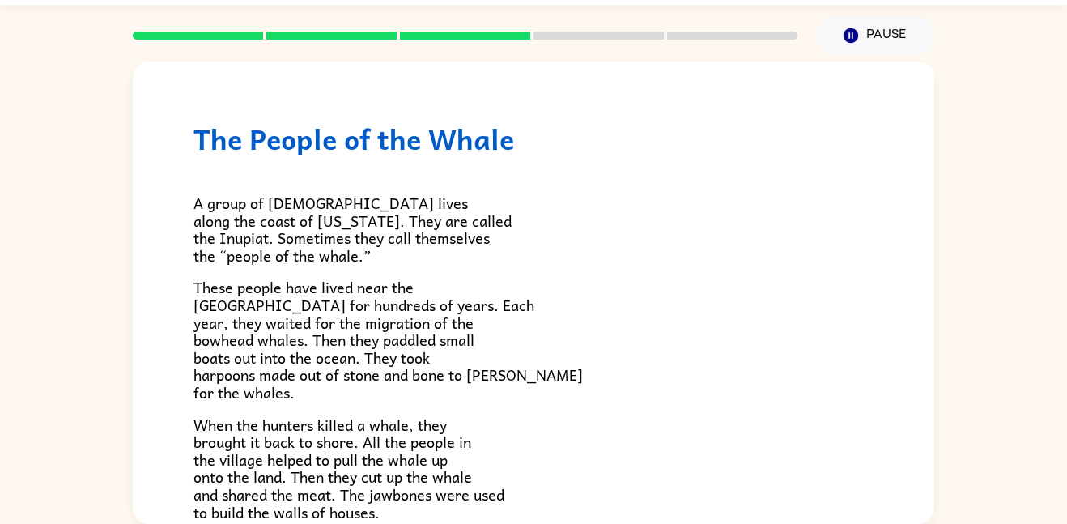
scroll to position [546, 0]
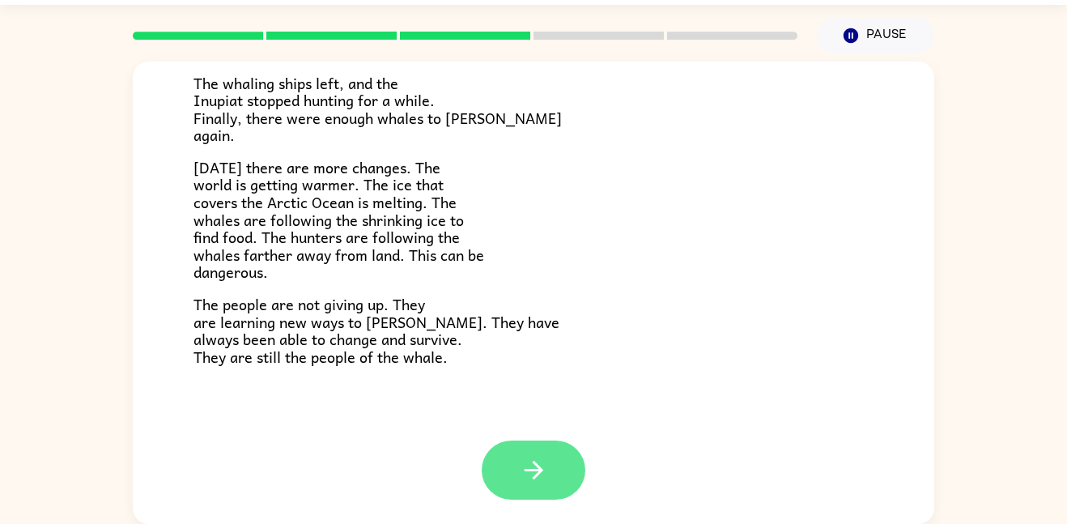
click at [537, 491] on button "button" at bounding box center [534, 469] width 104 height 59
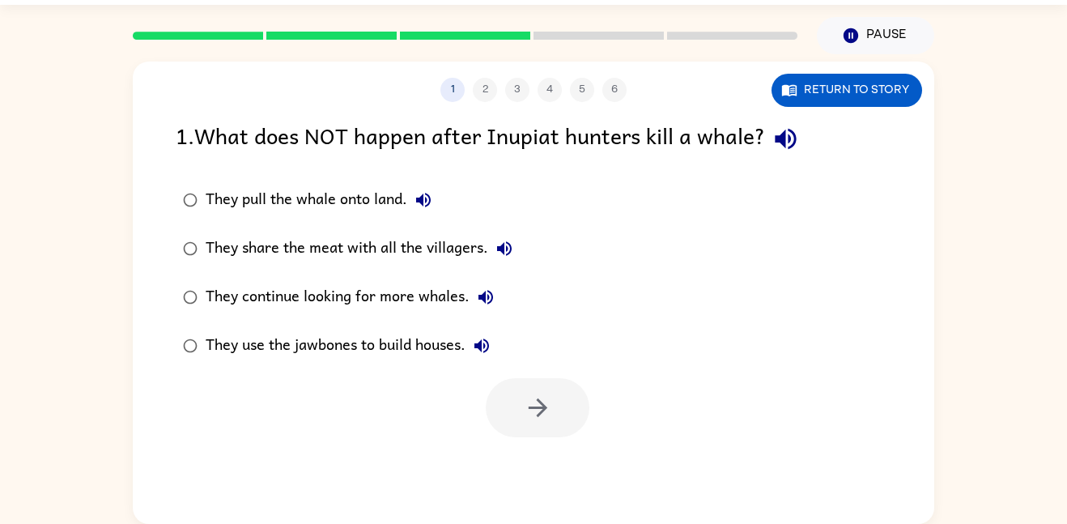
scroll to position [0, 0]
click at [434, 348] on div "They use the jawbones to build houses." at bounding box center [352, 345] width 292 height 32
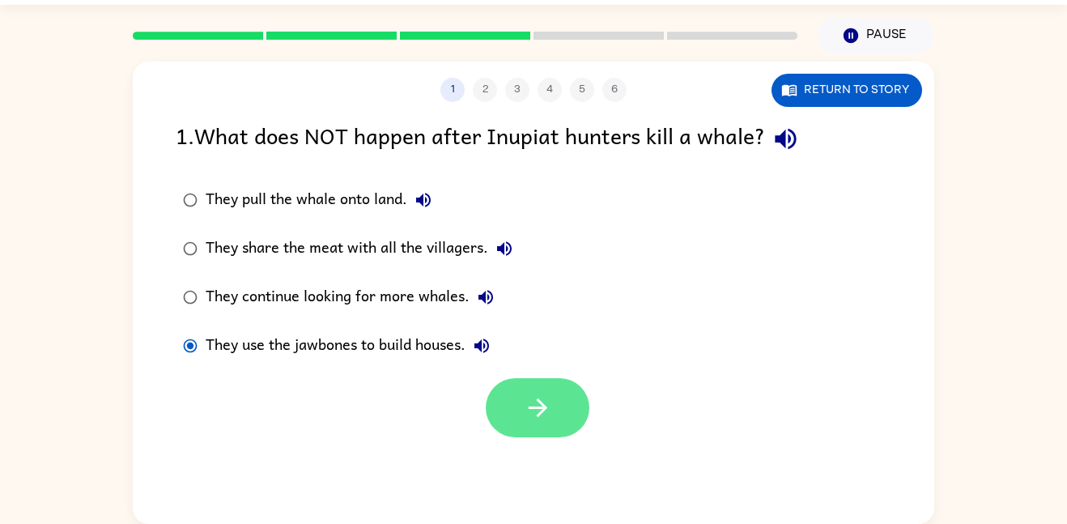
click at [543, 395] on icon "button" at bounding box center [538, 407] width 28 height 28
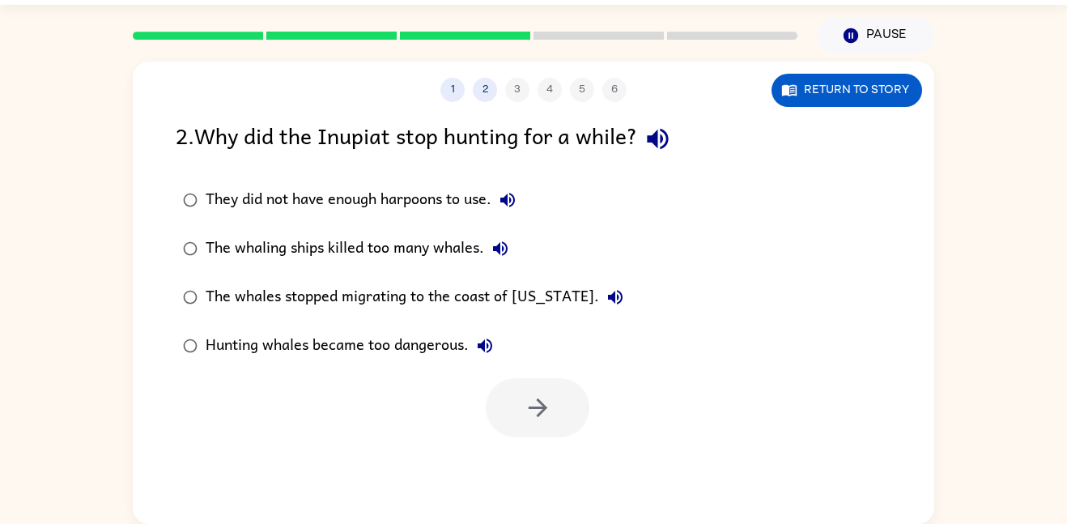
click at [468, 214] on div "They did not have enough harpoons to use." at bounding box center [365, 200] width 318 height 32
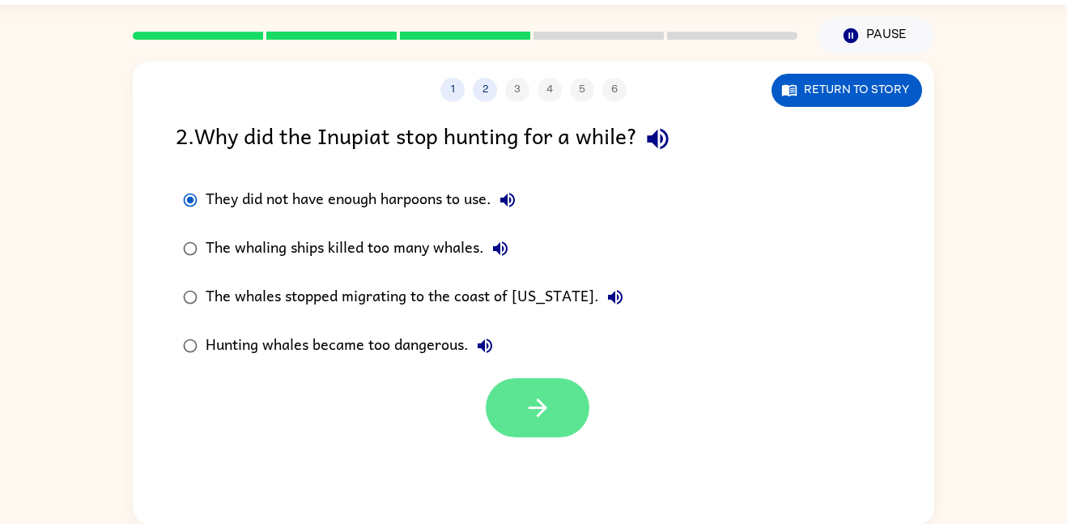
click at [540, 424] on button "button" at bounding box center [538, 407] width 104 height 59
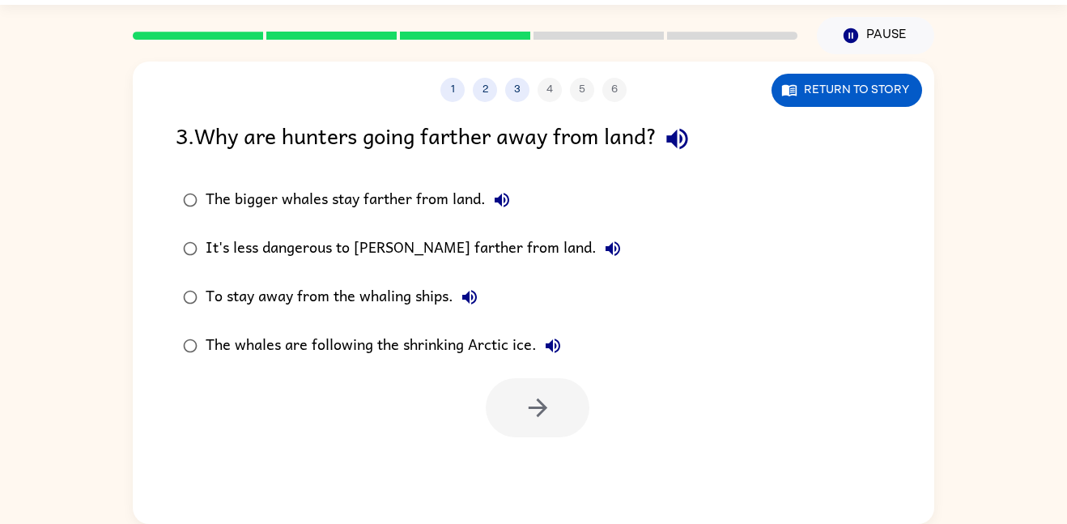
click at [384, 256] on div "It's less dangerous to [PERSON_NAME] farther from land." at bounding box center [417, 248] width 423 height 32
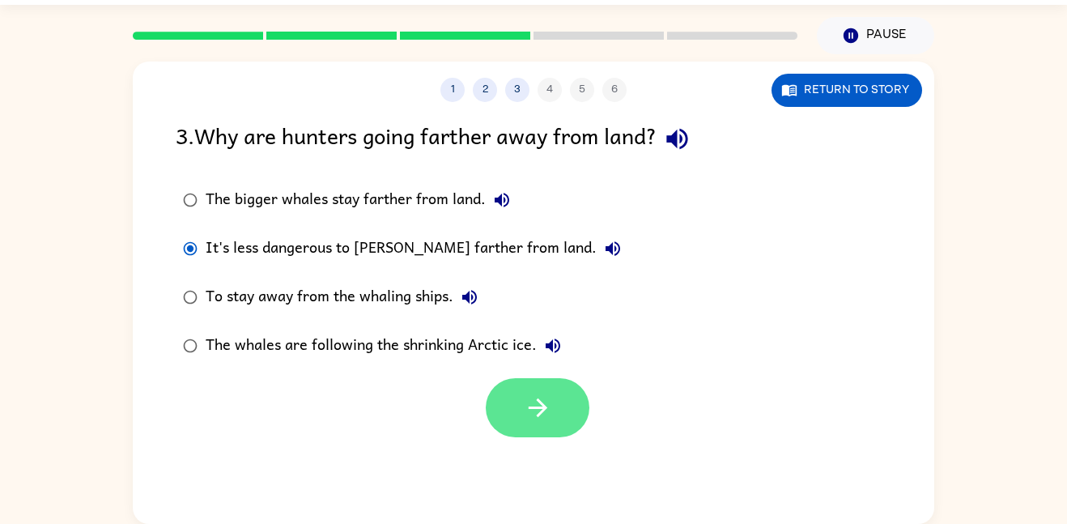
click at [513, 407] on button "button" at bounding box center [538, 407] width 104 height 59
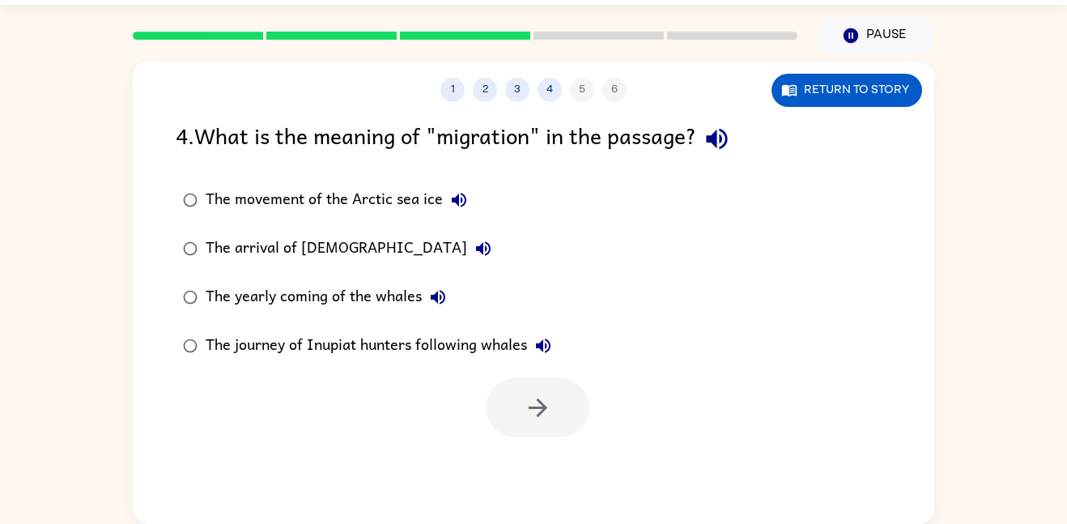
click at [738, 140] on button "button" at bounding box center [716, 138] width 41 height 41
click at [353, 353] on div "The journey of Inupiat hunters following whales" at bounding box center [383, 345] width 354 height 32
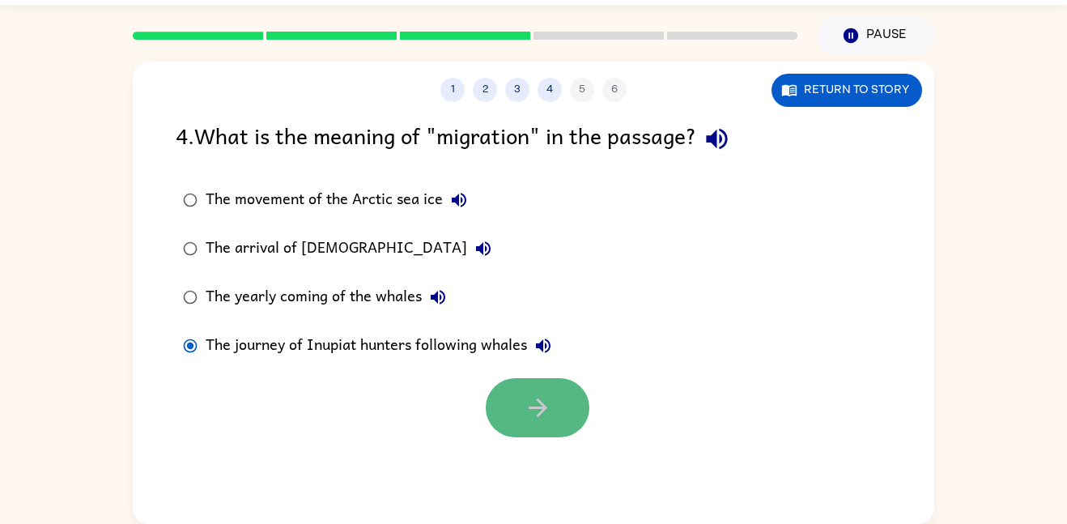
click at [519, 378] on button "button" at bounding box center [538, 407] width 104 height 59
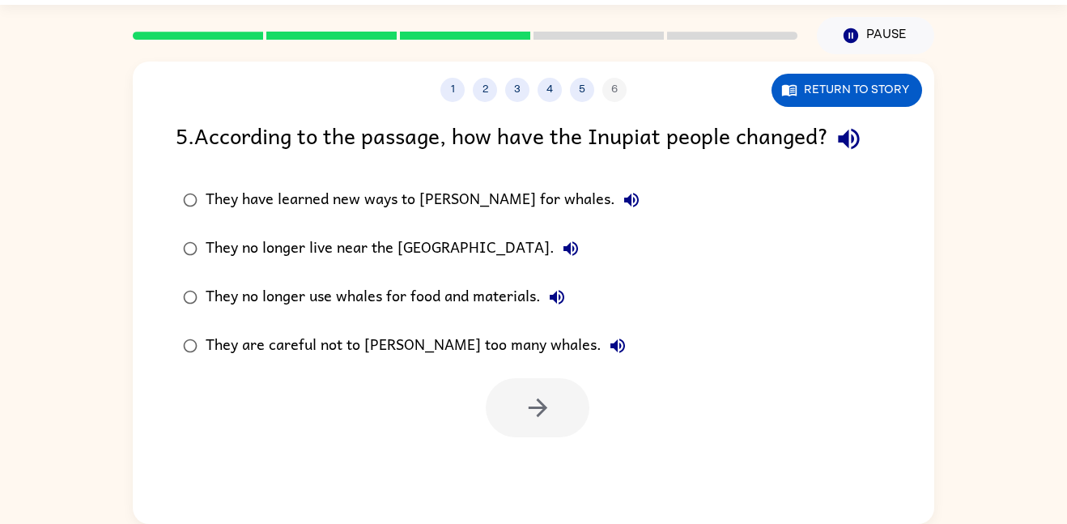
click at [364, 359] on div "They are careful not to [PERSON_NAME] too many whales." at bounding box center [420, 345] width 428 height 32
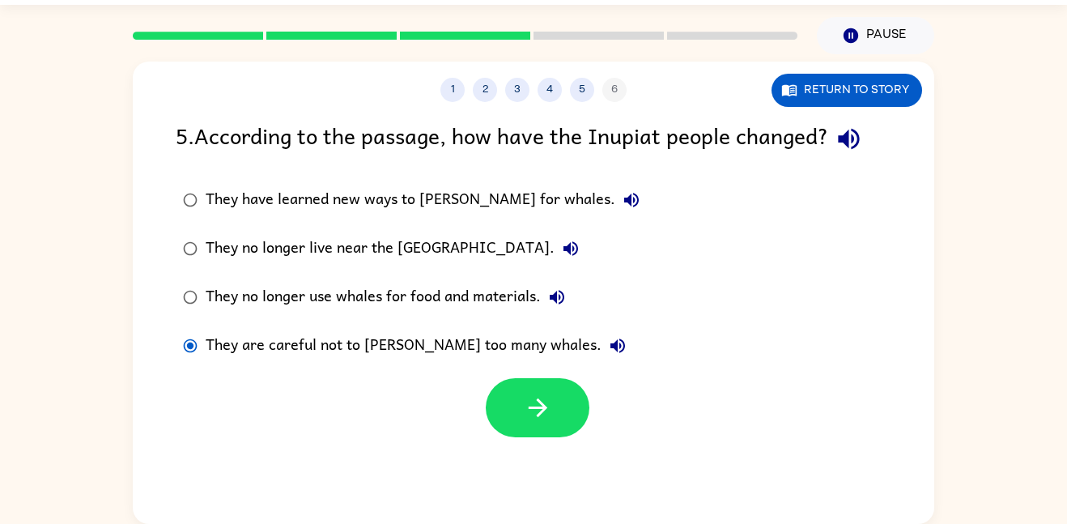
click at [481, 304] on div "They no longer use whales for food and materials." at bounding box center [390, 297] width 368 height 32
click at [406, 251] on div "They no longer live near the [GEOGRAPHIC_DATA]." at bounding box center [396, 248] width 381 height 32
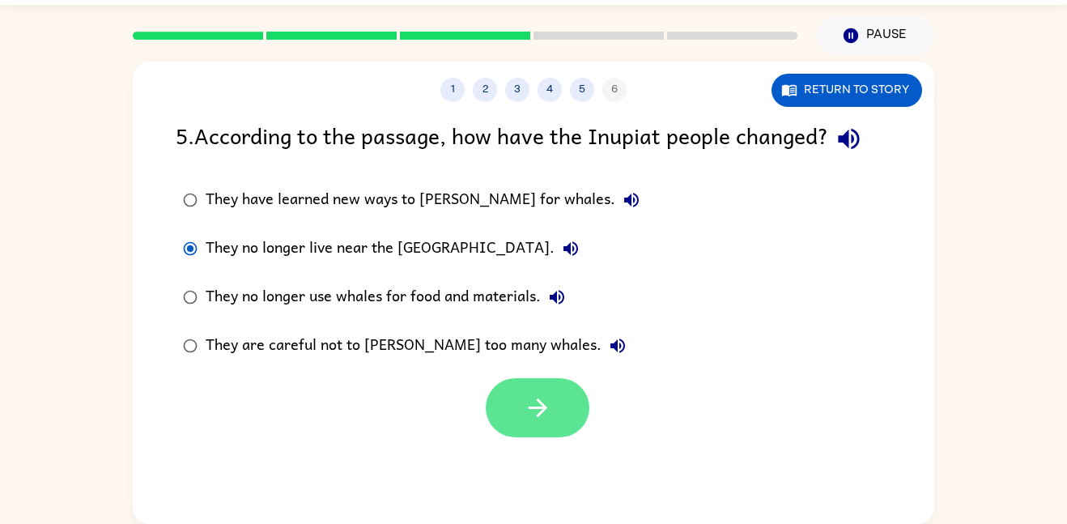
click at [508, 393] on button "button" at bounding box center [538, 407] width 104 height 59
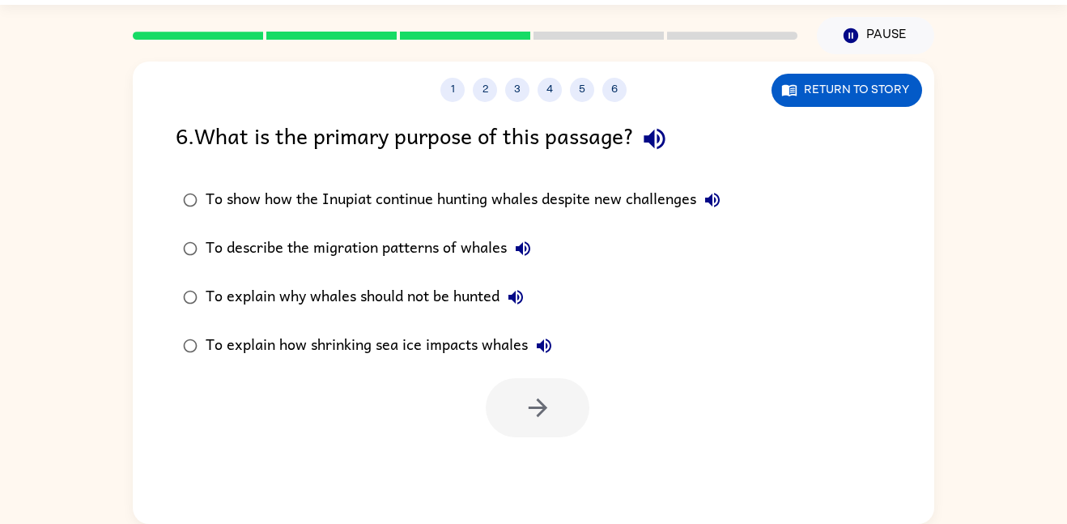
click at [665, 138] on icon "button" at bounding box center [654, 139] width 21 height 21
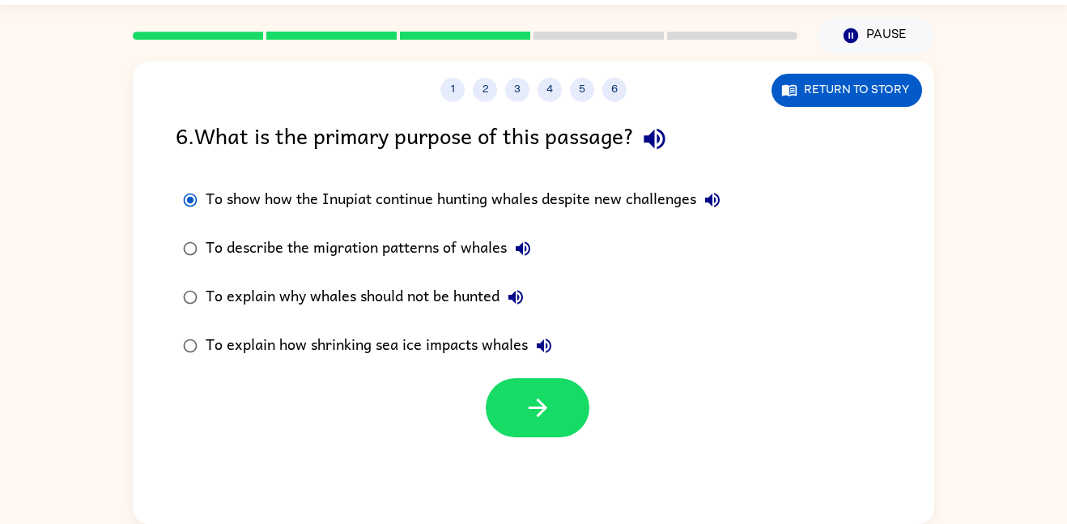
click at [716, 210] on button "To show how the Inupiat continue hunting whales despite new challenges" at bounding box center [712, 200] width 32 height 32
click at [515, 253] on icon "button" at bounding box center [522, 248] width 19 height 19
click at [520, 295] on icon "button" at bounding box center [515, 297] width 15 height 15
click at [542, 355] on icon "button" at bounding box center [543, 345] width 19 height 19
click at [393, 349] on div "To explain how shrinking sea ice impacts whales" at bounding box center [383, 345] width 355 height 32
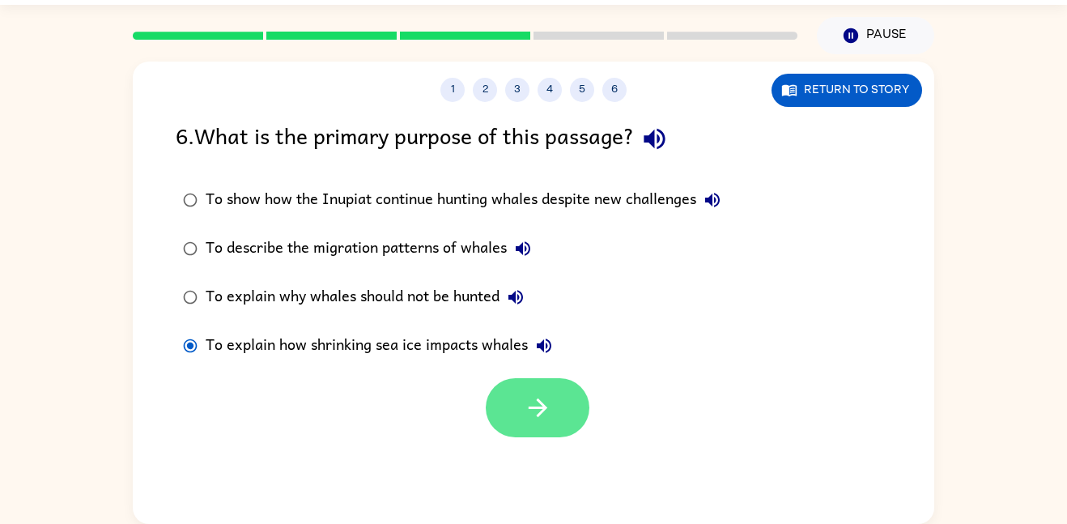
click at [512, 411] on button "button" at bounding box center [538, 407] width 104 height 59
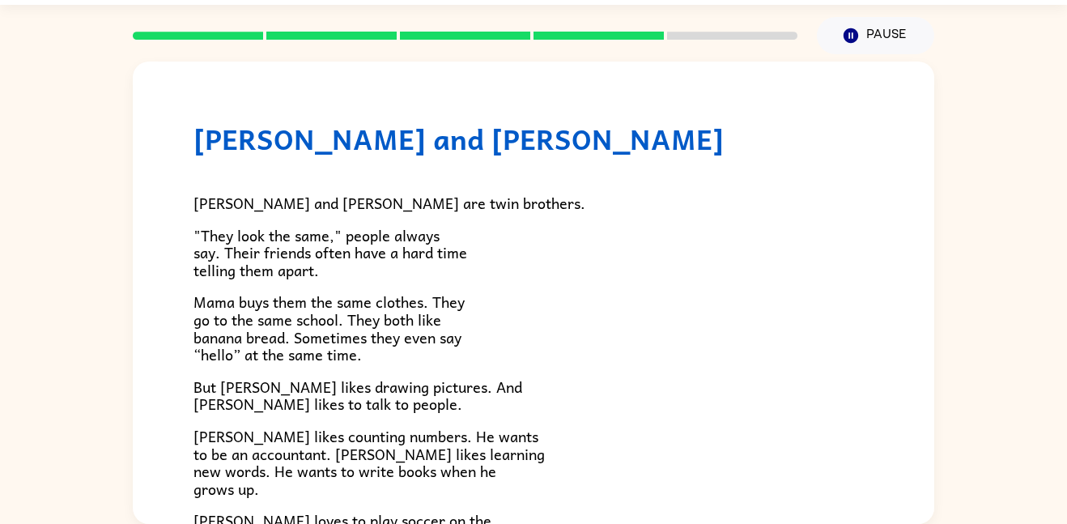
scroll to position [351, 0]
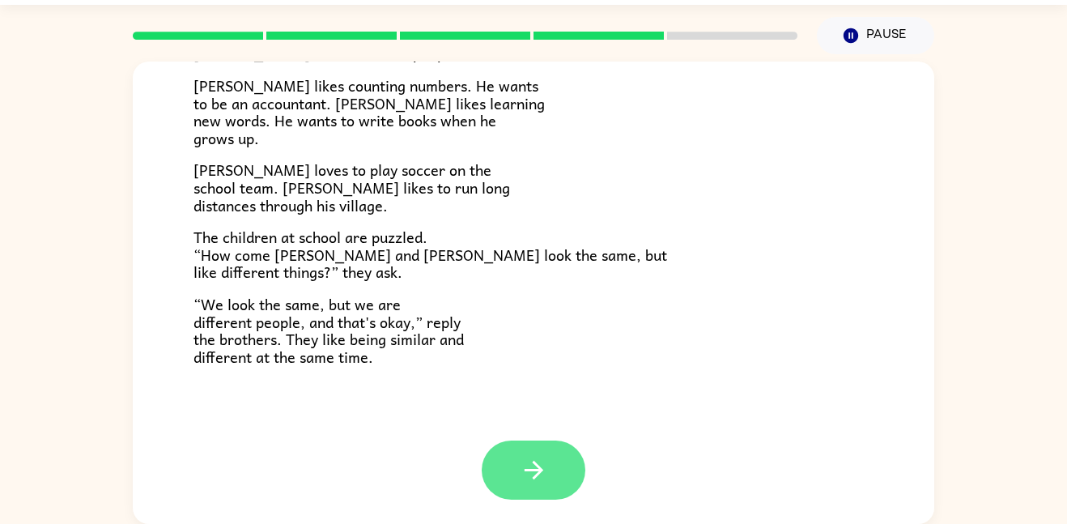
click at [503, 466] on button "button" at bounding box center [534, 469] width 104 height 59
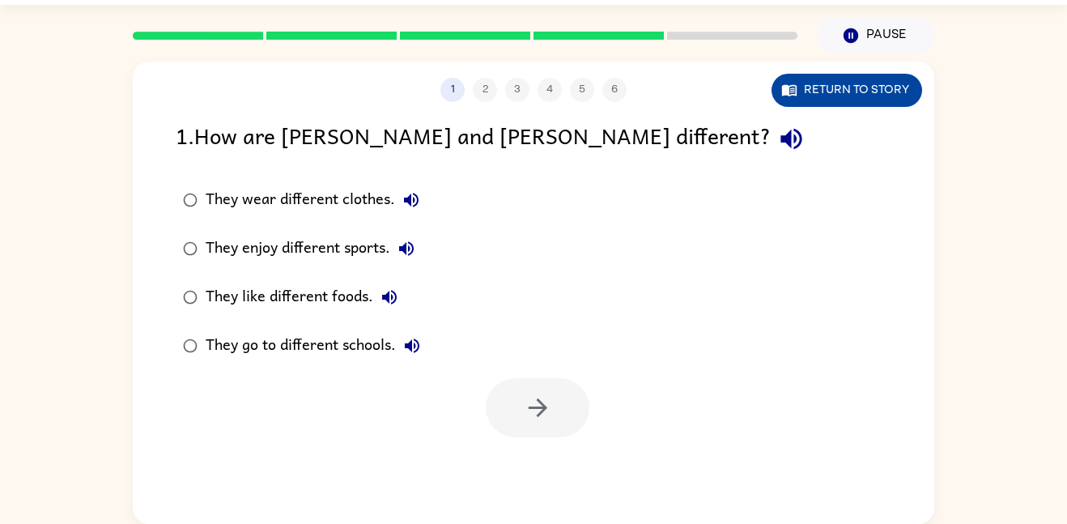
click at [784, 100] on button "Return to story" at bounding box center [847, 90] width 151 height 33
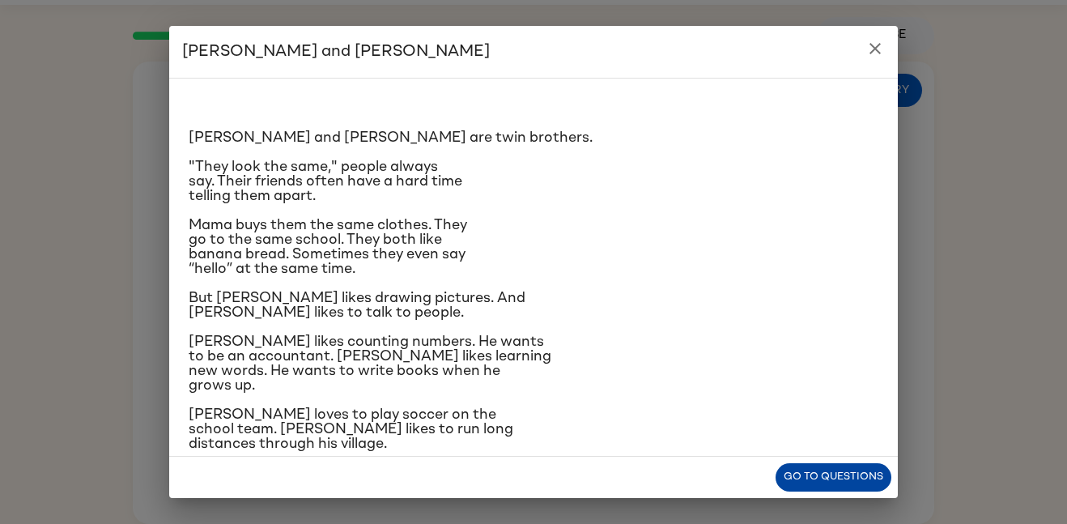
click at [852, 483] on button "Go to questions" at bounding box center [834, 477] width 116 height 28
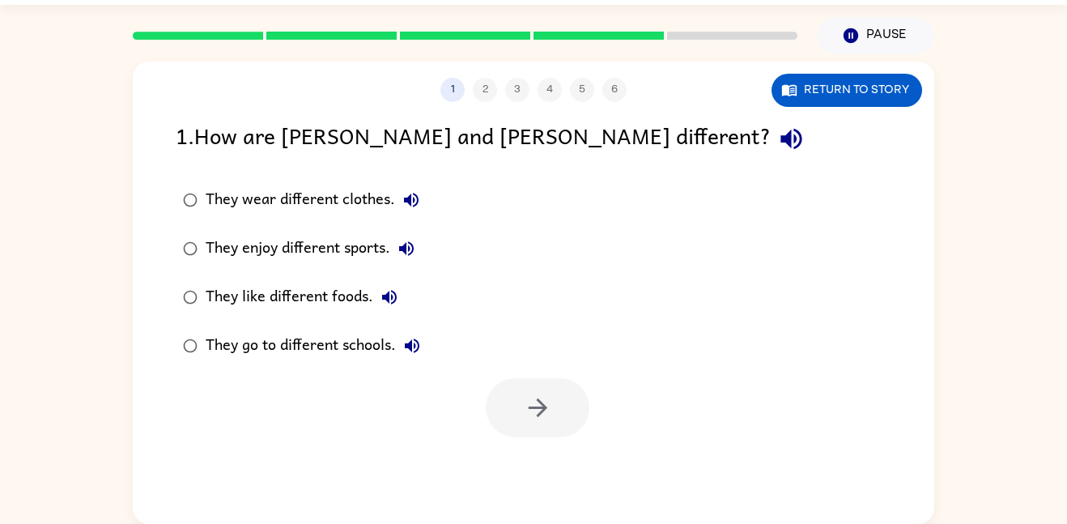
click at [314, 201] on div "They wear different clothes." at bounding box center [317, 200] width 222 height 32
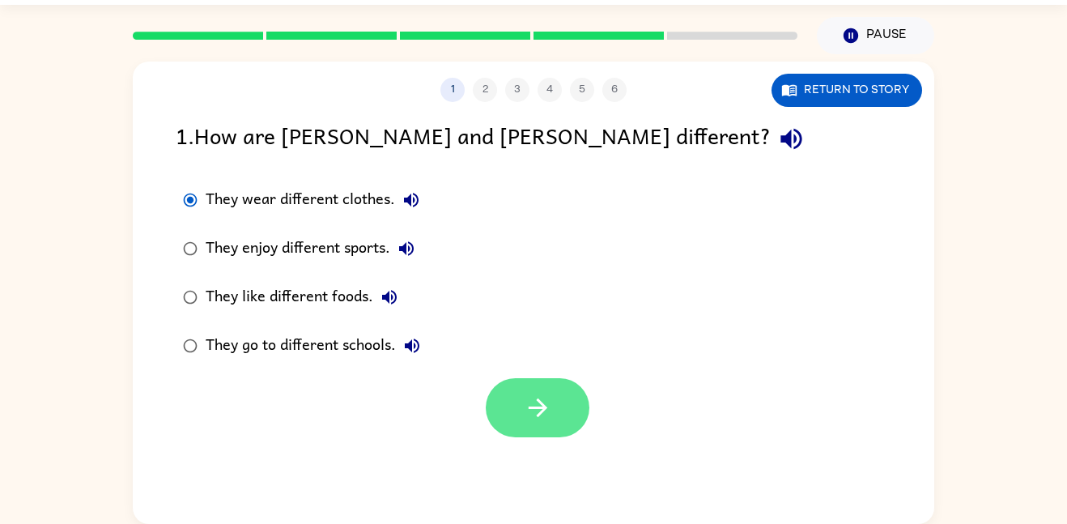
click at [518, 384] on button "button" at bounding box center [538, 407] width 104 height 59
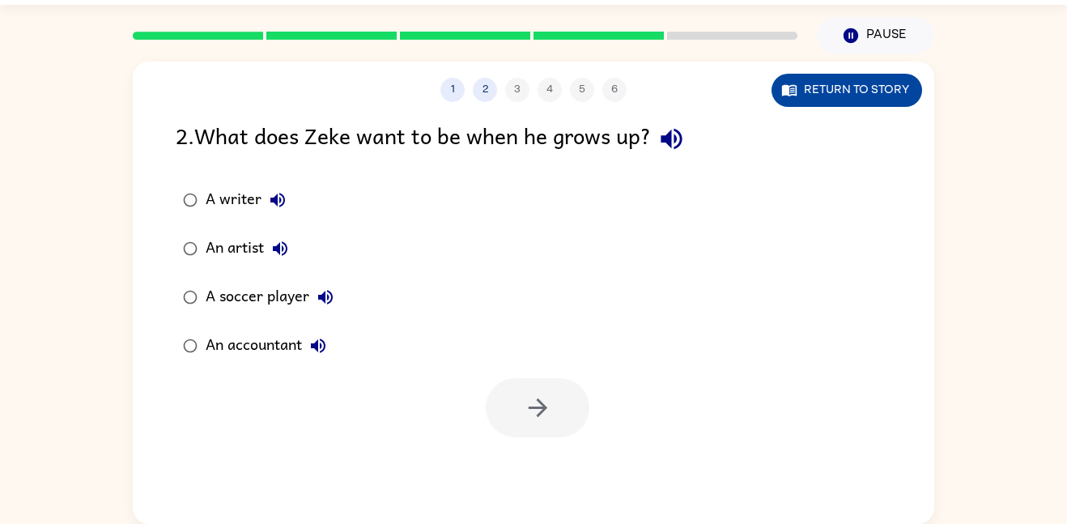
click at [776, 91] on button "Return to story" at bounding box center [847, 90] width 151 height 33
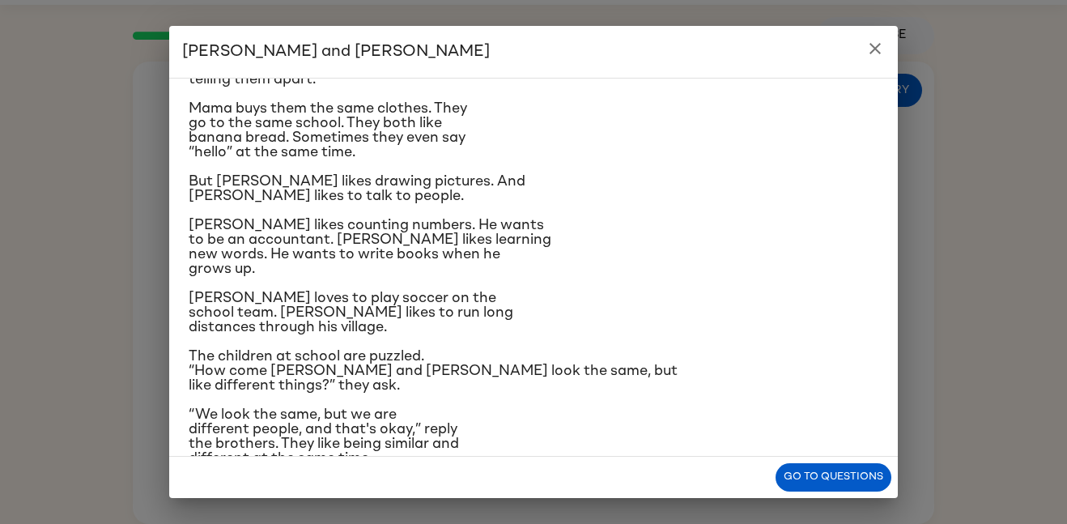
scroll to position [154, 0]
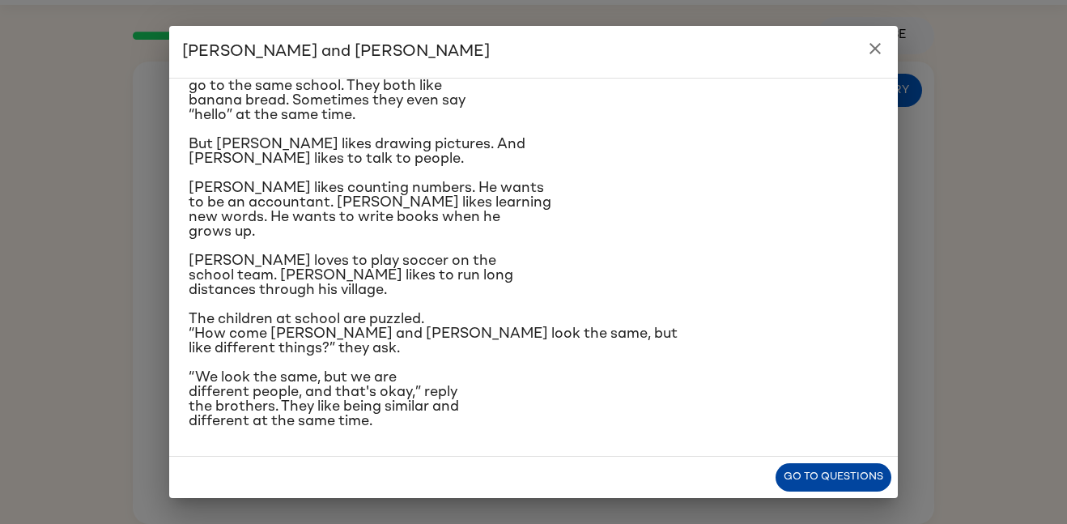
click at [858, 487] on button "Go to questions" at bounding box center [834, 477] width 116 height 28
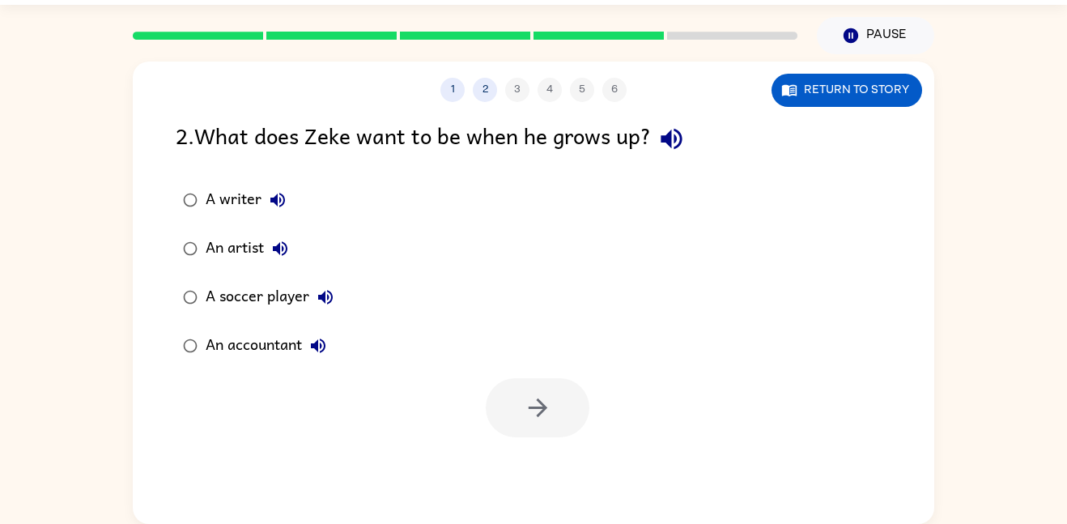
click at [238, 304] on div "A soccer player" at bounding box center [274, 297] width 136 height 32
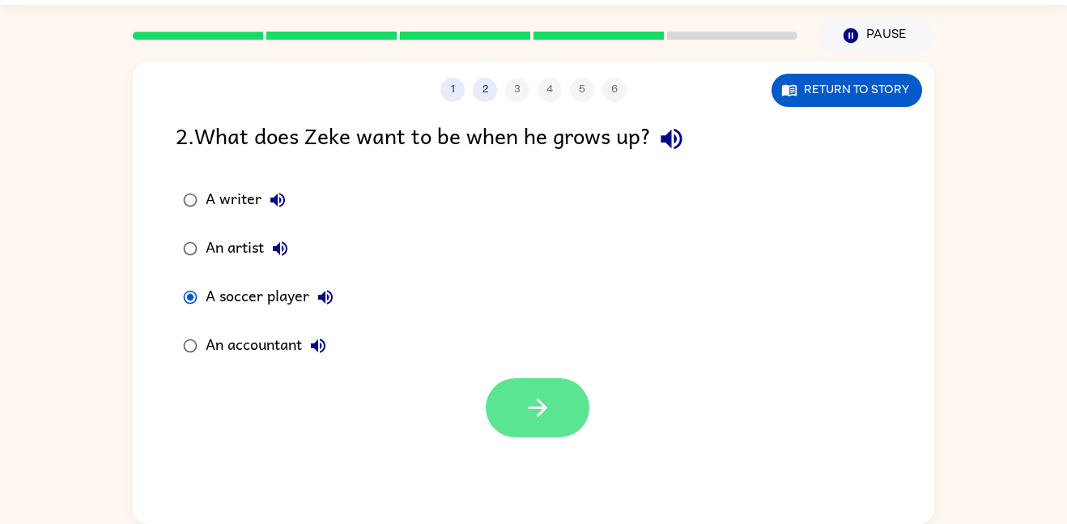
click at [553, 398] on button "button" at bounding box center [538, 407] width 104 height 59
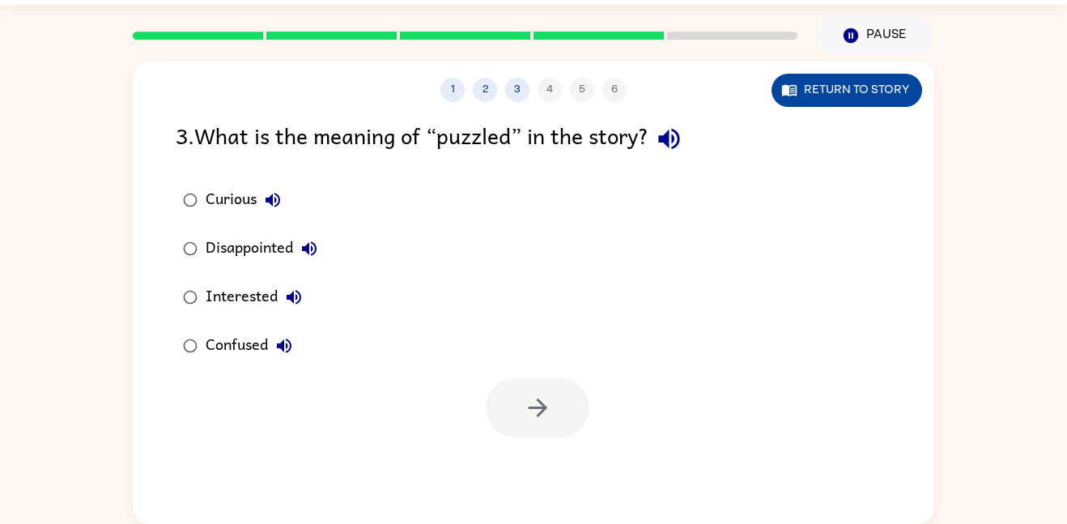
click at [856, 94] on button "Return to story" at bounding box center [847, 90] width 151 height 33
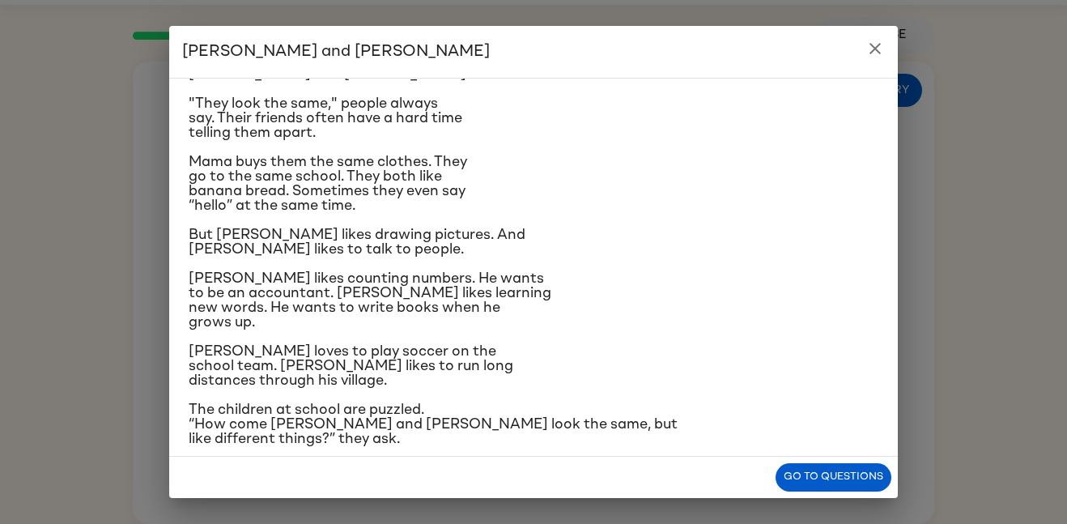
scroll to position [64, 0]
click at [882, 51] on icon "close" at bounding box center [874, 48] width 19 height 19
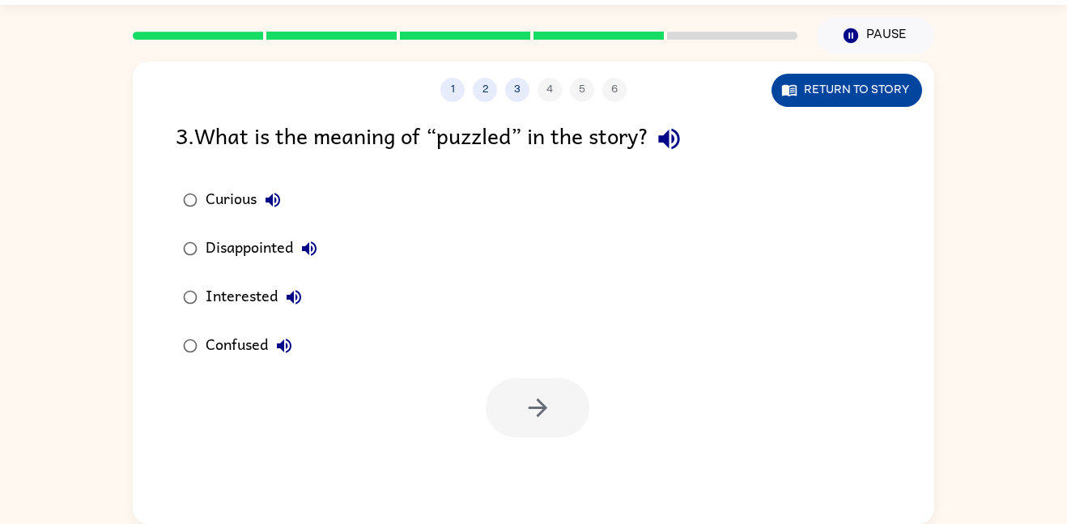
click at [869, 81] on button "Return to story" at bounding box center [847, 90] width 151 height 33
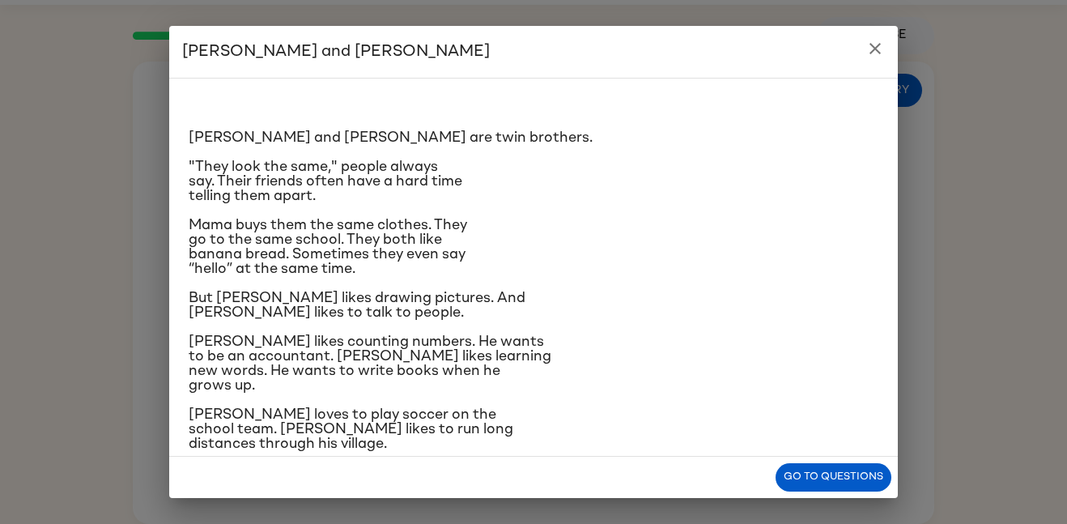
click at [865, 53] on icon "close" at bounding box center [874, 48] width 19 height 19
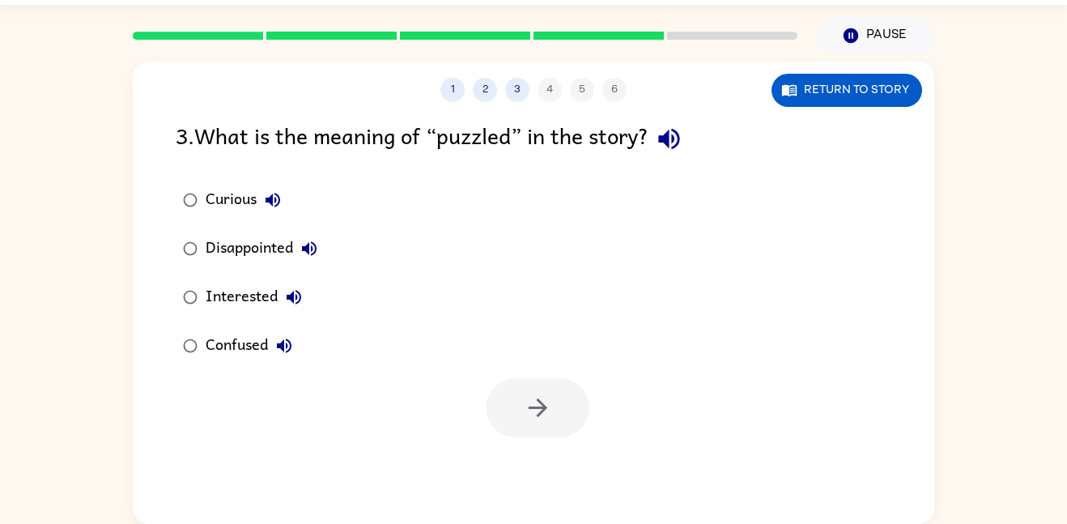
click at [276, 344] on icon "button" at bounding box center [283, 345] width 19 height 19
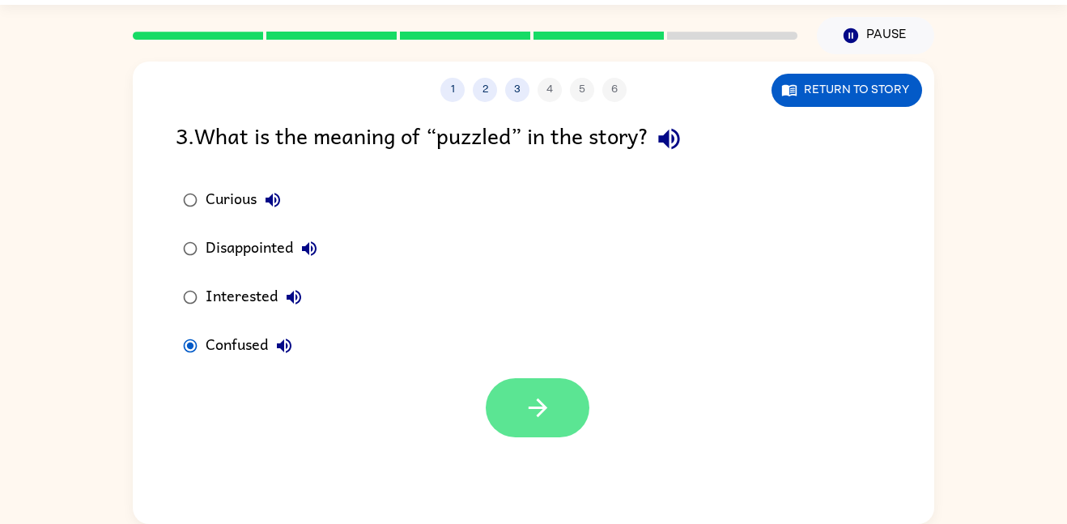
click at [553, 407] on button "button" at bounding box center [538, 407] width 104 height 59
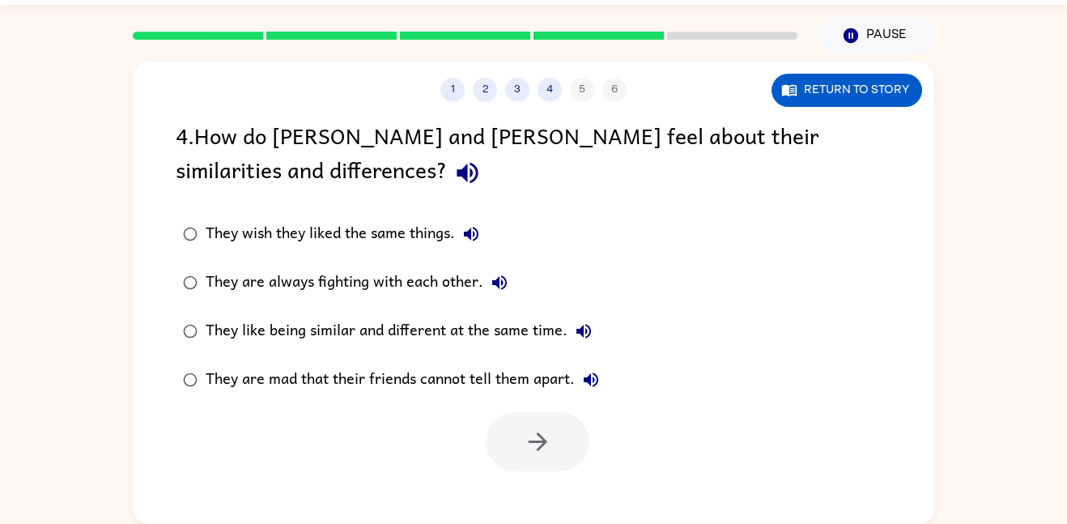
click at [554, 355] on label "They like being similar and different at the same time." at bounding box center [391, 331] width 449 height 49
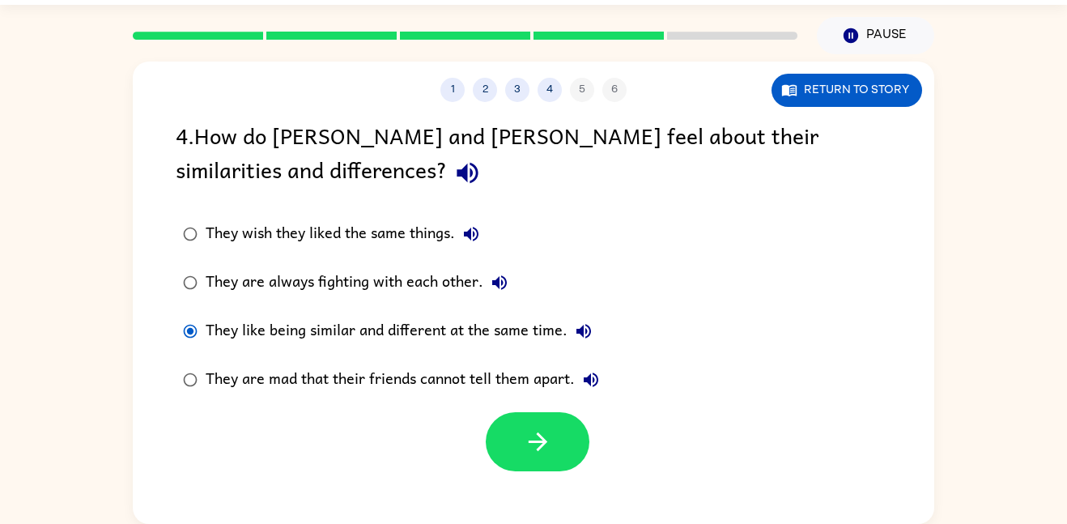
click at [512, 477] on div "1 2 3 4 5 6 Return to story 4 . How do [PERSON_NAME] and [PERSON_NAME] feel abo…" at bounding box center [533, 293] width 801 height 462
click at [521, 454] on button "button" at bounding box center [538, 441] width 104 height 59
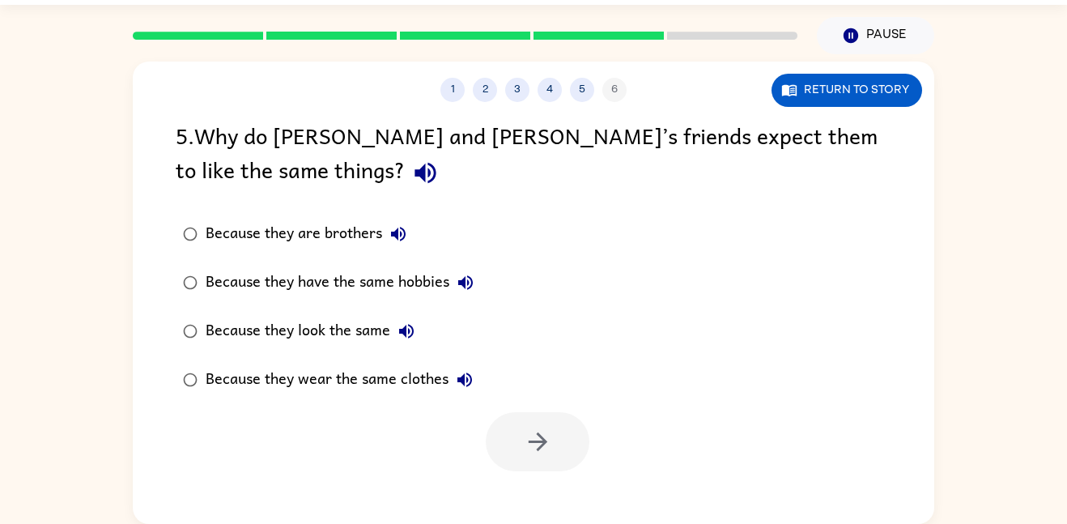
click at [270, 335] on div "Because they look the same" at bounding box center [314, 331] width 217 height 32
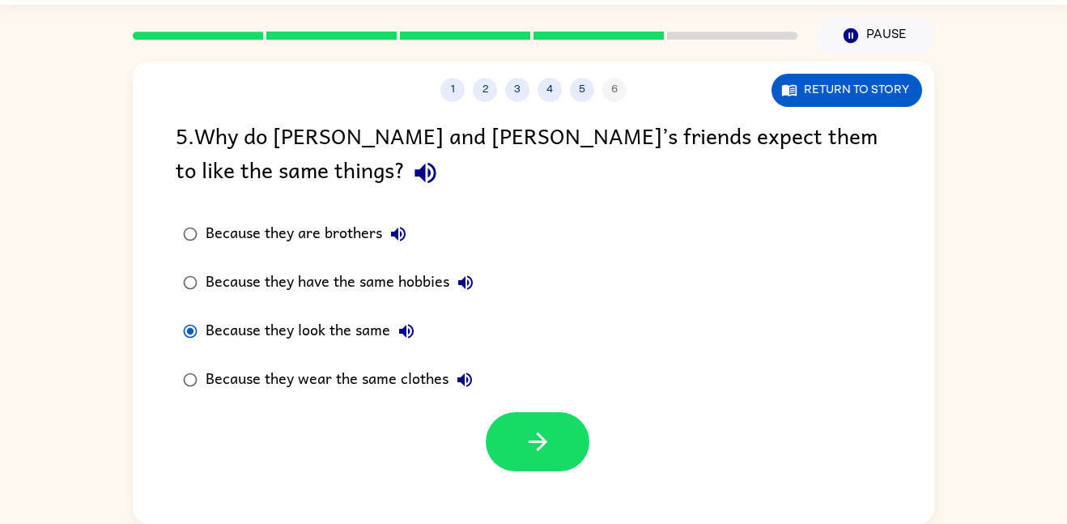
click at [579, 471] on div "1 2 3 4 5 6 Return to story 5 . Why do [PERSON_NAME] and [PERSON_NAME]’s friend…" at bounding box center [533, 293] width 801 height 462
click at [551, 465] on button "button" at bounding box center [538, 441] width 104 height 59
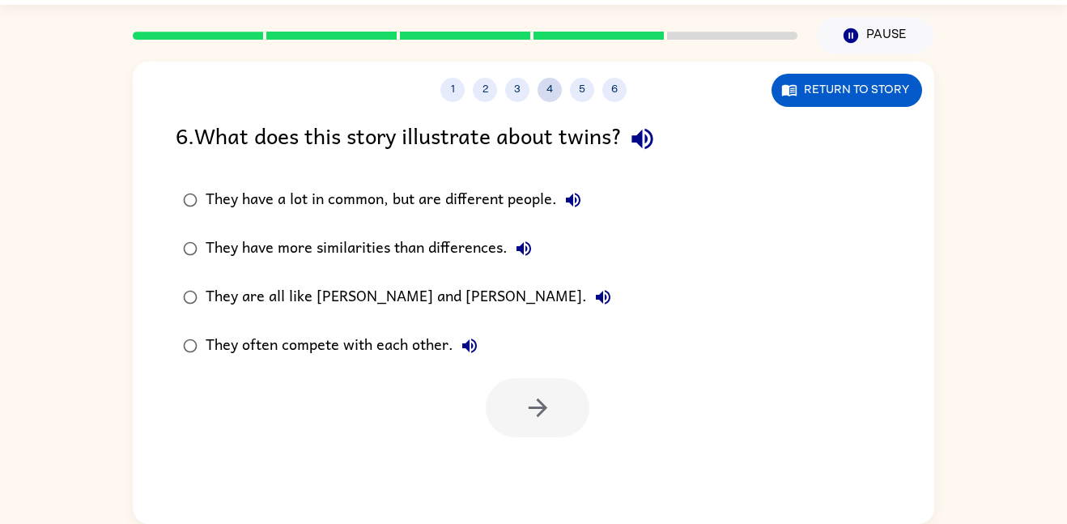
click at [553, 97] on button "4" at bounding box center [550, 90] width 24 height 24
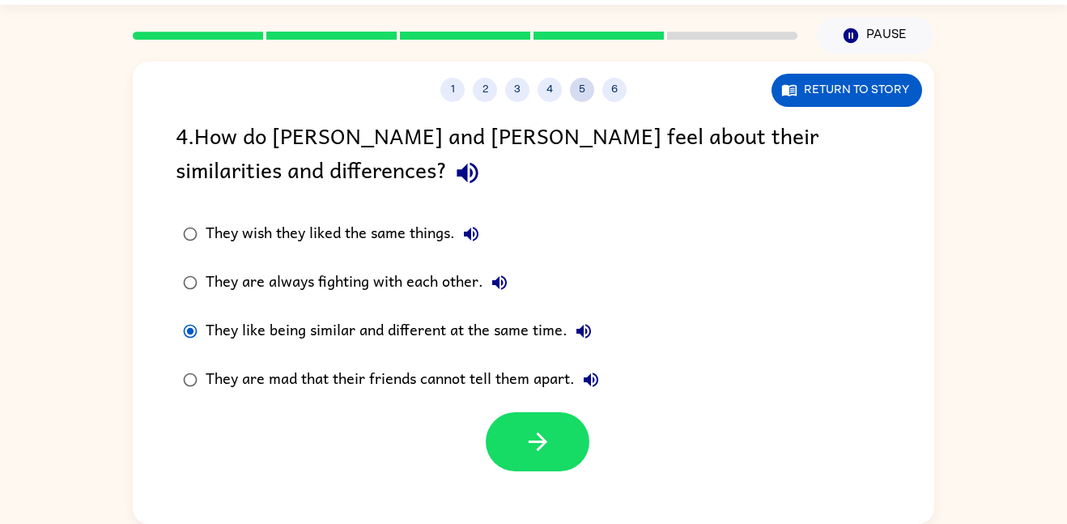
click at [587, 91] on button "5" at bounding box center [582, 90] width 24 height 24
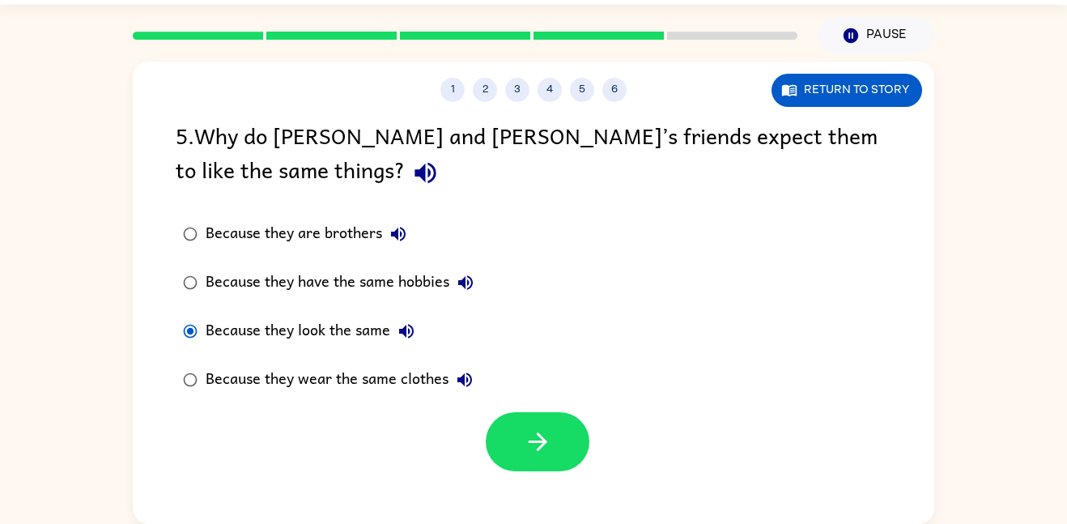
click at [595, 92] on div "1 2 3 4 5 6" at bounding box center [533, 90] width 801 height 24
click at [611, 95] on button "6" at bounding box center [614, 90] width 24 height 24
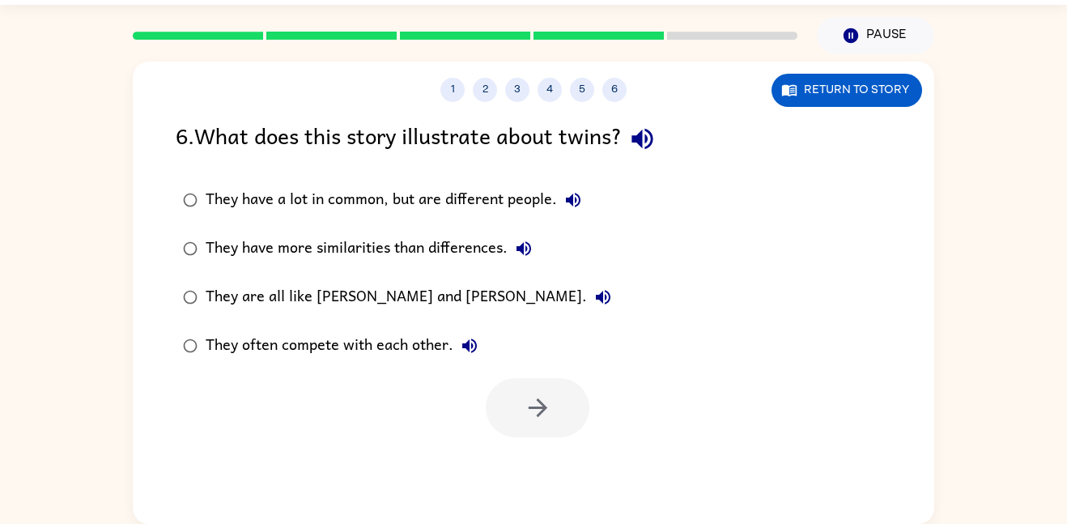
click at [394, 255] on div "They have more similarities than differences." at bounding box center [373, 248] width 334 height 32
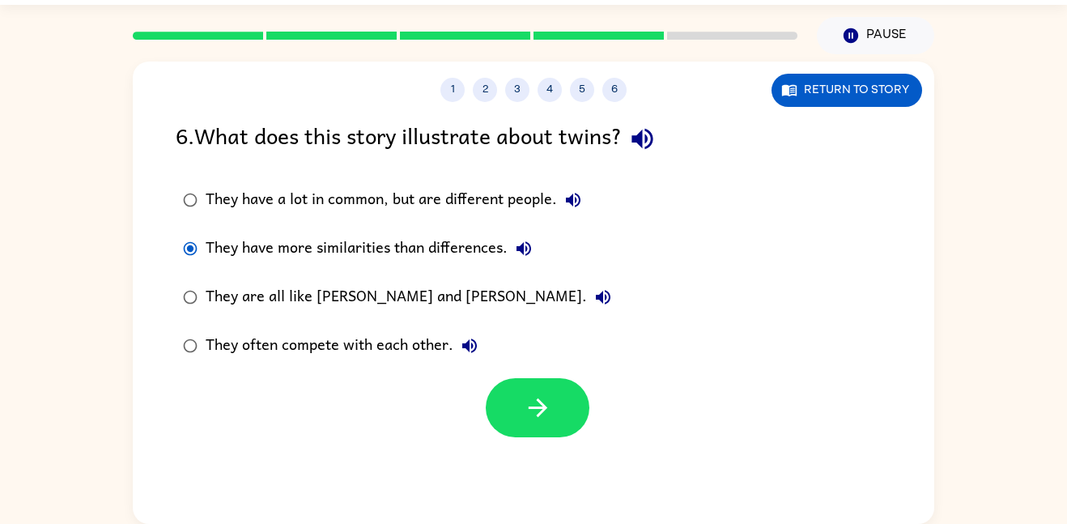
click at [344, 353] on div "They often compete with each other." at bounding box center [346, 345] width 280 height 32
click at [390, 202] on div "They have a lot in common, but are different people." at bounding box center [398, 200] width 384 height 32
click at [559, 440] on div "1 2 3 4 5 6 Return to story 6 . What does this story illustrate about twins? Th…" at bounding box center [533, 293] width 801 height 462
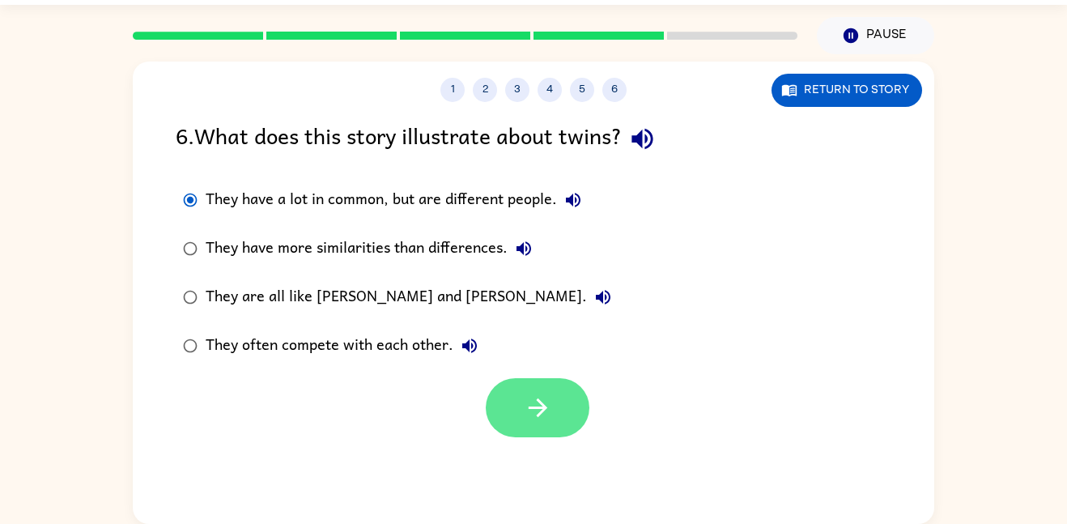
click at [549, 427] on button "button" at bounding box center [538, 407] width 104 height 59
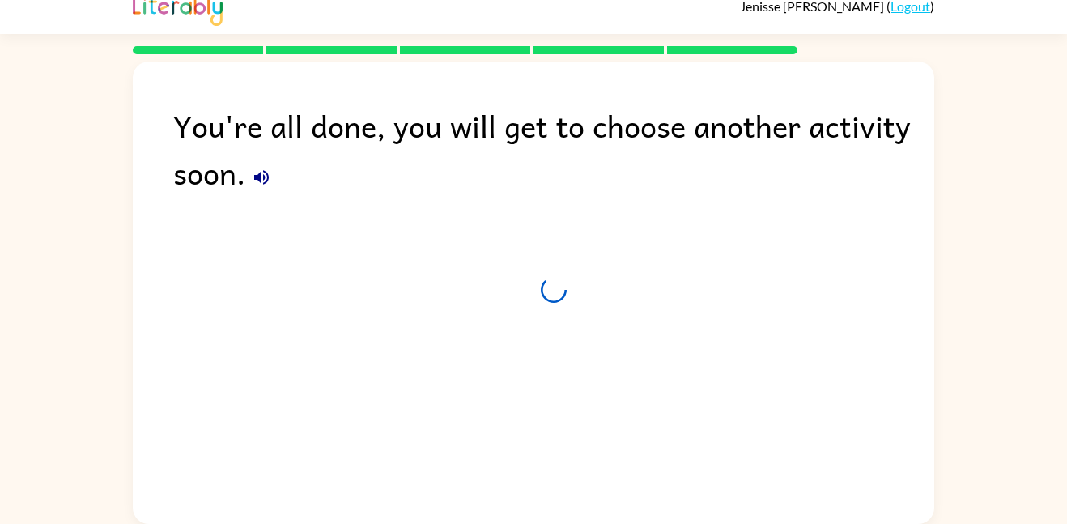
scroll to position [16, 0]
